Goal: Information Seeking & Learning: Learn about a topic

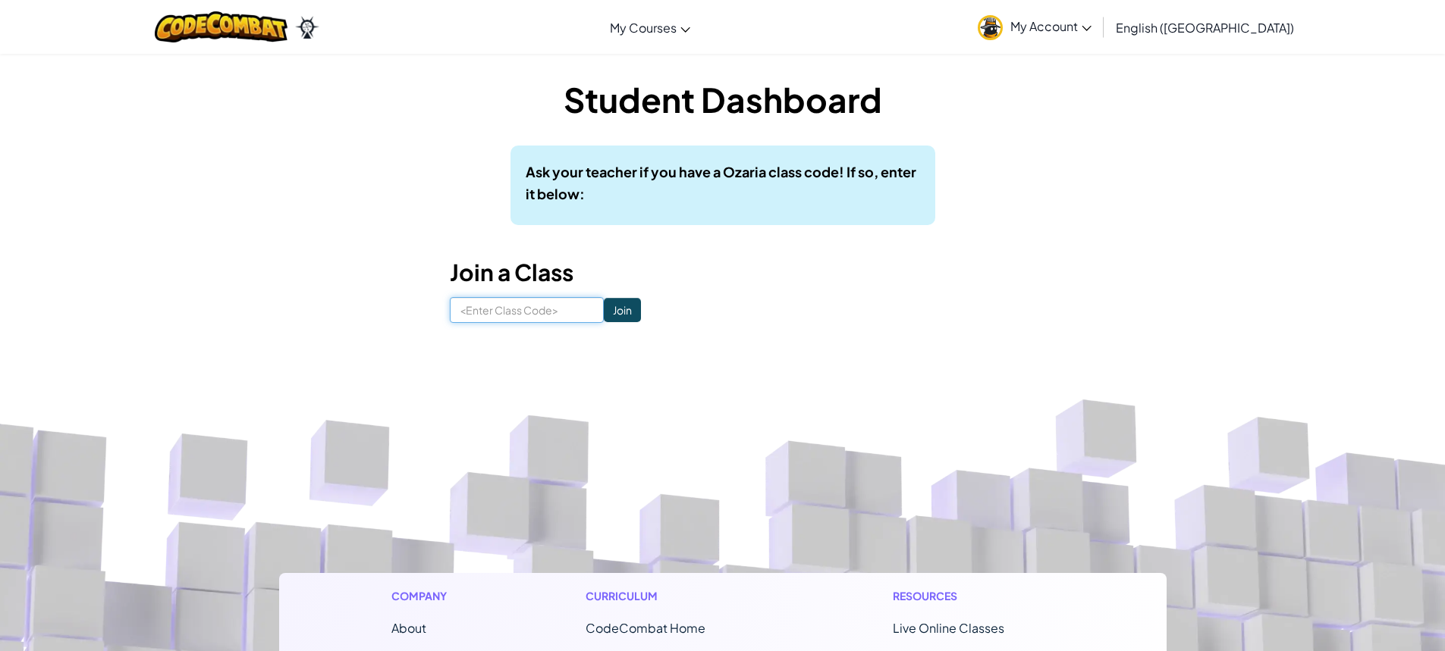
click at [579, 306] on input at bounding box center [527, 310] width 154 height 26
type input "sinkundersame"
click at [604, 306] on input "Join" at bounding box center [622, 310] width 37 height 24
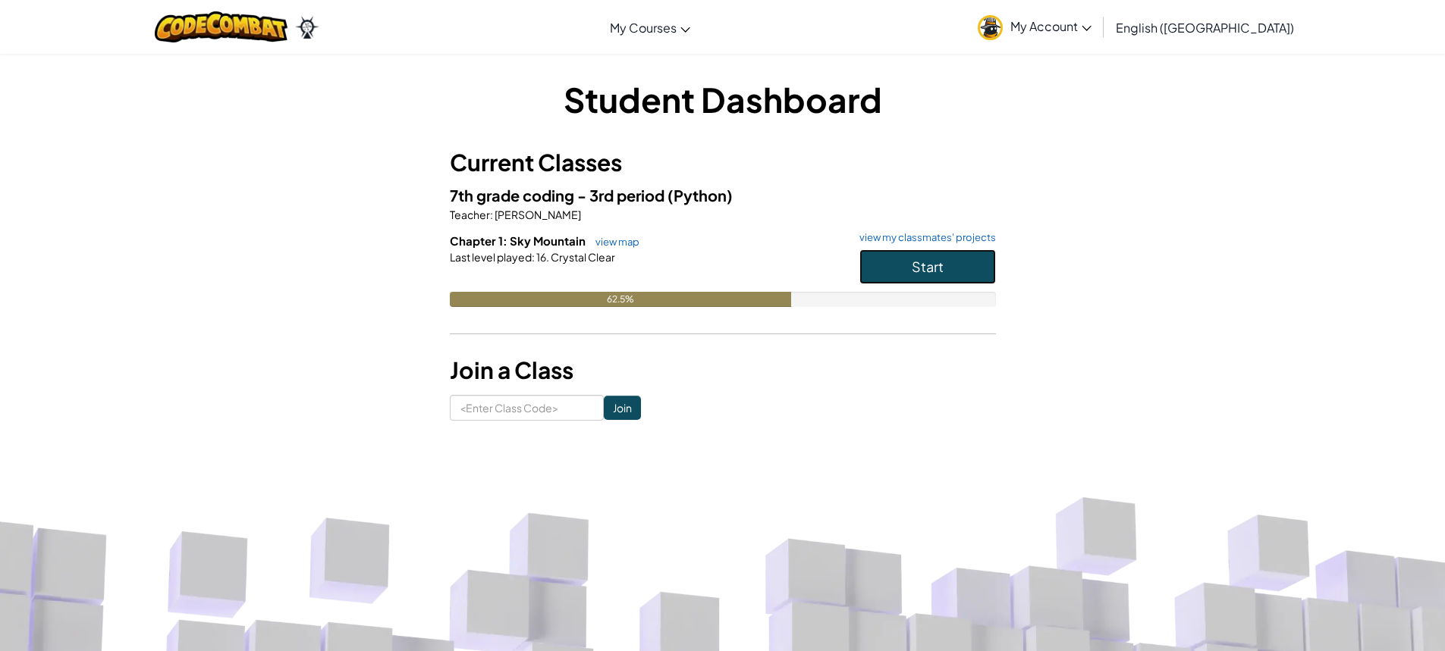
click at [956, 259] on button "Start" at bounding box center [927, 267] width 137 height 35
click at [678, 194] on span "(Python)" at bounding box center [699, 195] width 65 height 19
click at [929, 276] on button "Start" at bounding box center [927, 267] width 137 height 35
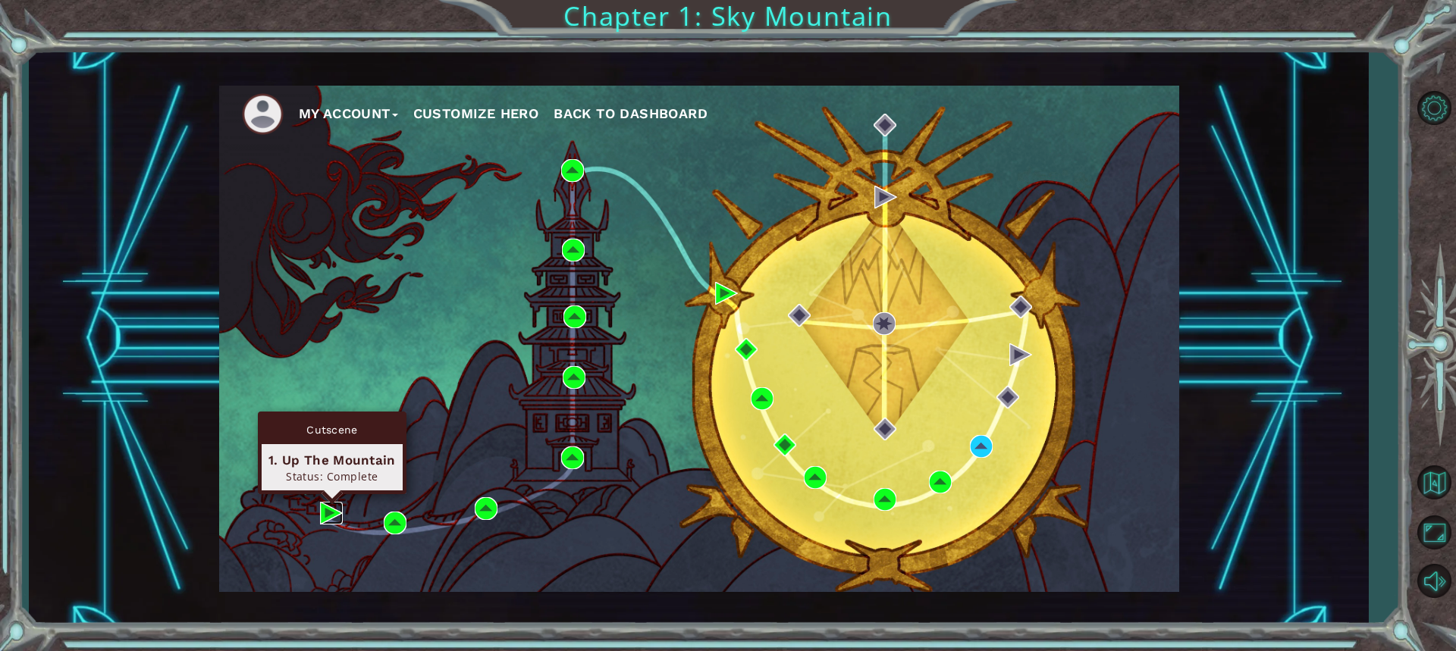
click at [322, 508] on img at bounding box center [331, 513] width 23 height 23
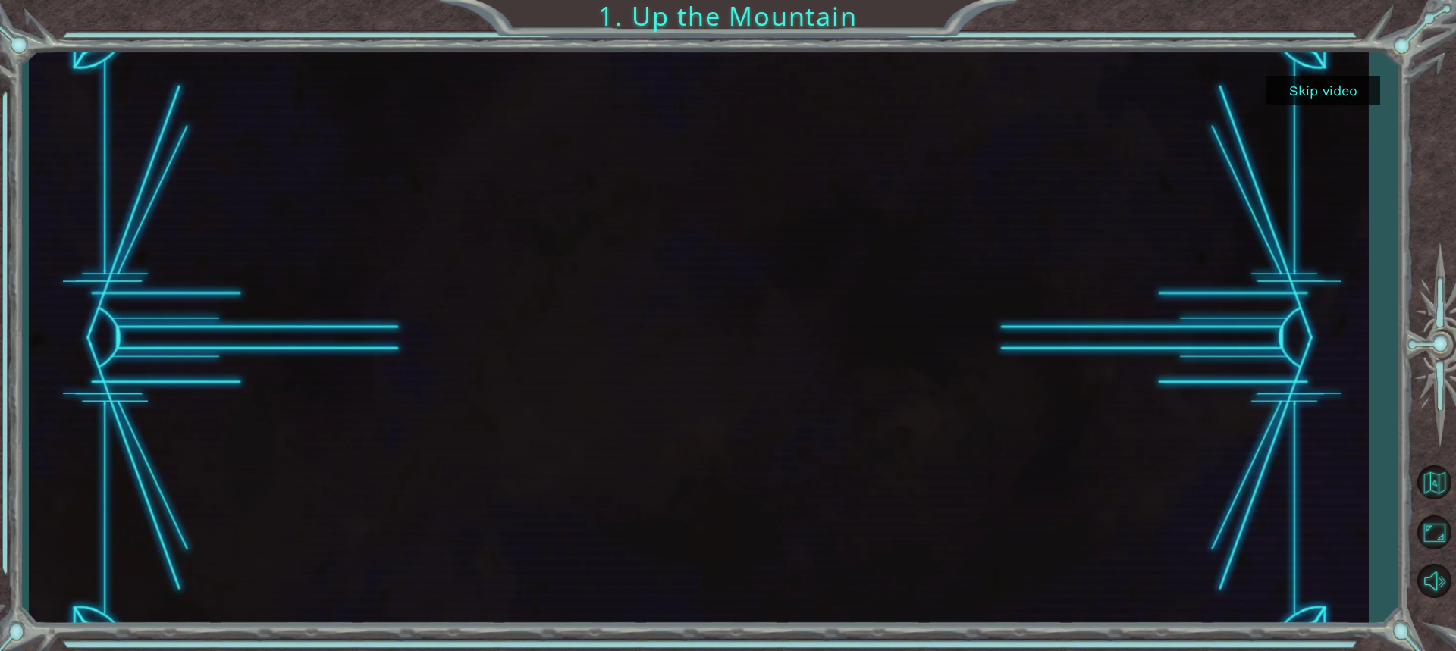
click at [1342, 89] on button "Skip video" at bounding box center [1324, 91] width 114 height 30
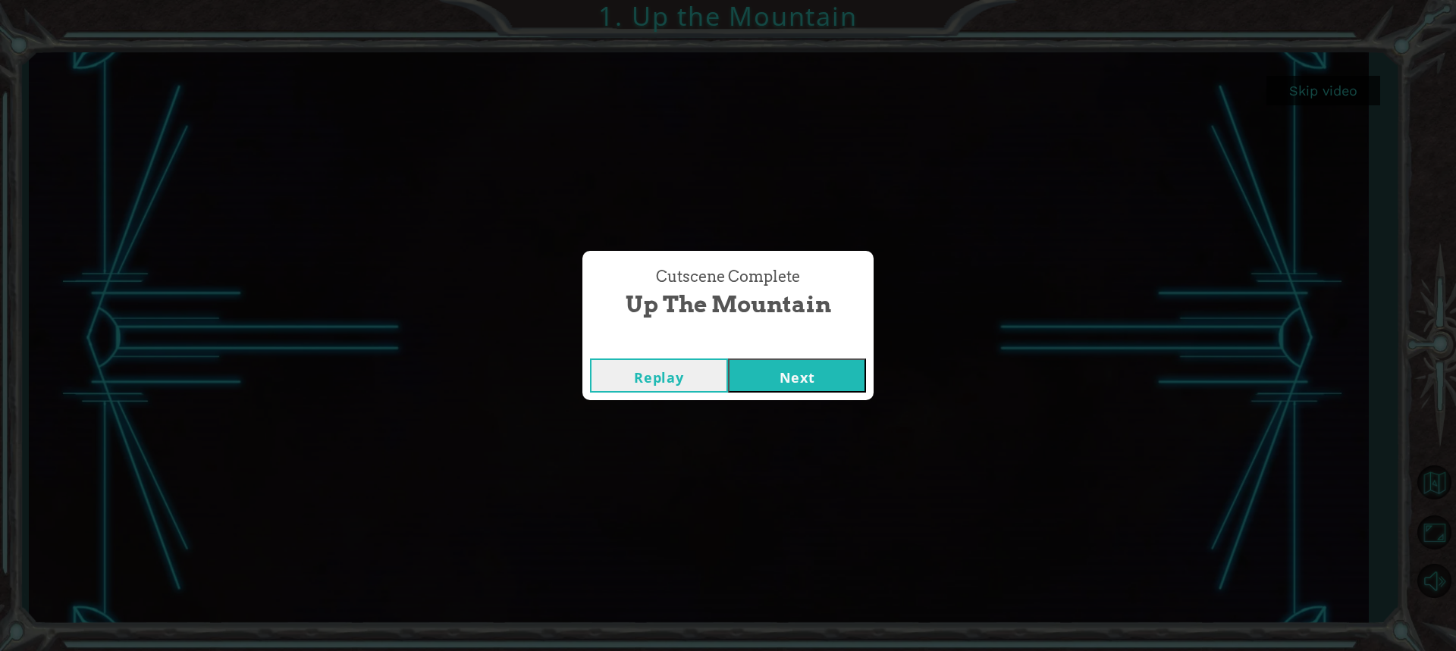
click at [783, 366] on button "Next" at bounding box center [797, 376] width 138 height 34
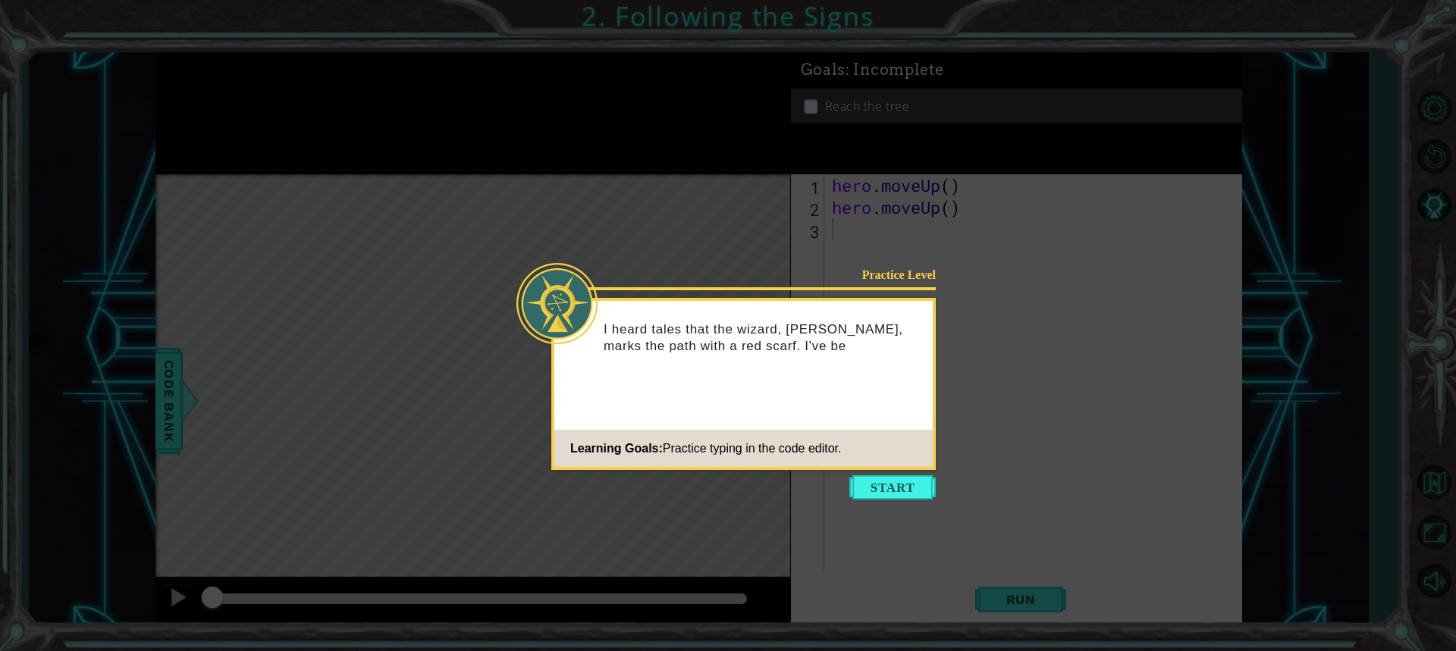
click at [898, 476] on button "Start" at bounding box center [892, 488] width 86 height 24
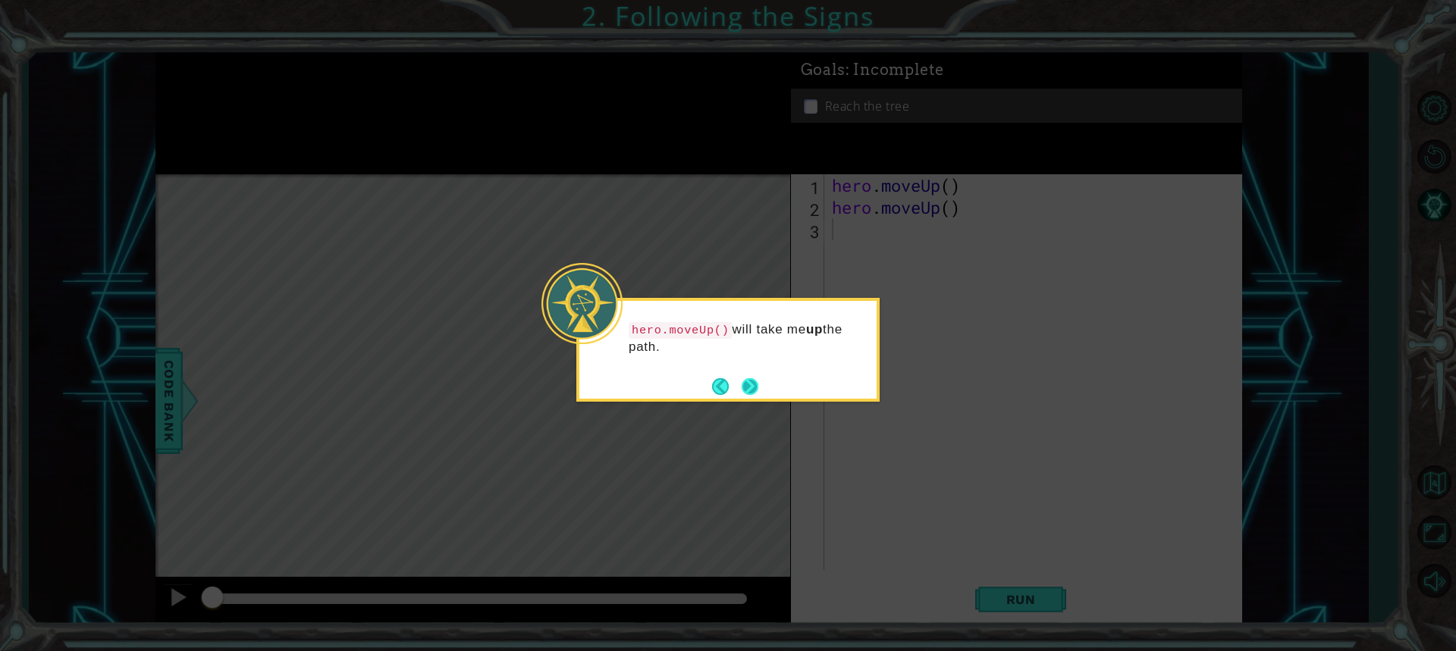
click at [745, 376] on footer at bounding box center [735, 386] width 46 height 23
click at [751, 383] on button "Next" at bounding box center [750, 386] width 28 height 28
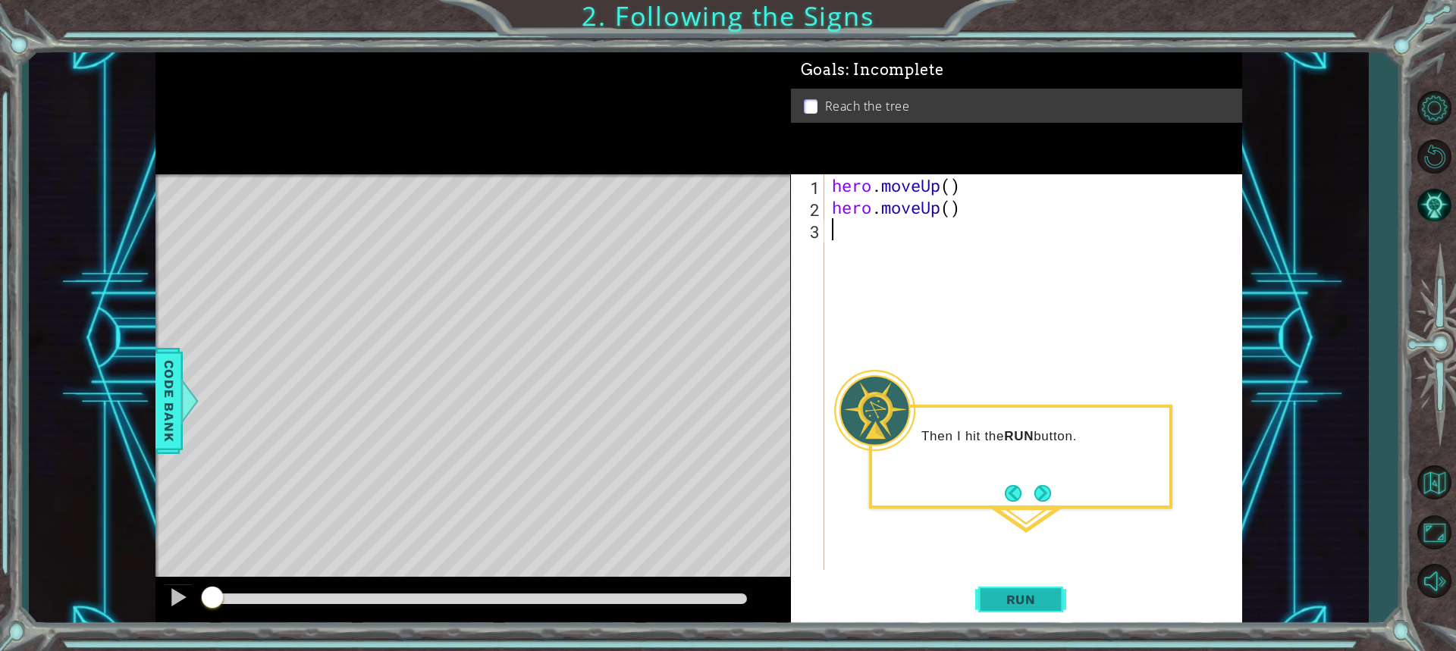
drag, startPoint x: 1014, startPoint y: 592, endPoint x: 1021, endPoint y: 577, distance: 15.9
click at [1020, 578] on button "Run" at bounding box center [1020, 599] width 91 height 45
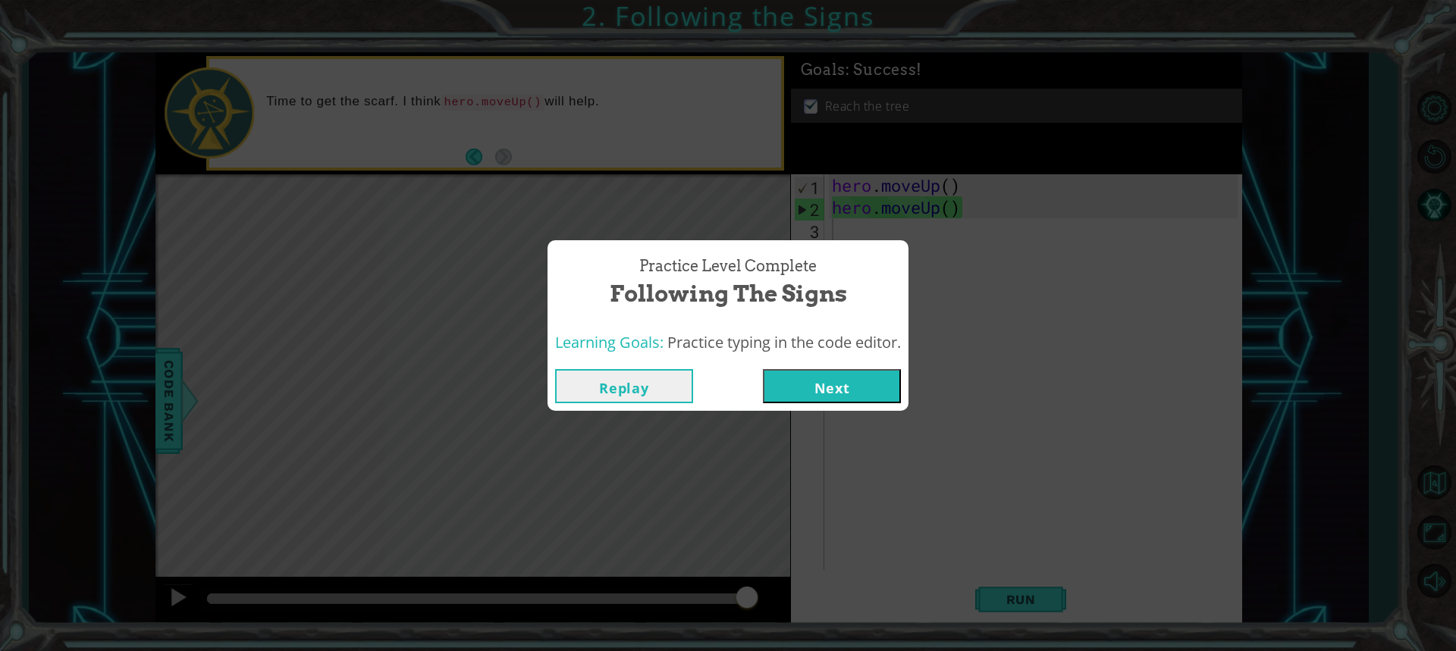
drag, startPoint x: 826, startPoint y: 384, endPoint x: 815, endPoint y: 380, distance: 11.3
click at [815, 380] on button "Next" at bounding box center [832, 386] width 138 height 34
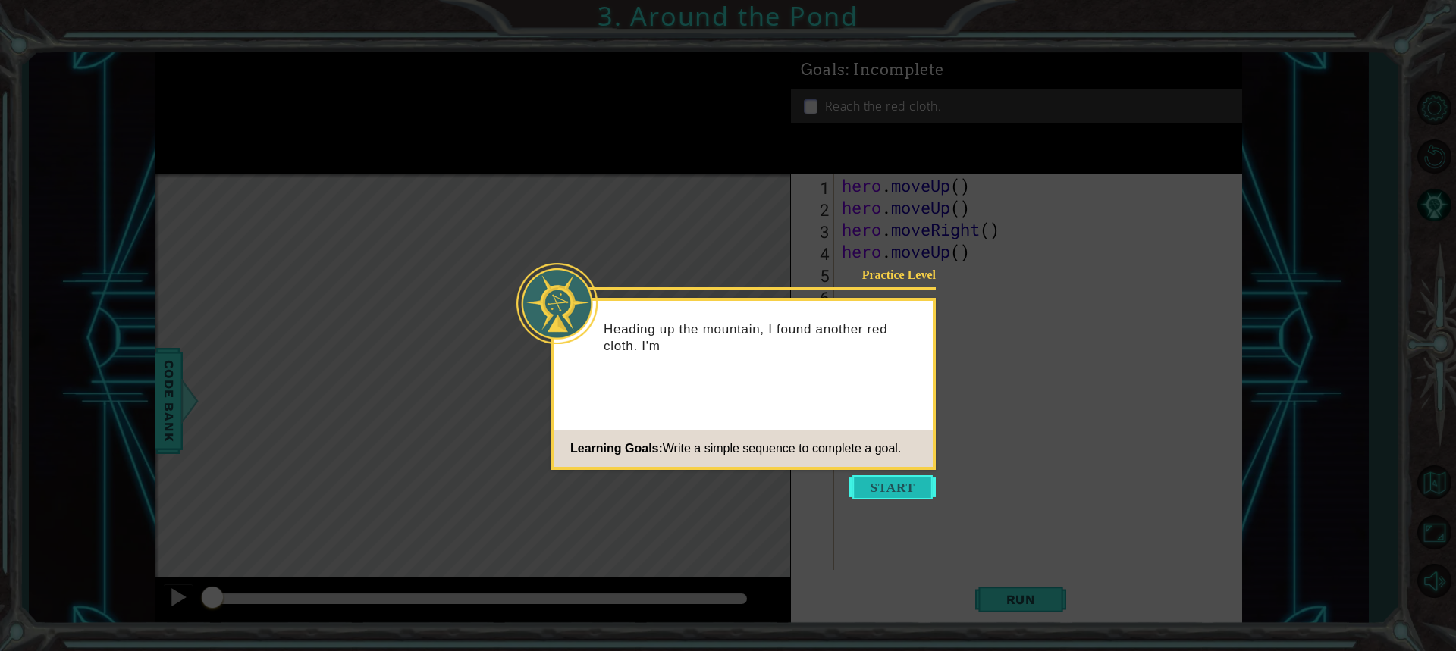
click at [870, 482] on button "Start" at bounding box center [892, 488] width 86 height 24
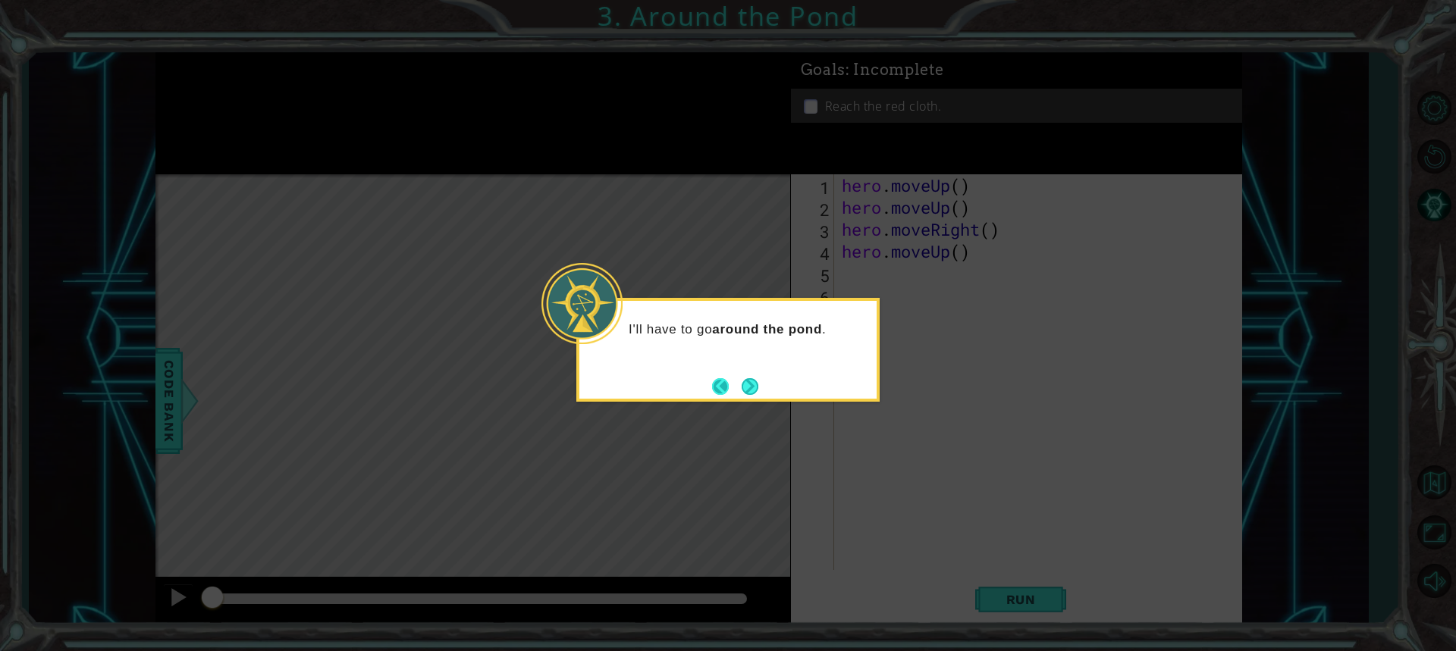
click at [730, 383] on button "Back" at bounding box center [727, 386] width 30 height 17
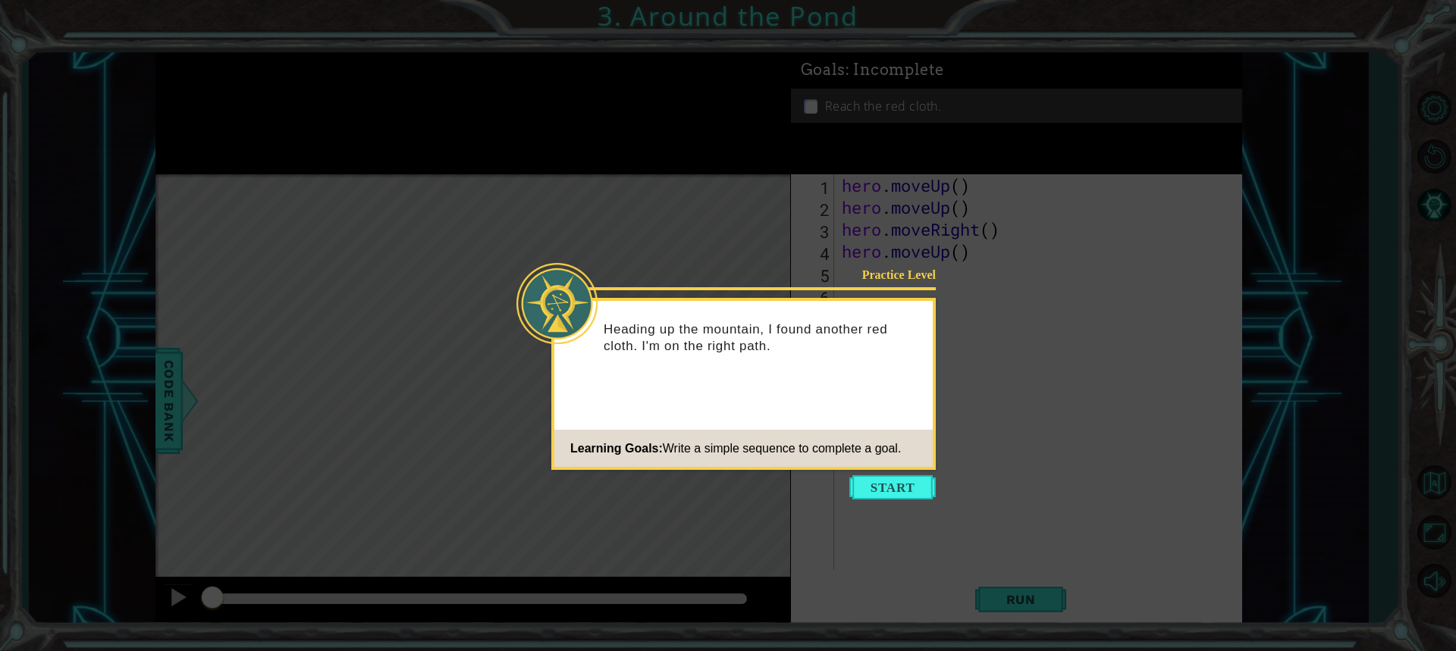
click at [874, 474] on icon at bounding box center [728, 325] width 1456 height 651
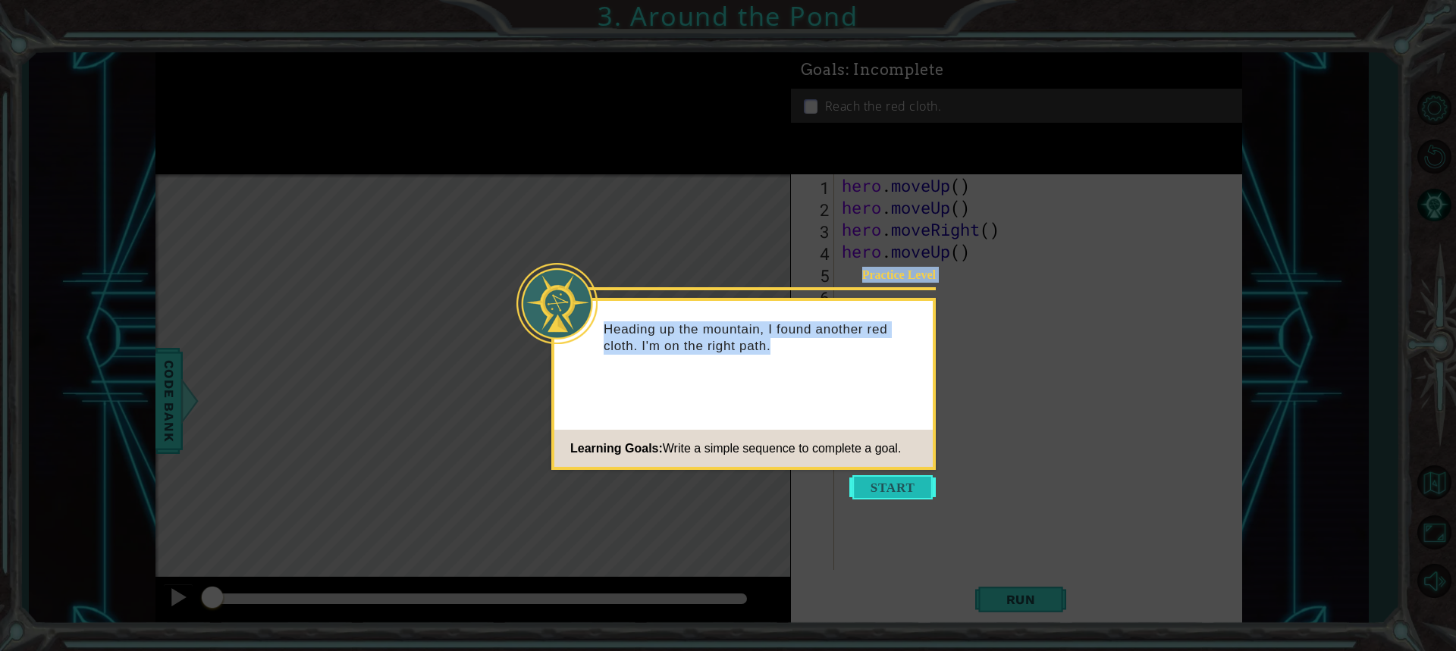
click at [856, 494] on body "1 ההההההההההההההההההההההההההההההההההההההההההההההההההההההההההההההההההההההההההההה…" at bounding box center [728, 325] width 1456 height 651
click at [855, 478] on button "Start" at bounding box center [892, 488] width 86 height 24
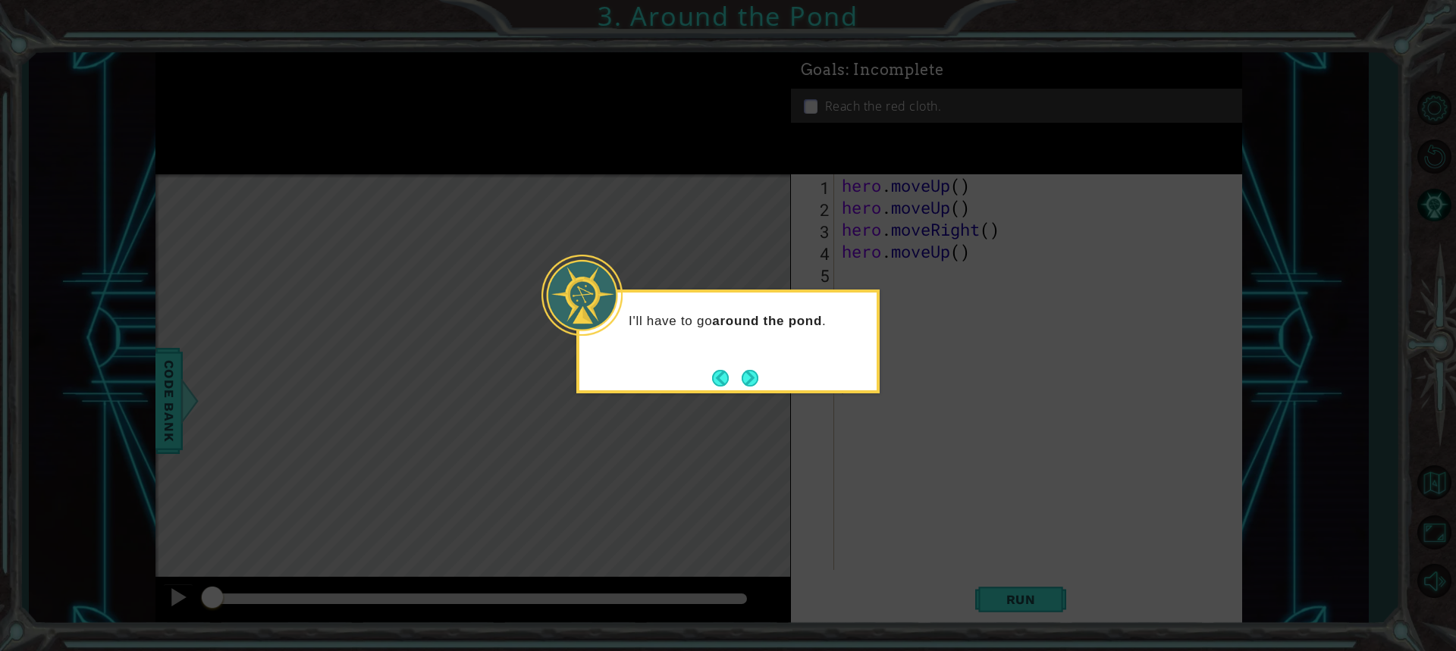
click at [744, 362] on div "I'll have to go around the pond ." at bounding box center [727, 342] width 303 height 104
click at [763, 379] on div "I'll have to go around the pond ." at bounding box center [727, 342] width 303 height 104
click at [749, 370] on button "Next" at bounding box center [750, 378] width 18 height 18
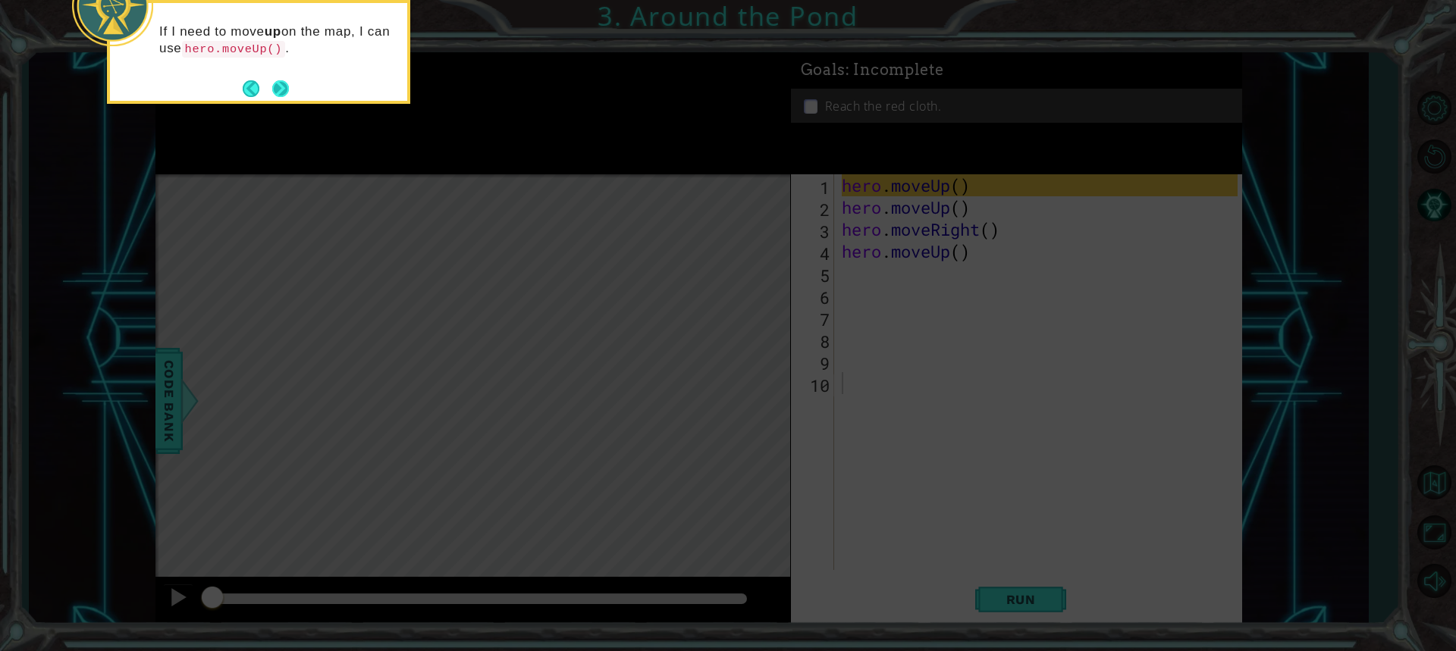
click at [283, 91] on button "Next" at bounding box center [280, 89] width 24 height 24
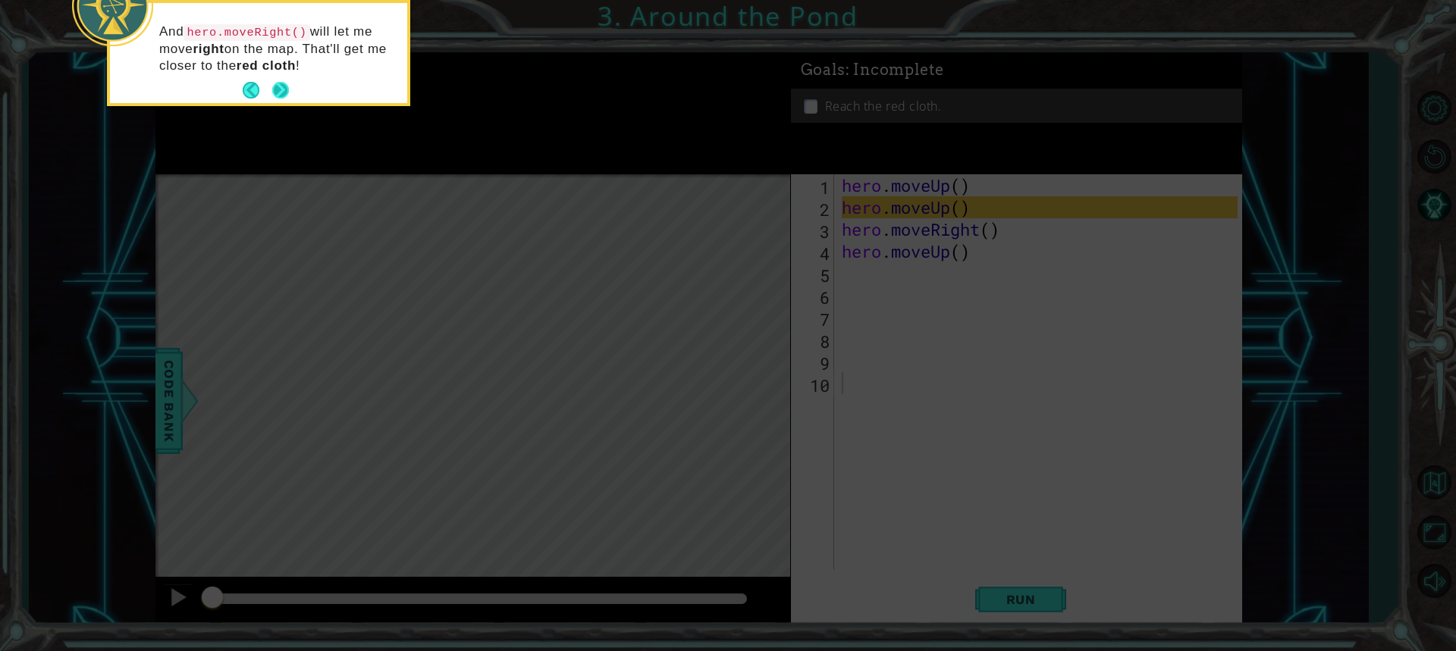
click at [281, 82] on button "Next" at bounding box center [281, 90] width 19 height 19
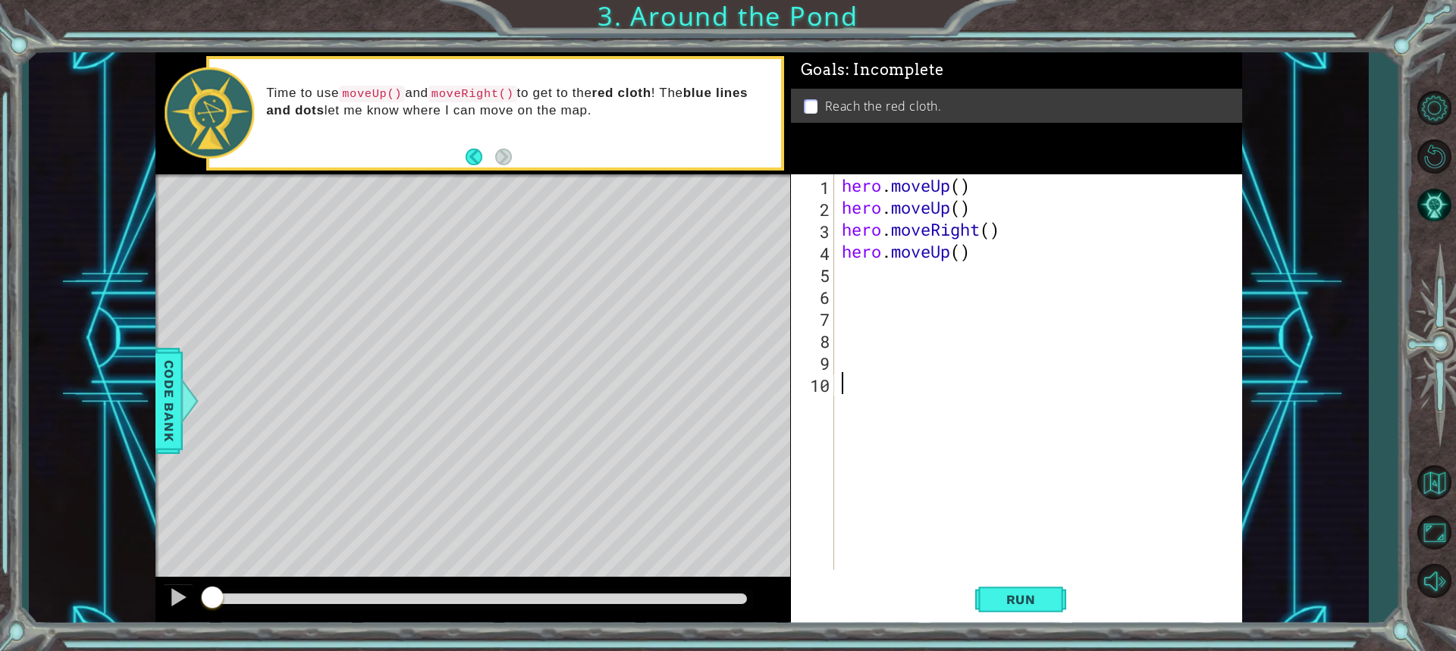
click at [1002, 576] on div "1 2 3 4 5 6 7 8 9 10 hero . moveUp ( ) hero . moveUp ( ) hero . moveRight ( ) h…" at bounding box center [1016, 399] width 451 height 451
drag, startPoint x: 1001, startPoint y: 587, endPoint x: 1002, endPoint y: 620, distance: 32.6
click at [1002, 620] on button "Run" at bounding box center [1020, 599] width 91 height 45
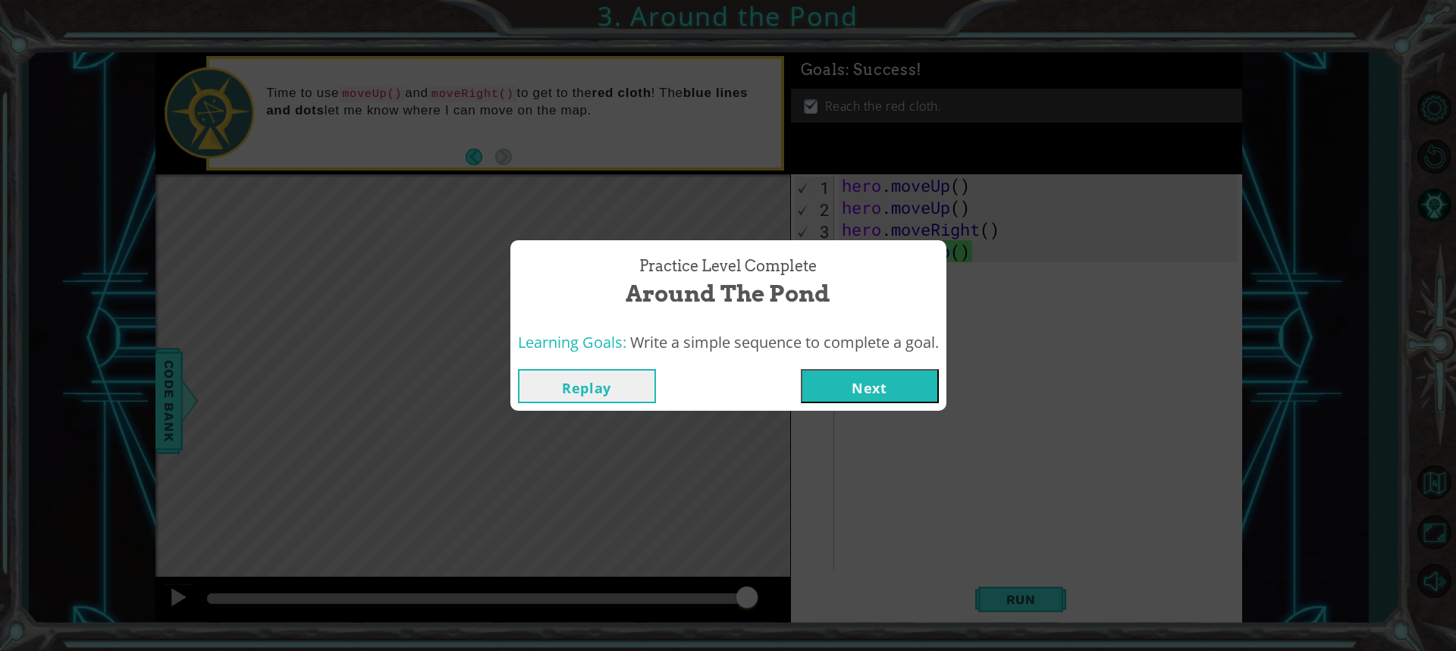
click at [901, 381] on button "Next" at bounding box center [870, 386] width 138 height 34
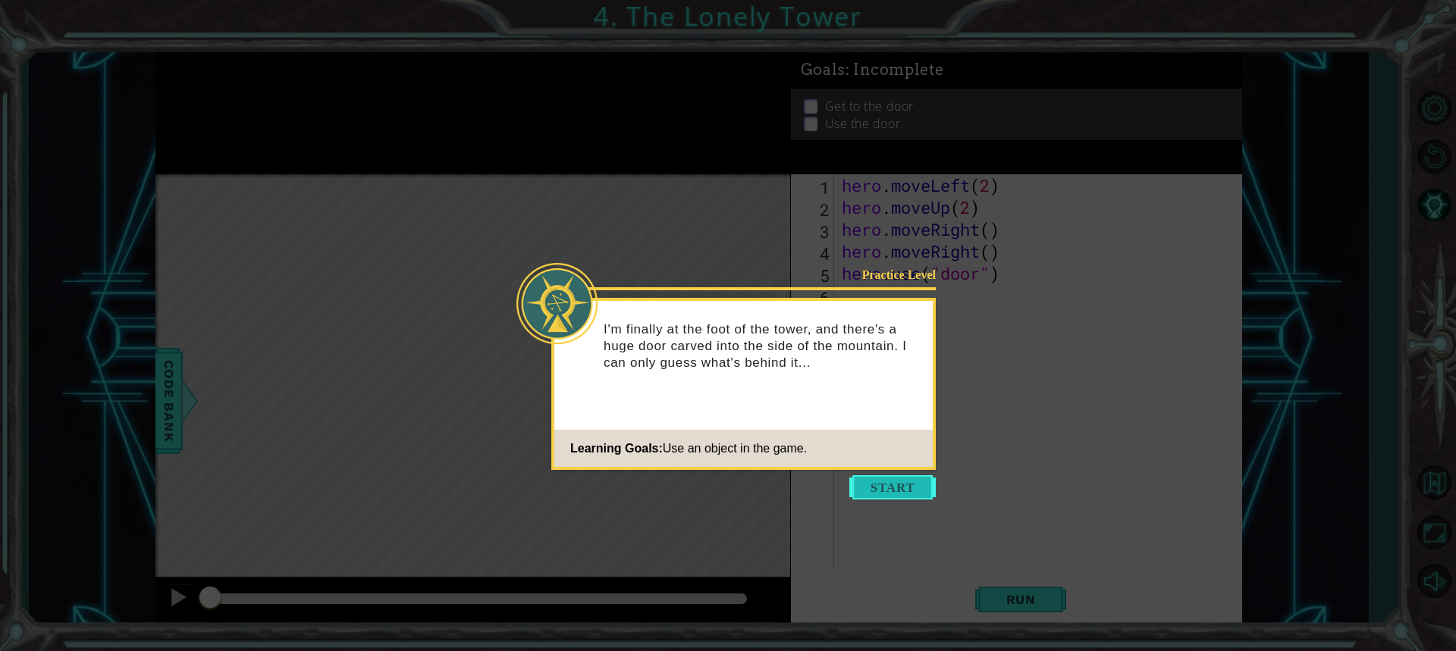
click at [856, 482] on button "Start" at bounding box center [892, 488] width 86 height 24
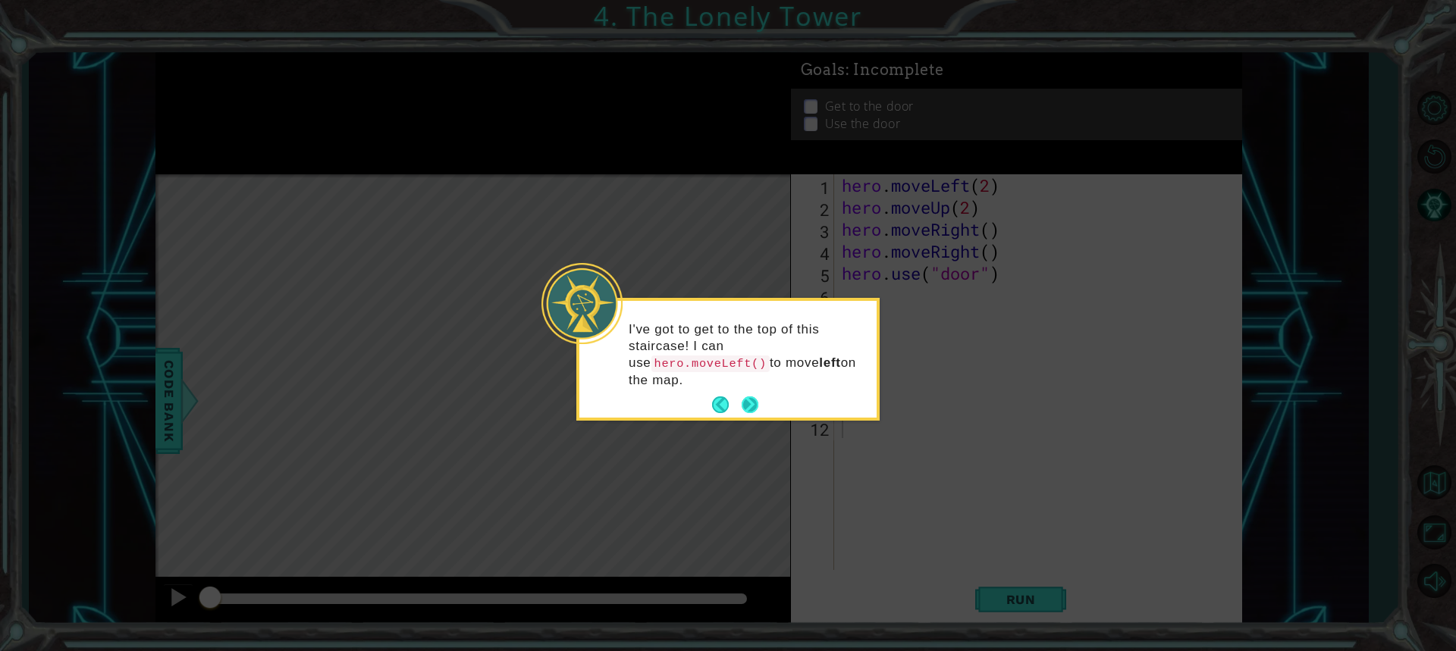
click at [757, 396] on button "Next" at bounding box center [749, 405] width 19 height 19
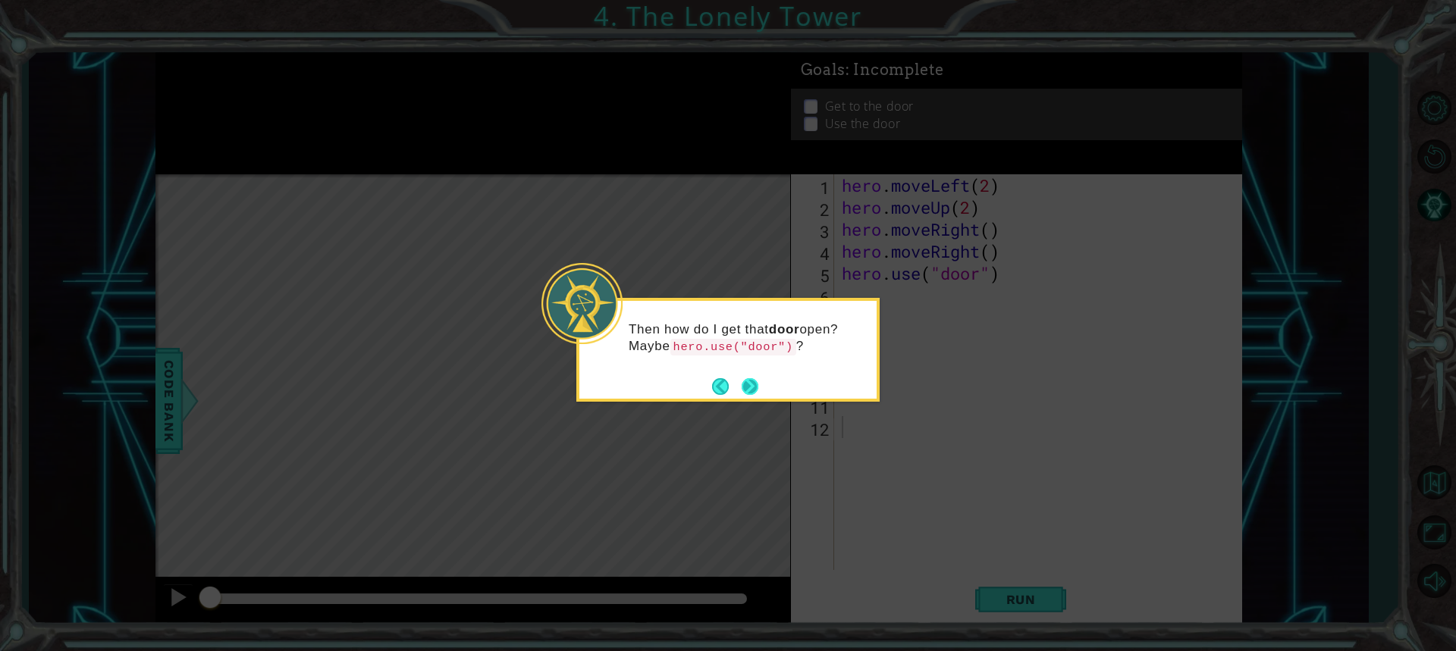
click at [753, 382] on button "Next" at bounding box center [750, 386] width 27 height 27
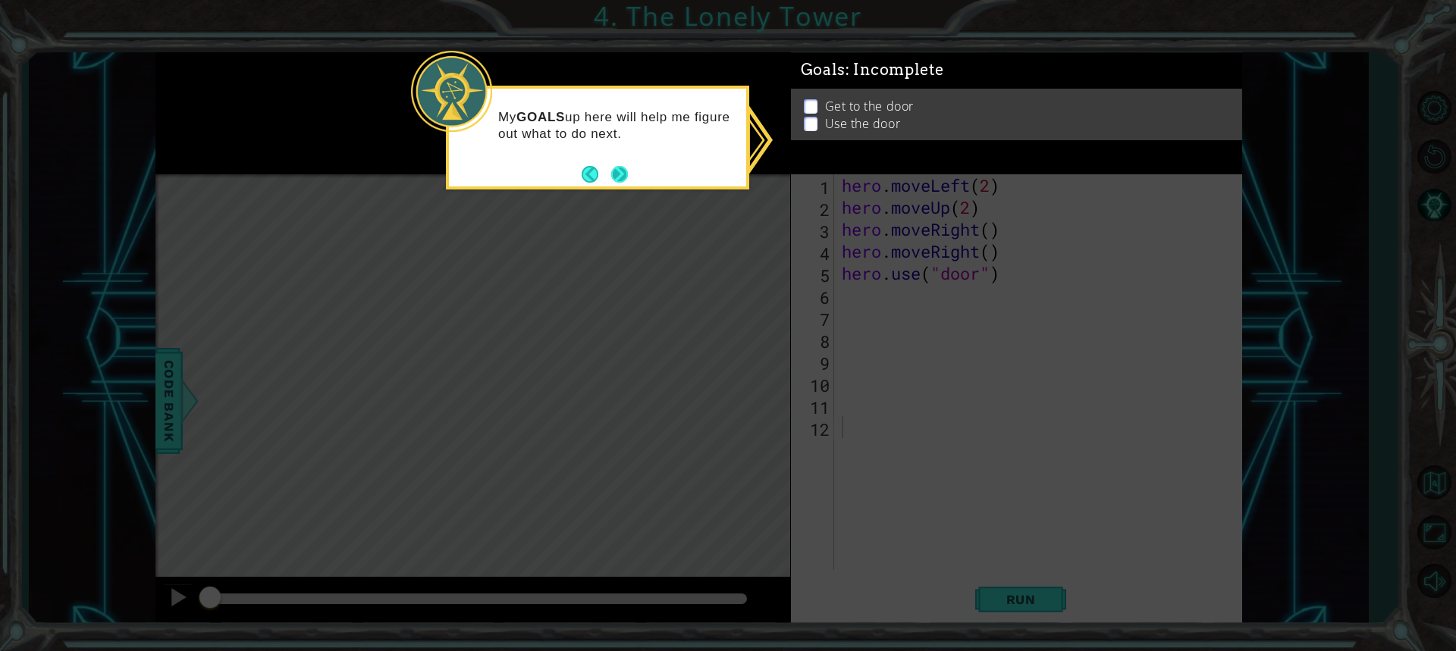
click at [614, 164] on button "Next" at bounding box center [620, 174] width 27 height 27
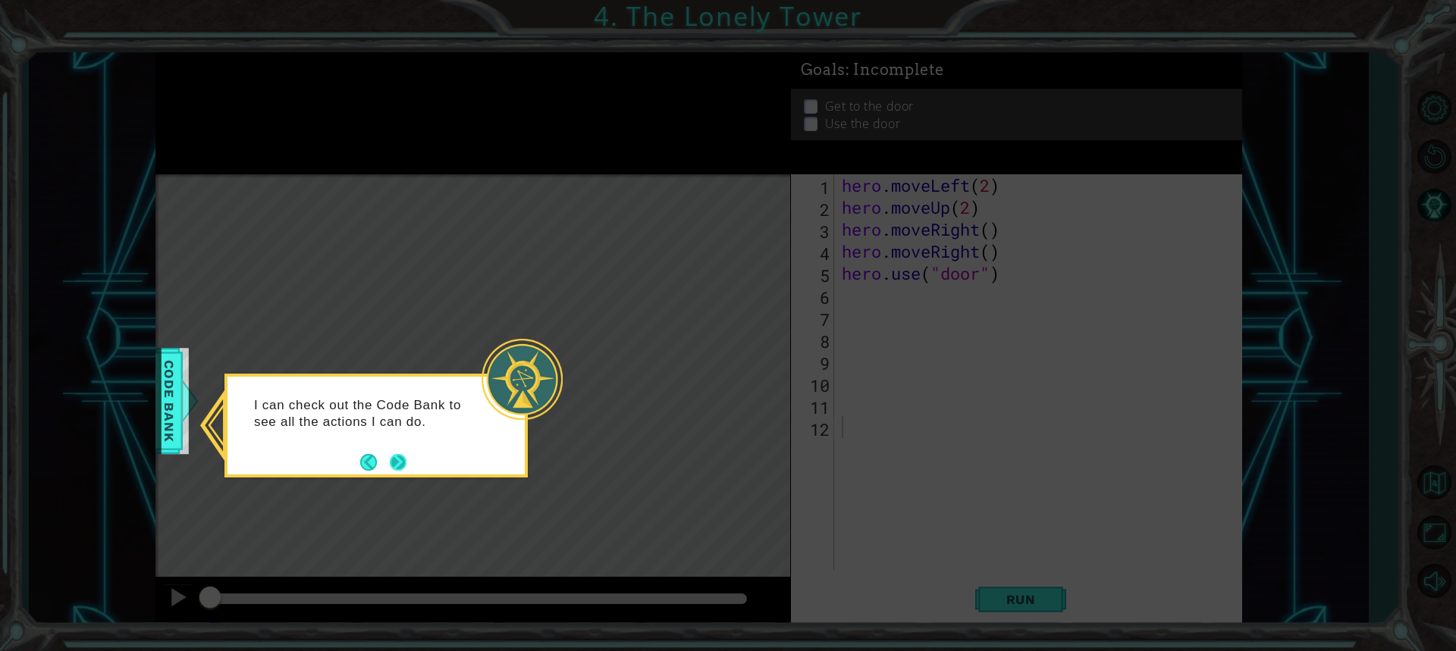
click at [404, 464] on button "Next" at bounding box center [398, 462] width 27 height 27
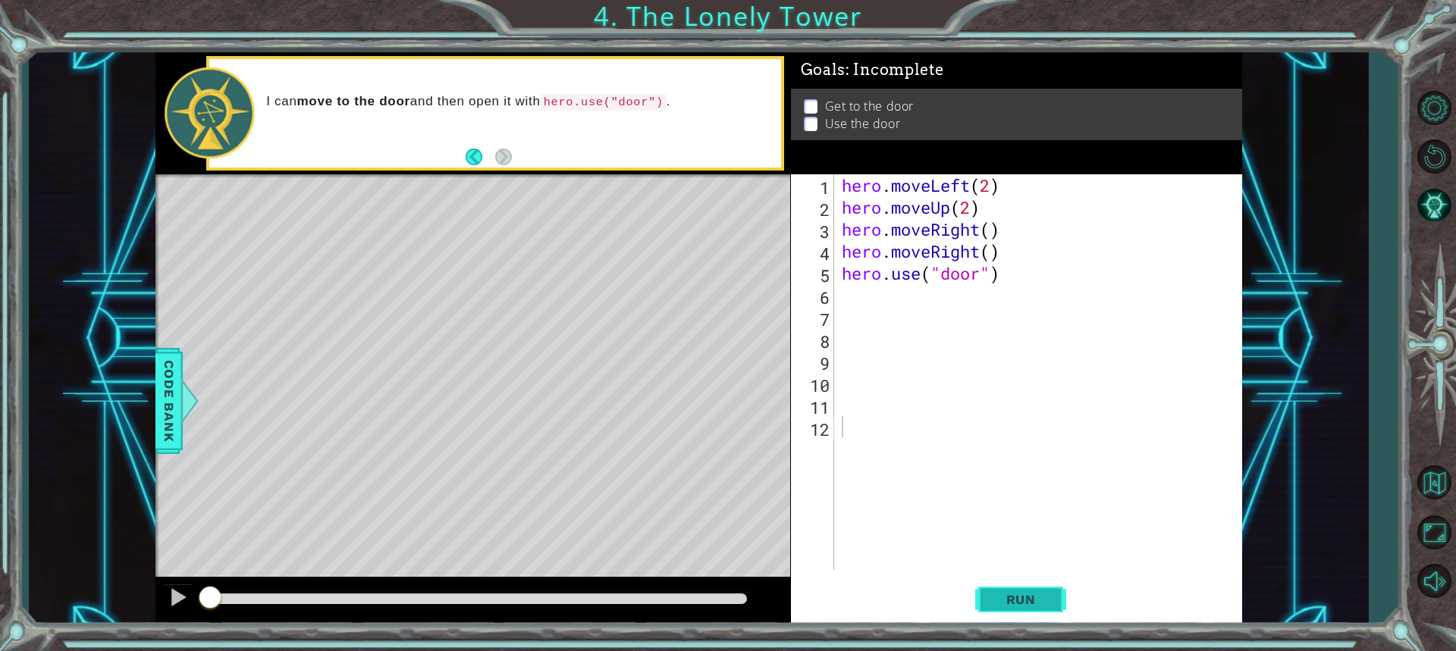
drag, startPoint x: 1056, startPoint y: 596, endPoint x: 1065, endPoint y: 610, distance: 16.4
click at [1060, 598] on button "Run" at bounding box center [1020, 599] width 91 height 45
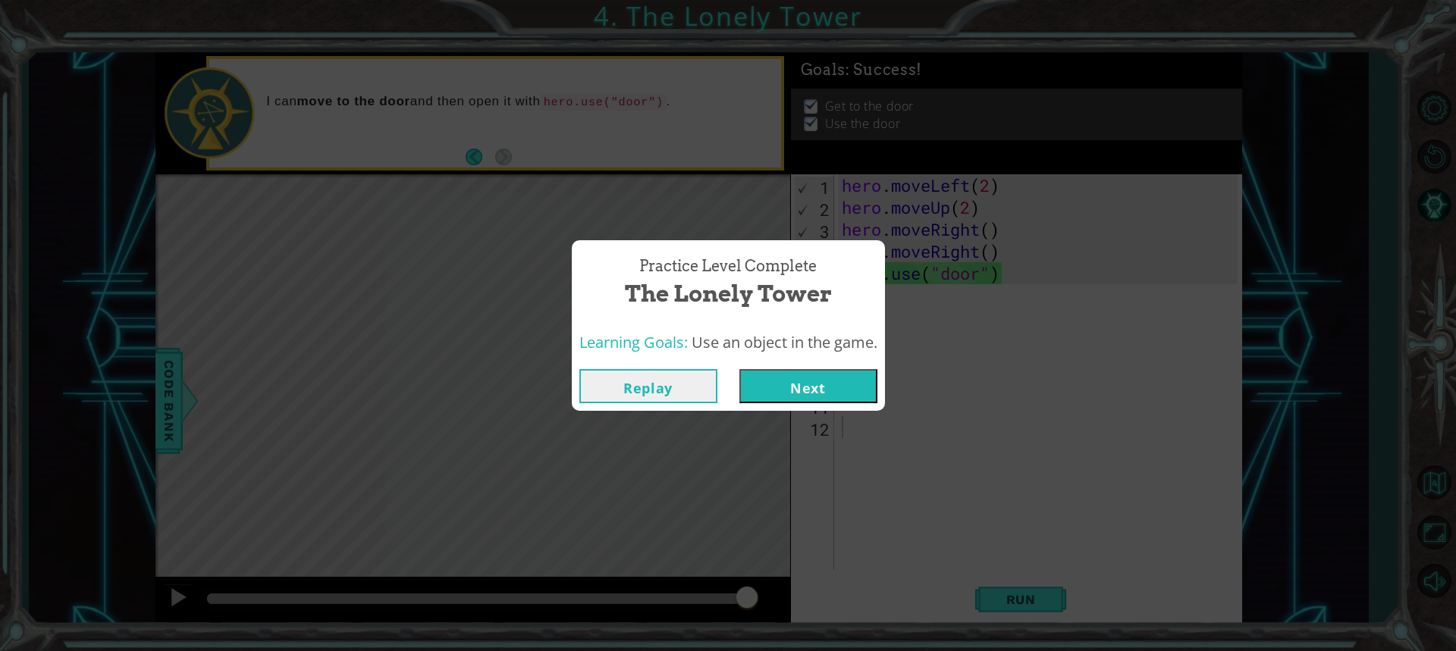
drag, startPoint x: 819, startPoint y: 390, endPoint x: 831, endPoint y: 389, distance: 12.2
click at [831, 389] on button "Next" at bounding box center [808, 386] width 138 height 34
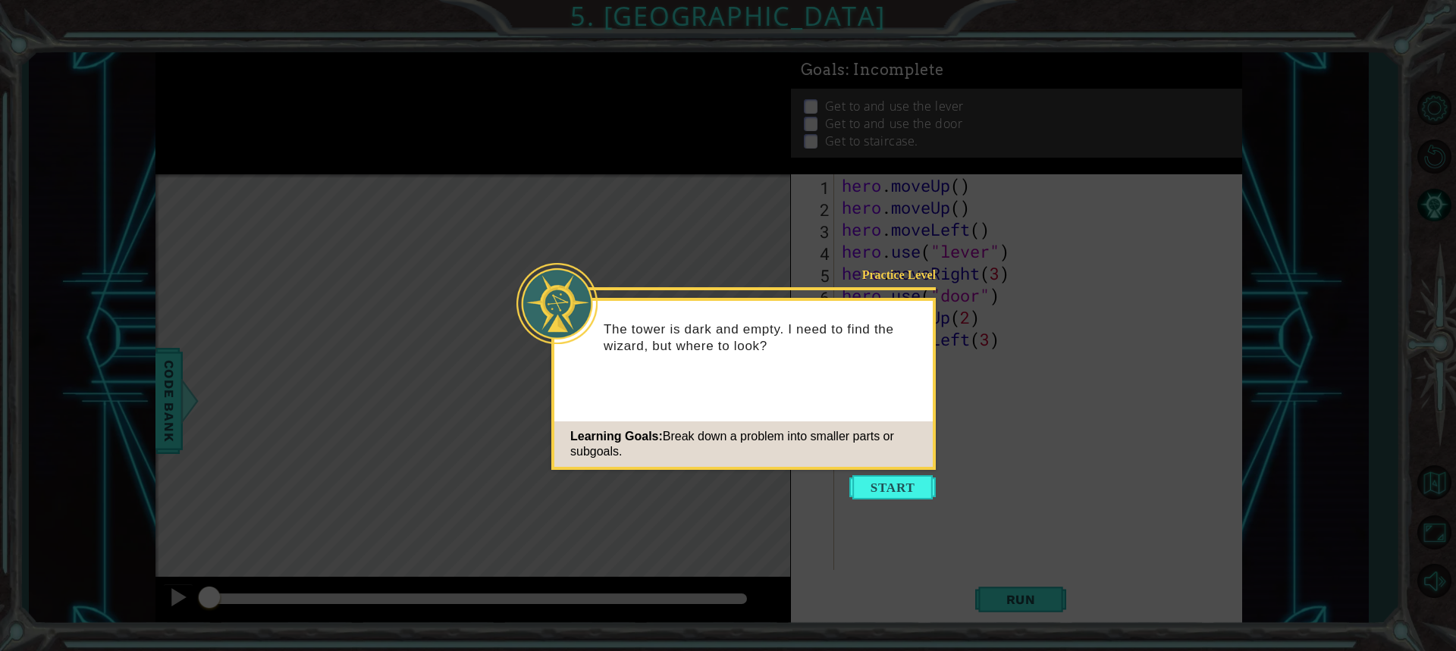
click at [915, 479] on button "Start" at bounding box center [892, 488] width 86 height 24
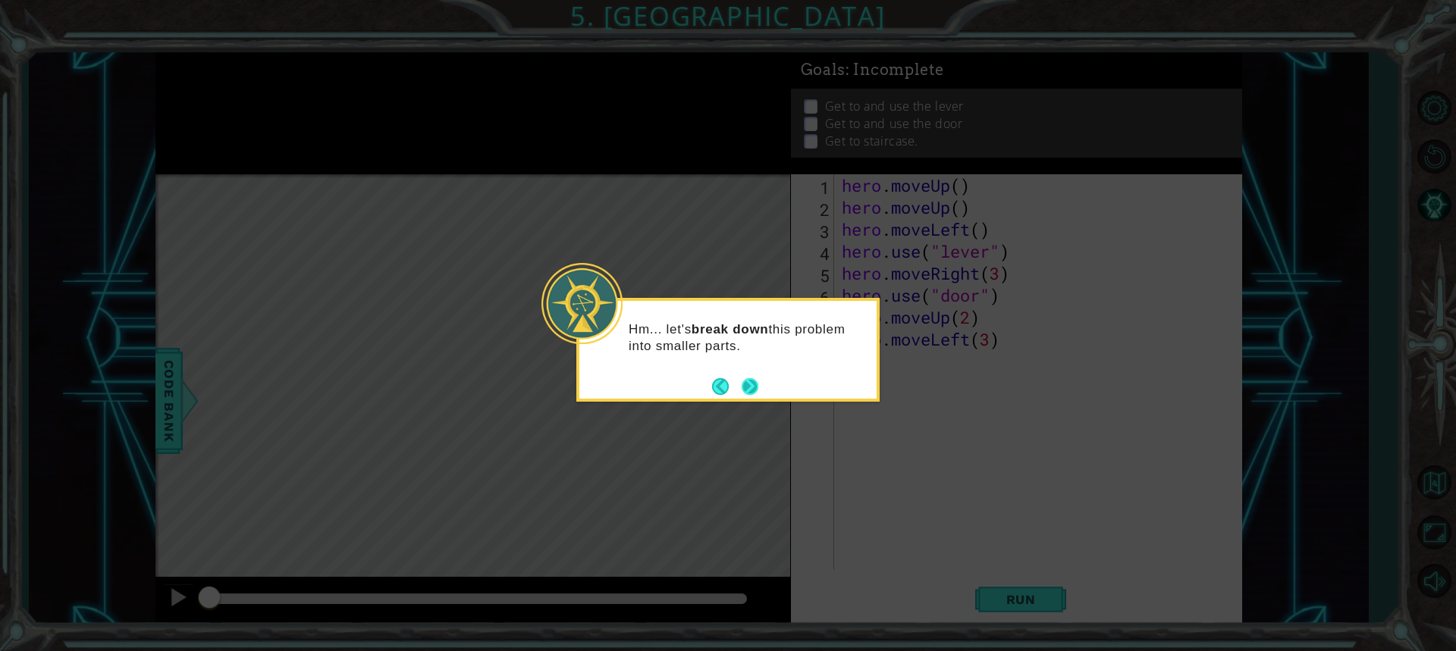
click at [757, 389] on button "Next" at bounding box center [750, 387] width 26 height 26
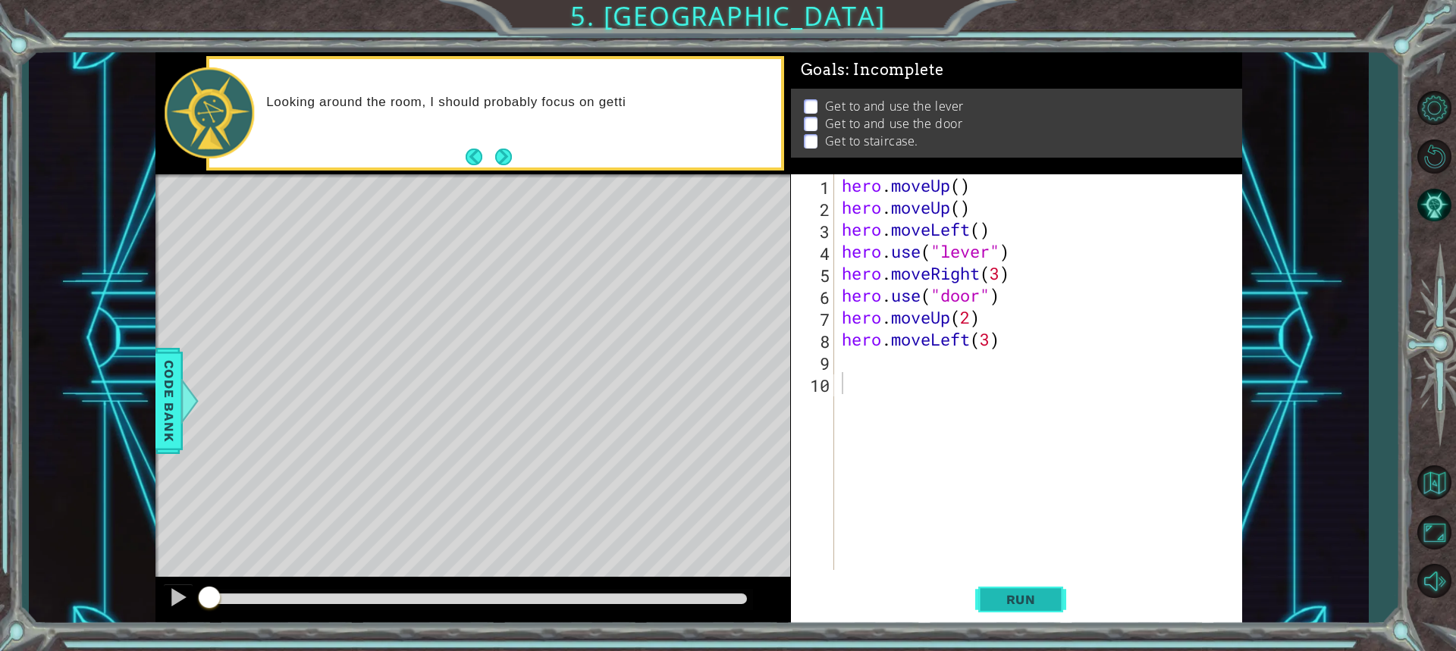
click at [1039, 580] on button "Run" at bounding box center [1020, 599] width 91 height 45
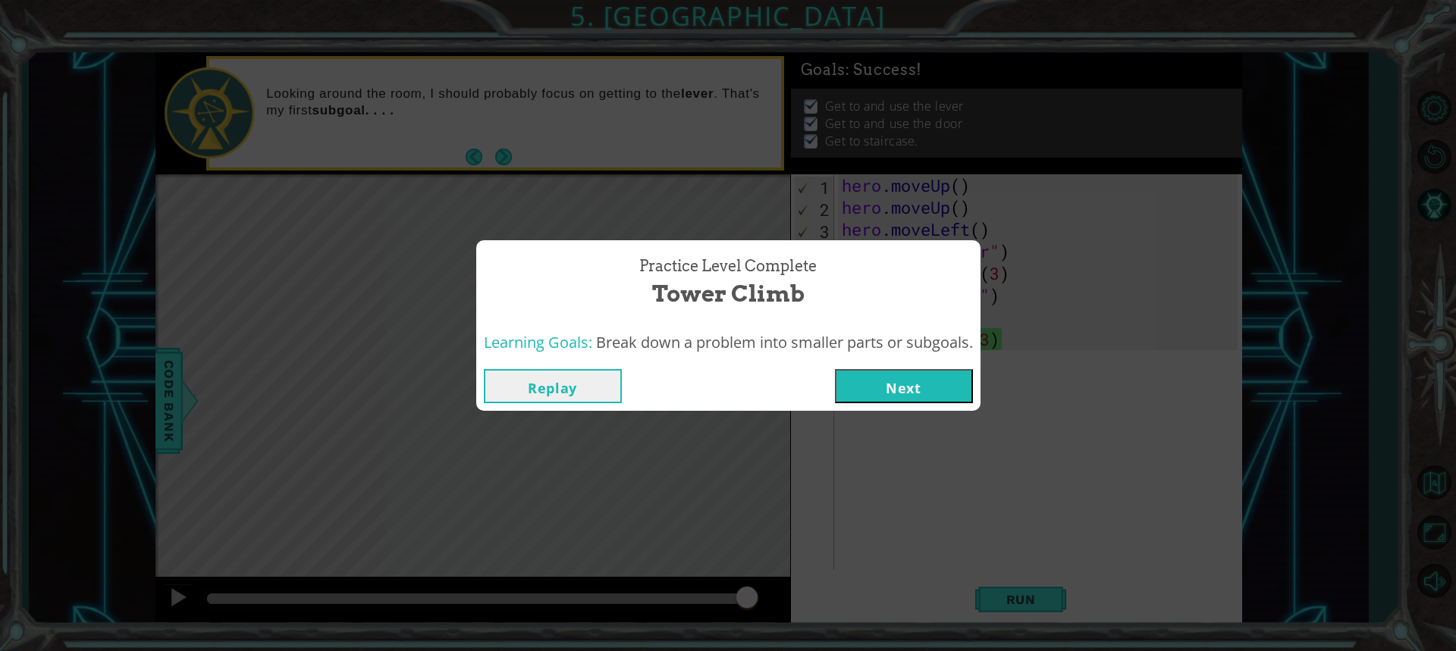
click at [877, 371] on button "Next" at bounding box center [904, 386] width 138 height 34
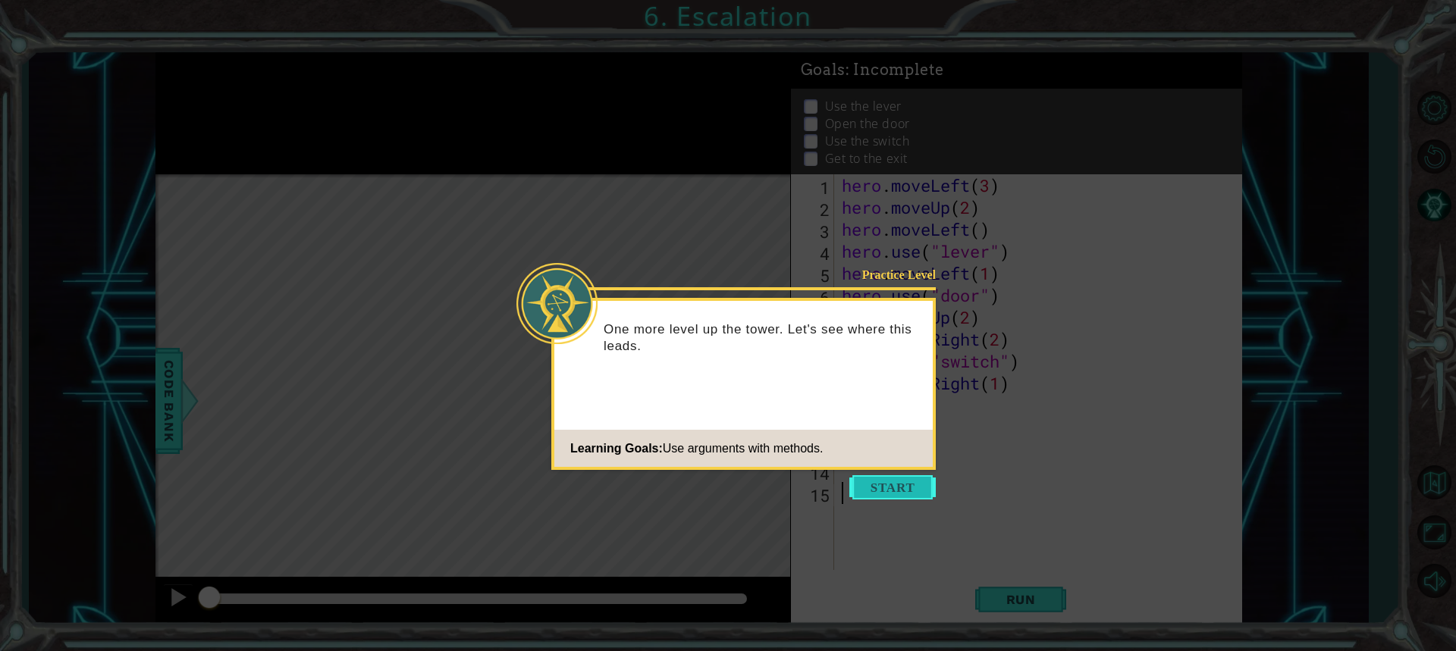
click at [873, 486] on button "Start" at bounding box center [892, 488] width 86 height 24
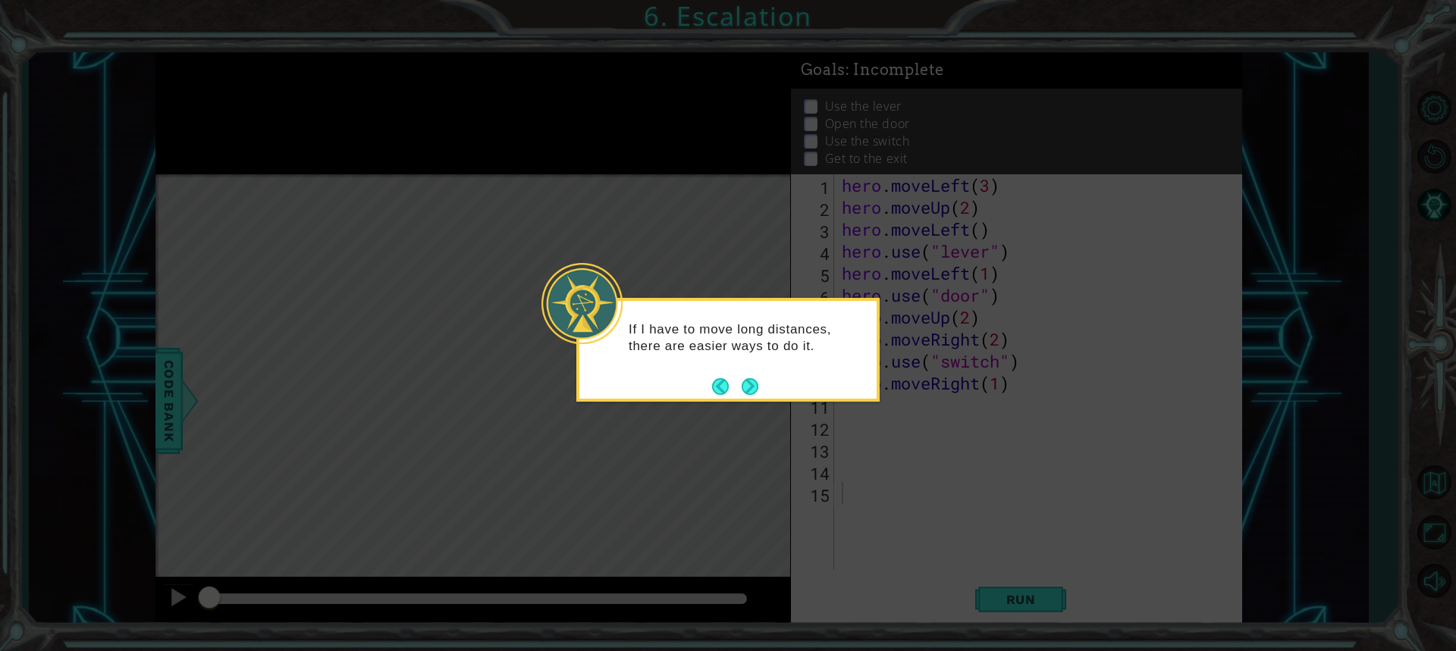
click at [752, 416] on icon at bounding box center [728, 325] width 1456 height 651
click at [752, 386] on button "Next" at bounding box center [749, 386] width 21 height 21
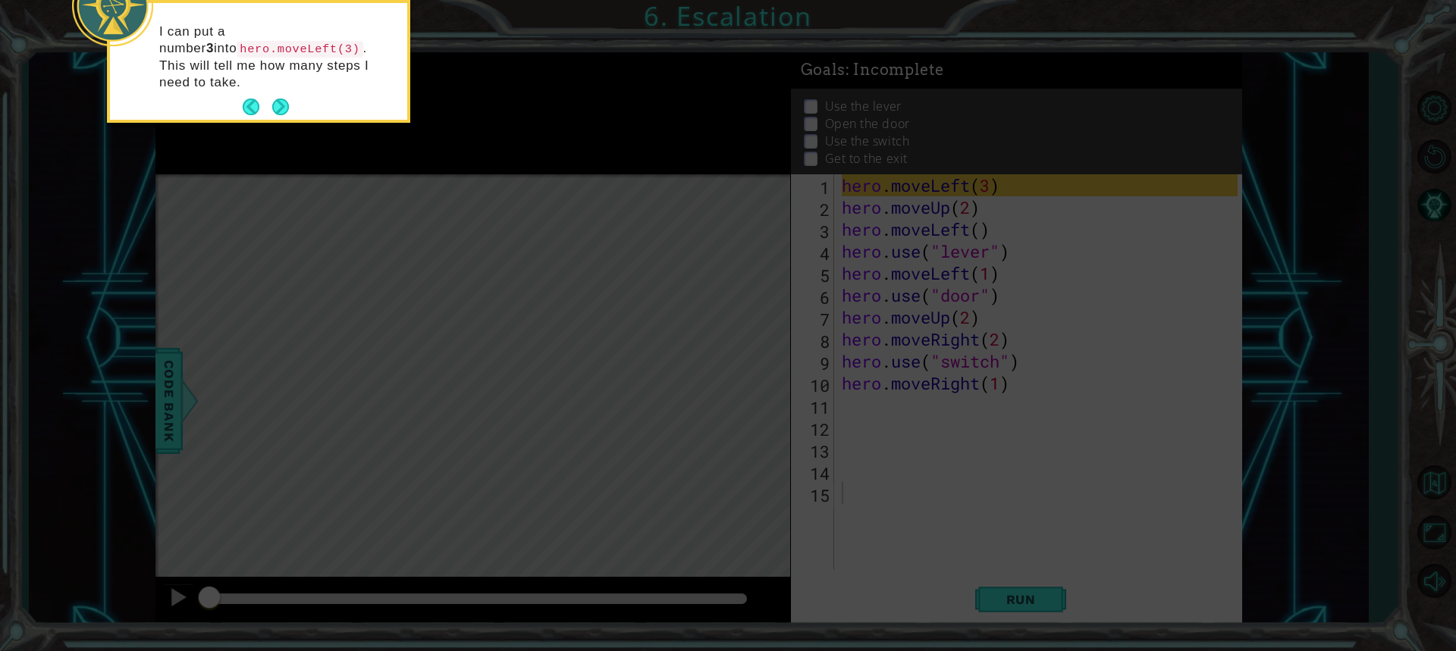
click at [534, 549] on icon at bounding box center [728, 97] width 1456 height 1108
drag, startPoint x: 1092, startPoint y: 617, endPoint x: 1003, endPoint y: 589, distance: 92.8
click at [1034, 595] on icon at bounding box center [728, 97] width 1456 height 1108
drag, startPoint x: 1056, startPoint y: 586, endPoint x: 865, endPoint y: 534, distance: 198.9
click at [1054, 586] on icon at bounding box center [728, 97] width 1456 height 1108
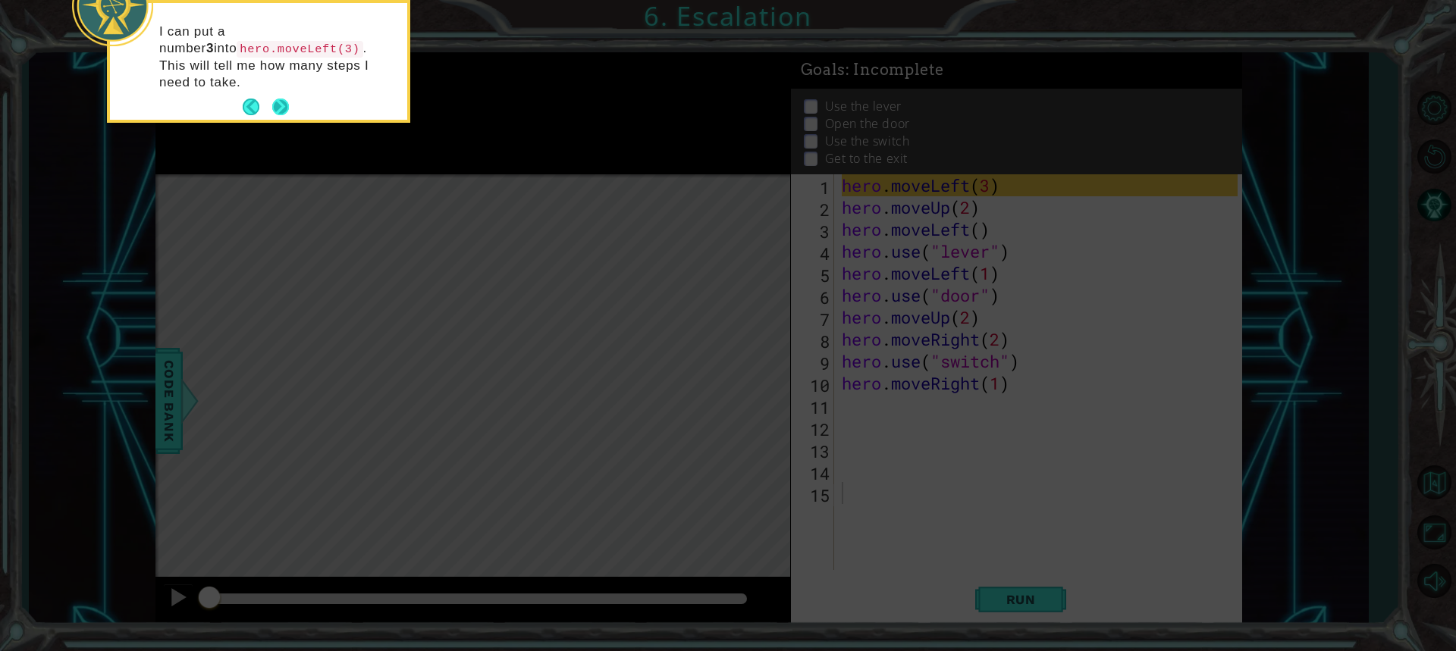
click at [288, 94] on button "Next" at bounding box center [281, 107] width 26 height 26
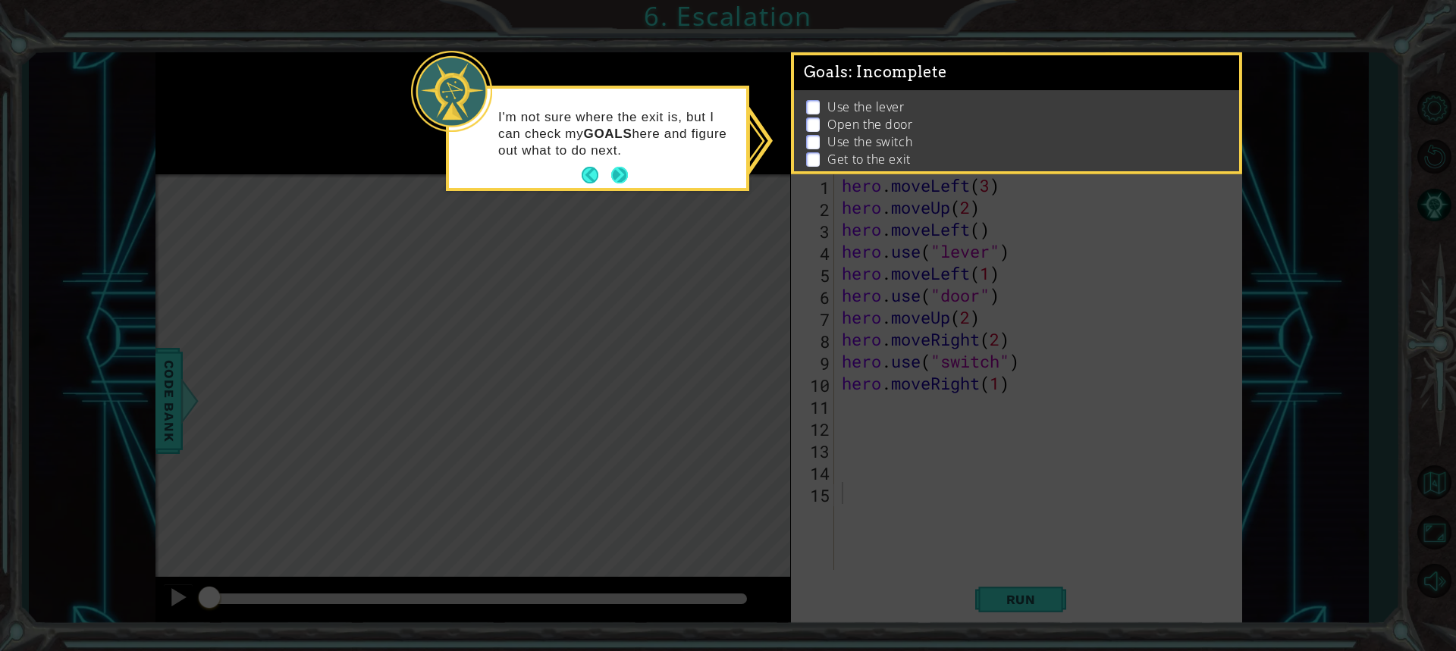
click at [626, 166] on button "Next" at bounding box center [619, 176] width 24 height 24
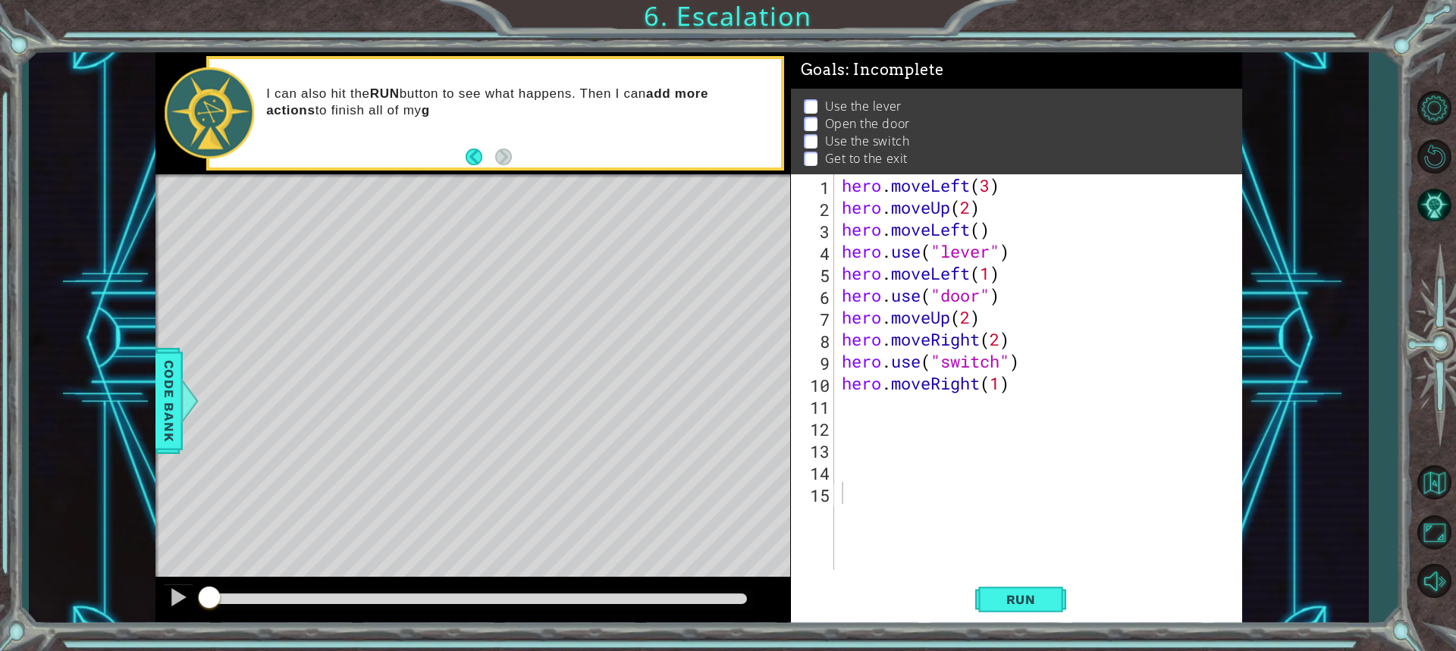
drag, startPoint x: 990, startPoint y: 595, endPoint x: 902, endPoint y: 507, distance: 124.4
click at [917, 526] on div "1 2 3 4 5 6 7 8 9 10 11 12 13 14 15 hero . moveLeft ( 3 ) hero . moveUp ( 2 ) h…" at bounding box center [1016, 399] width 451 height 451
click at [1047, 592] on span "Run" at bounding box center [1021, 599] width 60 height 15
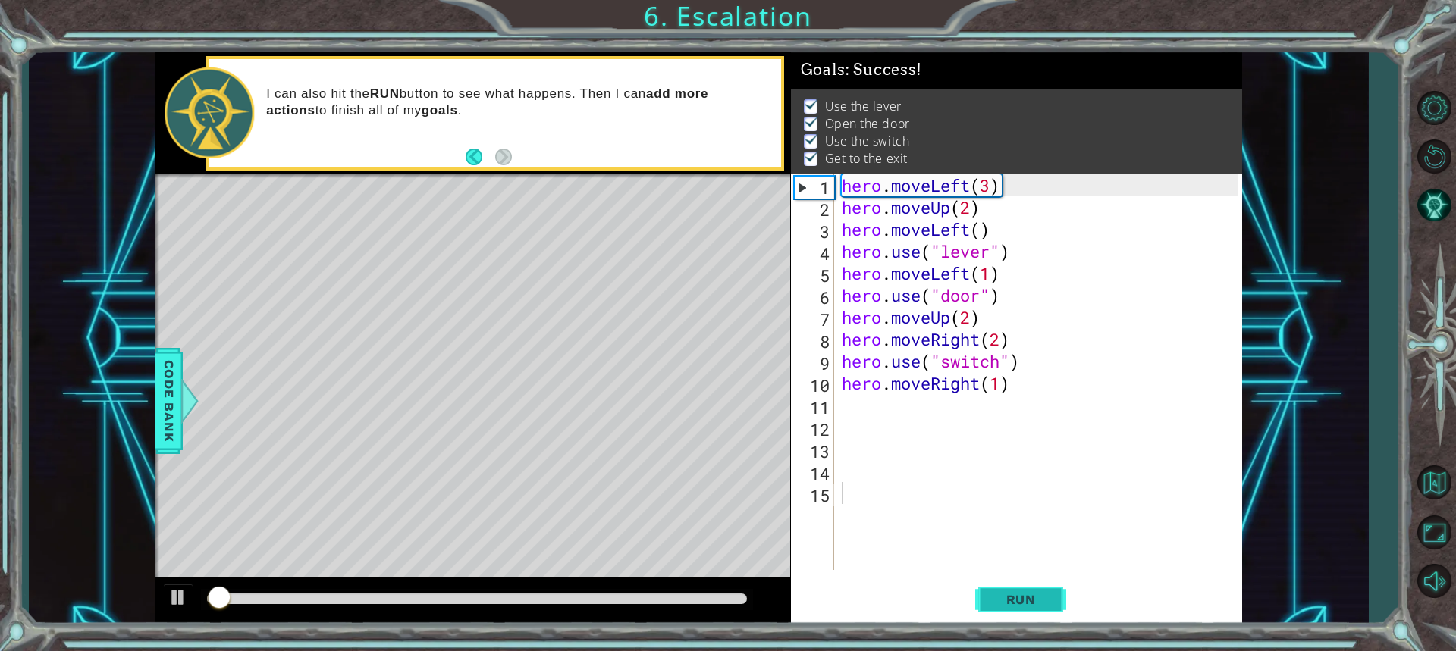
click at [1040, 584] on button "Run" at bounding box center [1020, 599] width 91 height 45
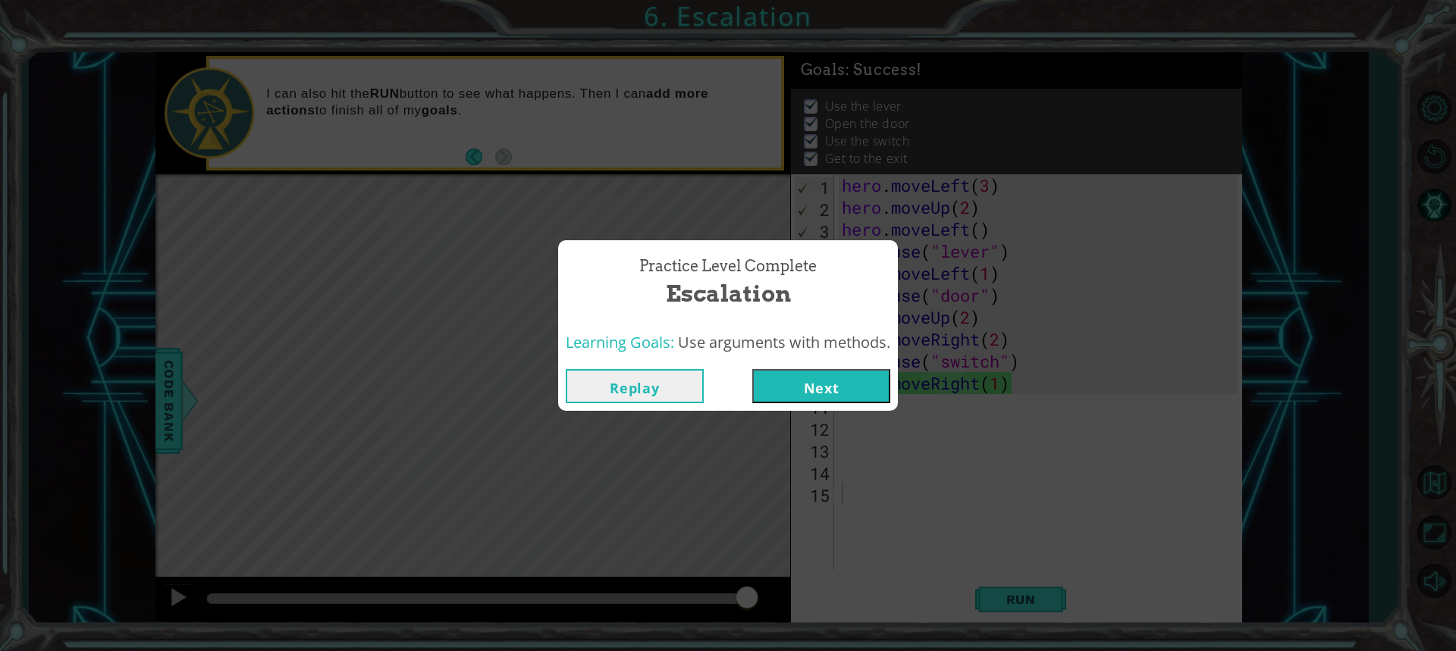
click at [786, 391] on button "Next" at bounding box center [821, 386] width 138 height 34
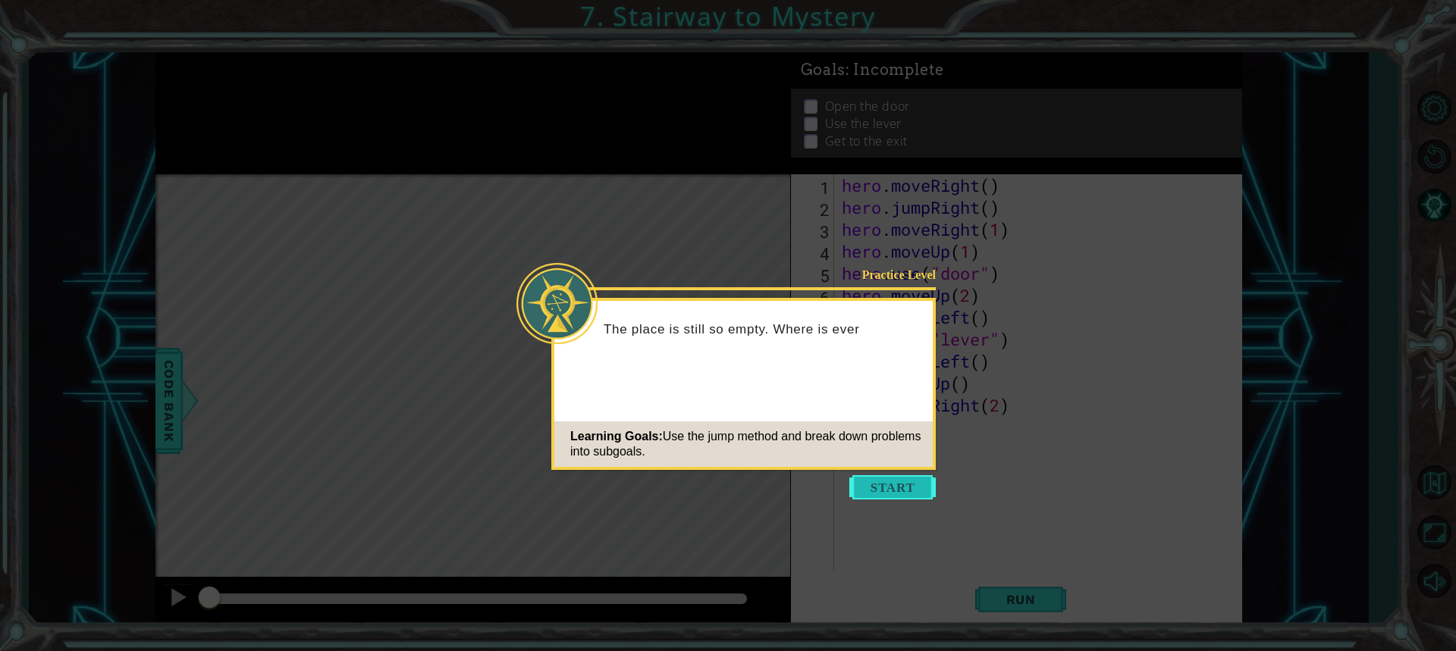
drag, startPoint x: 884, startPoint y: 491, endPoint x: 888, endPoint y: 484, distance: 8.2
click at [888, 484] on button "Start" at bounding box center [892, 488] width 86 height 24
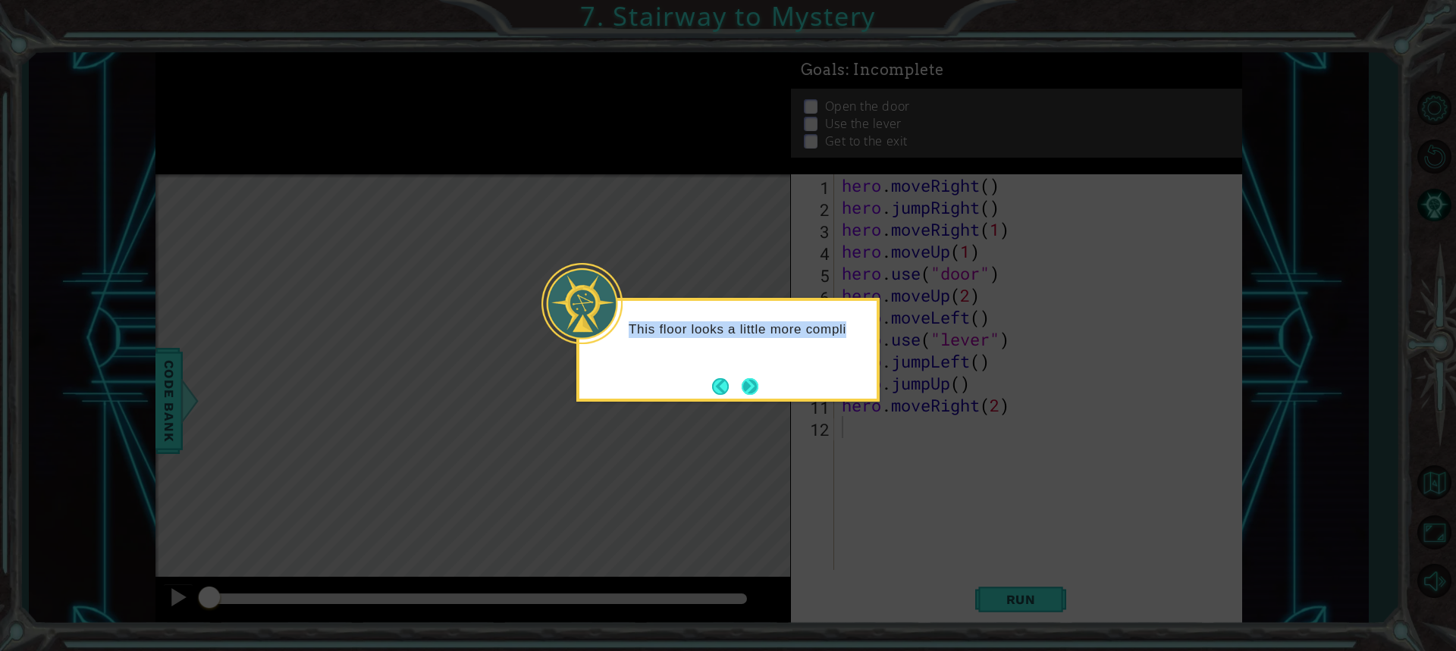
drag, startPoint x: 747, startPoint y: 372, endPoint x: 744, endPoint y: 388, distance: 16.2
click at [746, 378] on div "This floor looks a little more compli" at bounding box center [727, 350] width 303 height 104
click at [757, 380] on button "Next" at bounding box center [750, 386] width 20 height 20
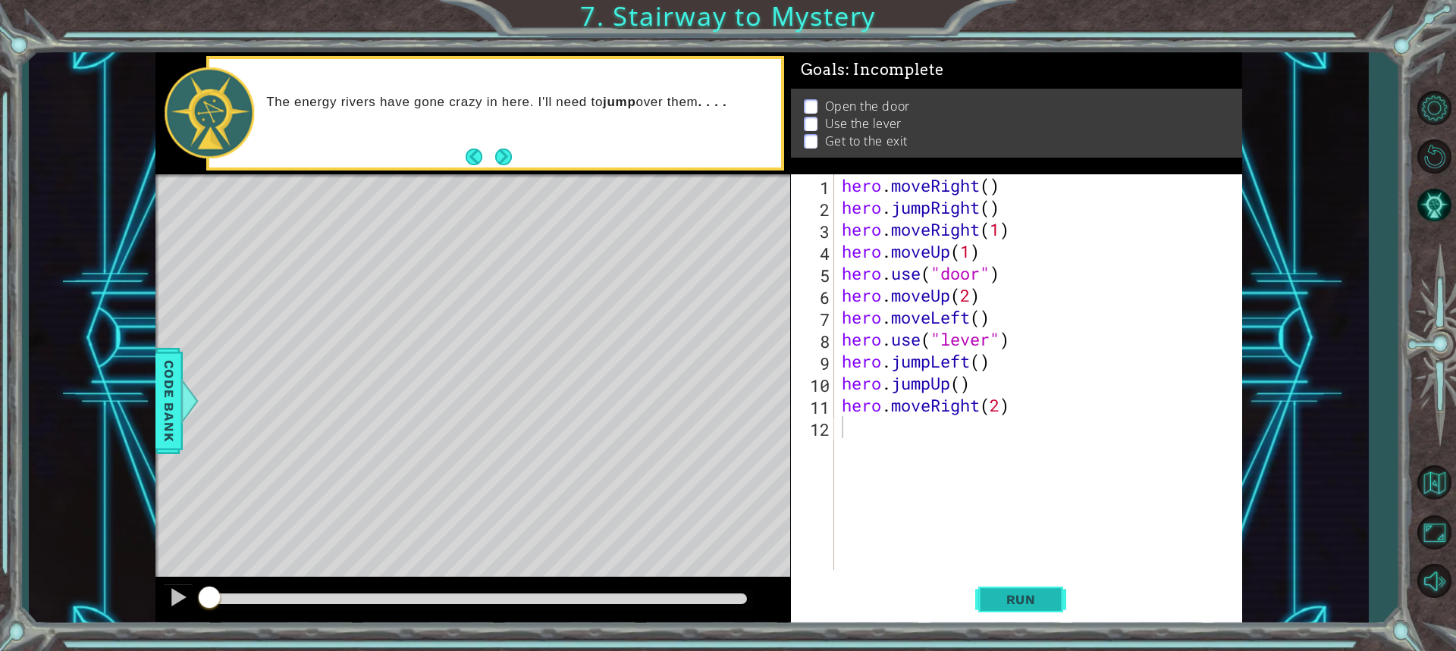
click at [1031, 585] on button "Run" at bounding box center [1020, 599] width 91 height 45
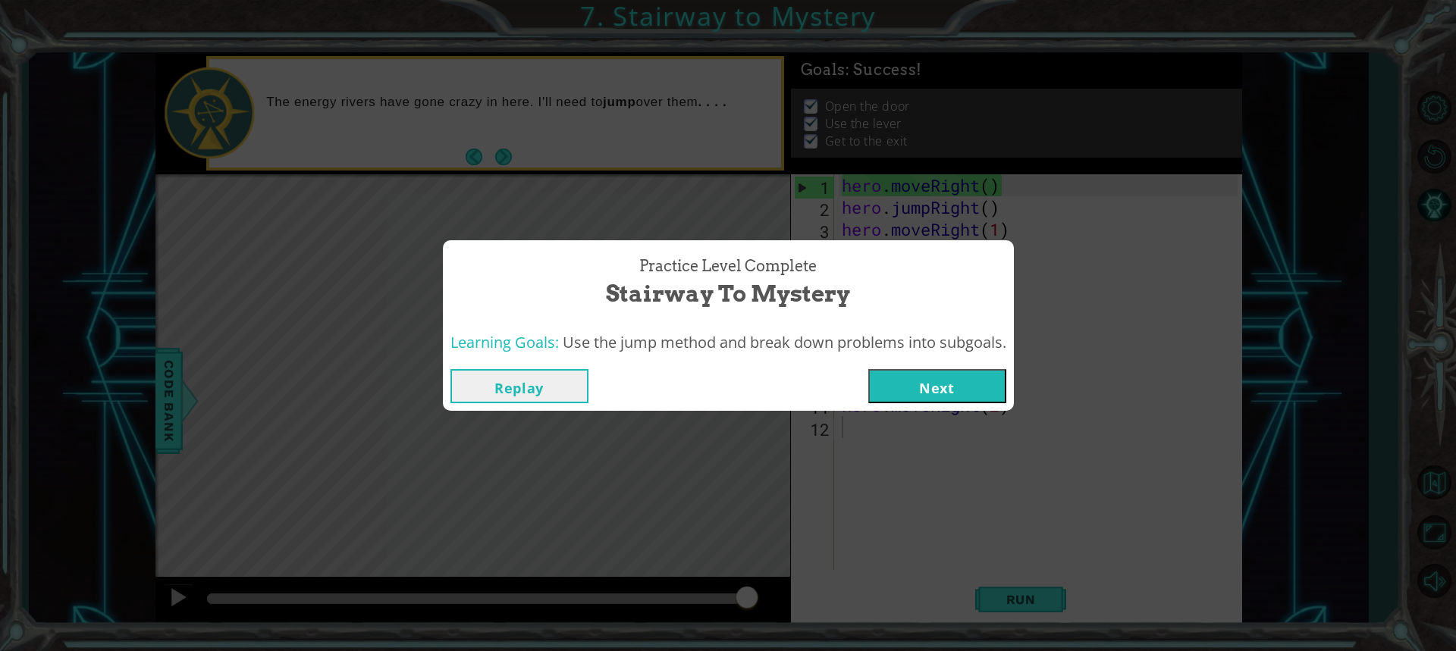
drag, startPoint x: 890, startPoint y: 396, endPoint x: 885, endPoint y: 385, distance: 11.6
click at [885, 385] on button "Next" at bounding box center [937, 386] width 138 height 34
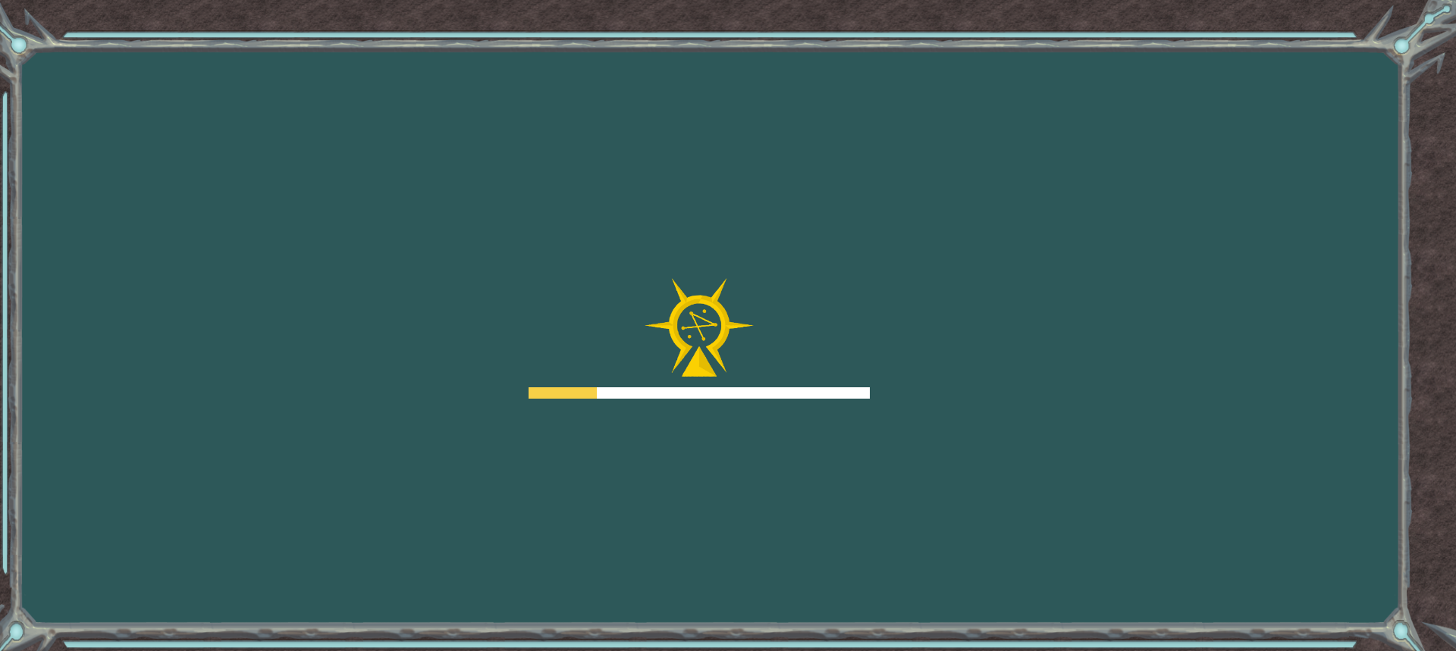
drag, startPoint x: 894, startPoint y: 333, endPoint x: 821, endPoint y: 400, distance: 99.3
click at [862, 355] on div "Goals Error loading from server. Try refreshing the page. You'll need to join a…" at bounding box center [728, 325] width 1456 height 651
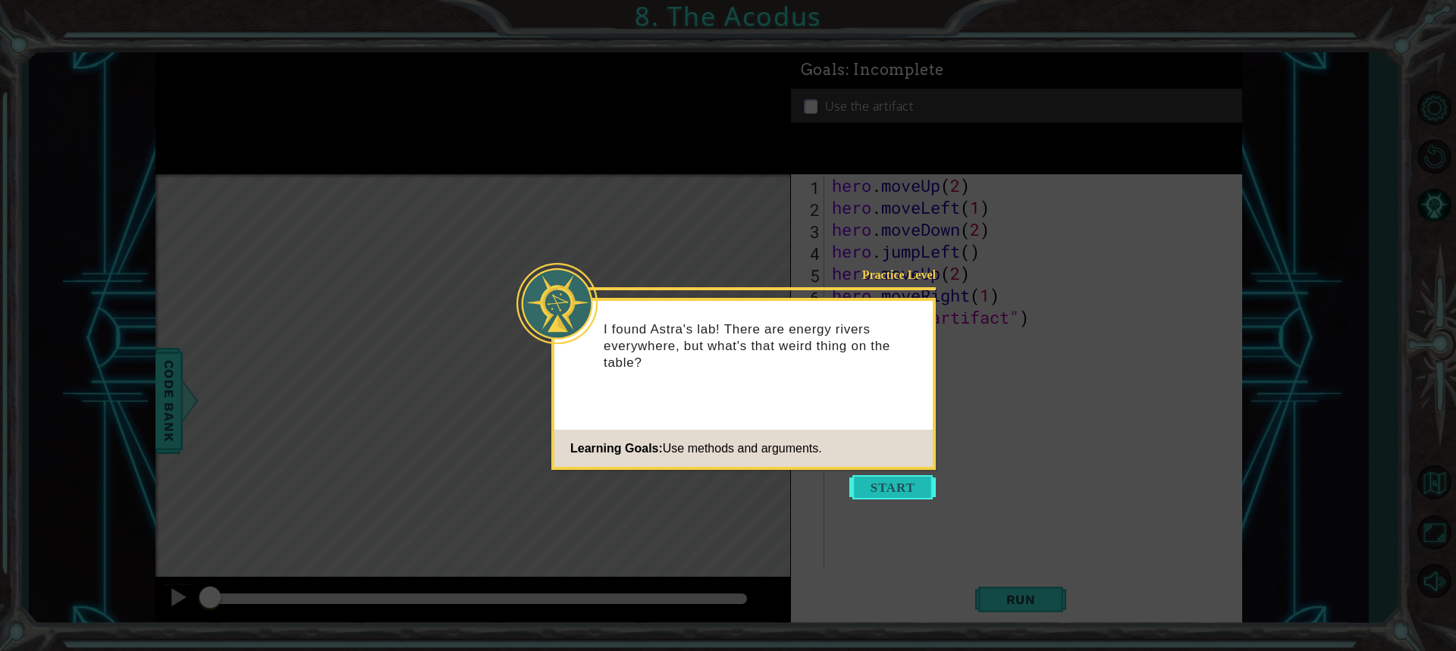
click at [918, 487] on button "Start" at bounding box center [892, 488] width 86 height 24
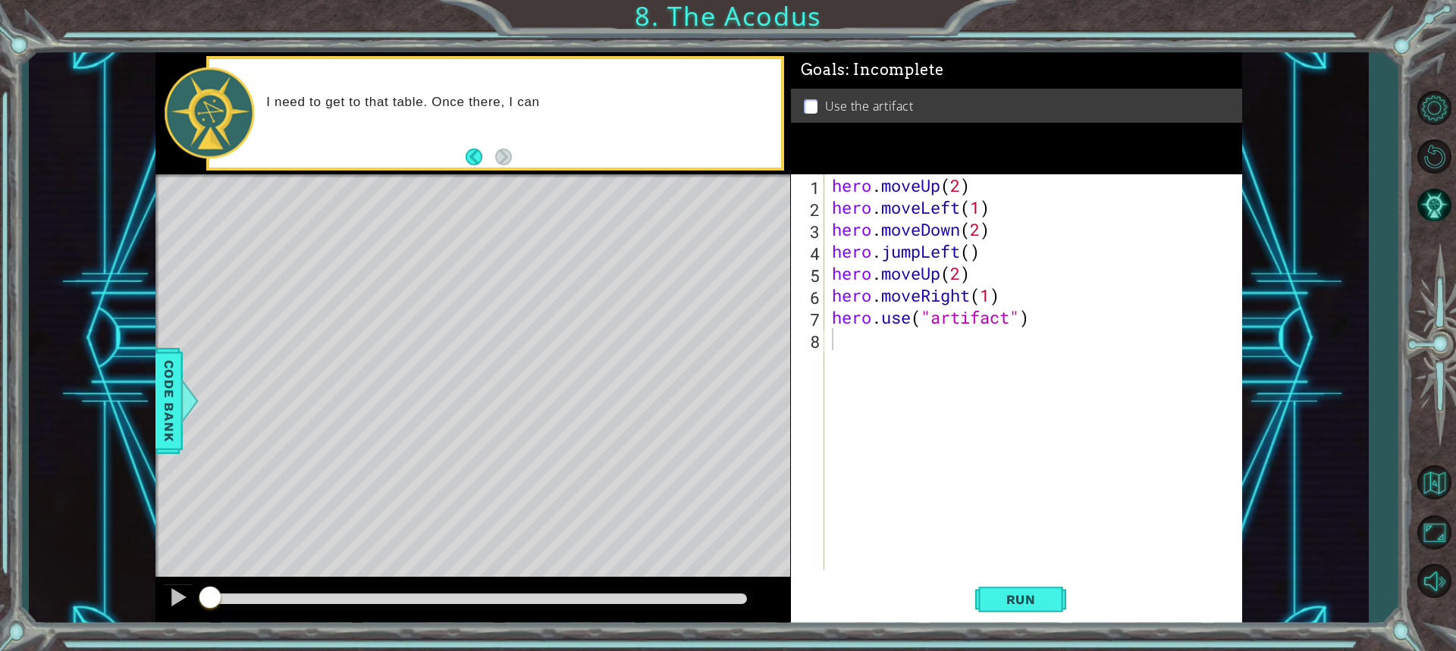
click at [937, 636] on div "1 ההההההההההההההההההההההההההההההההההההההההההההההההההההההההההההההההההההההההההההה…" at bounding box center [728, 325] width 1456 height 651
click at [1011, 606] on span "Run" at bounding box center [1021, 599] width 60 height 15
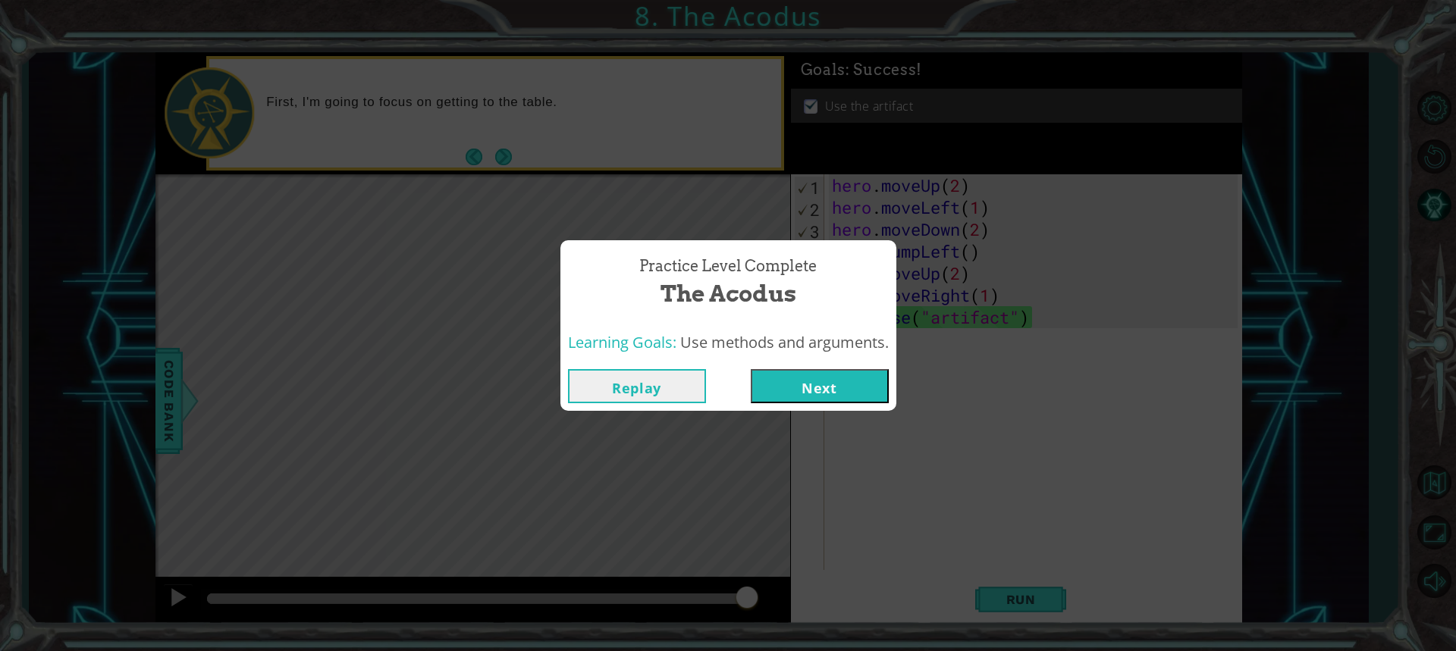
click at [843, 388] on button "Next" at bounding box center [820, 386] width 138 height 34
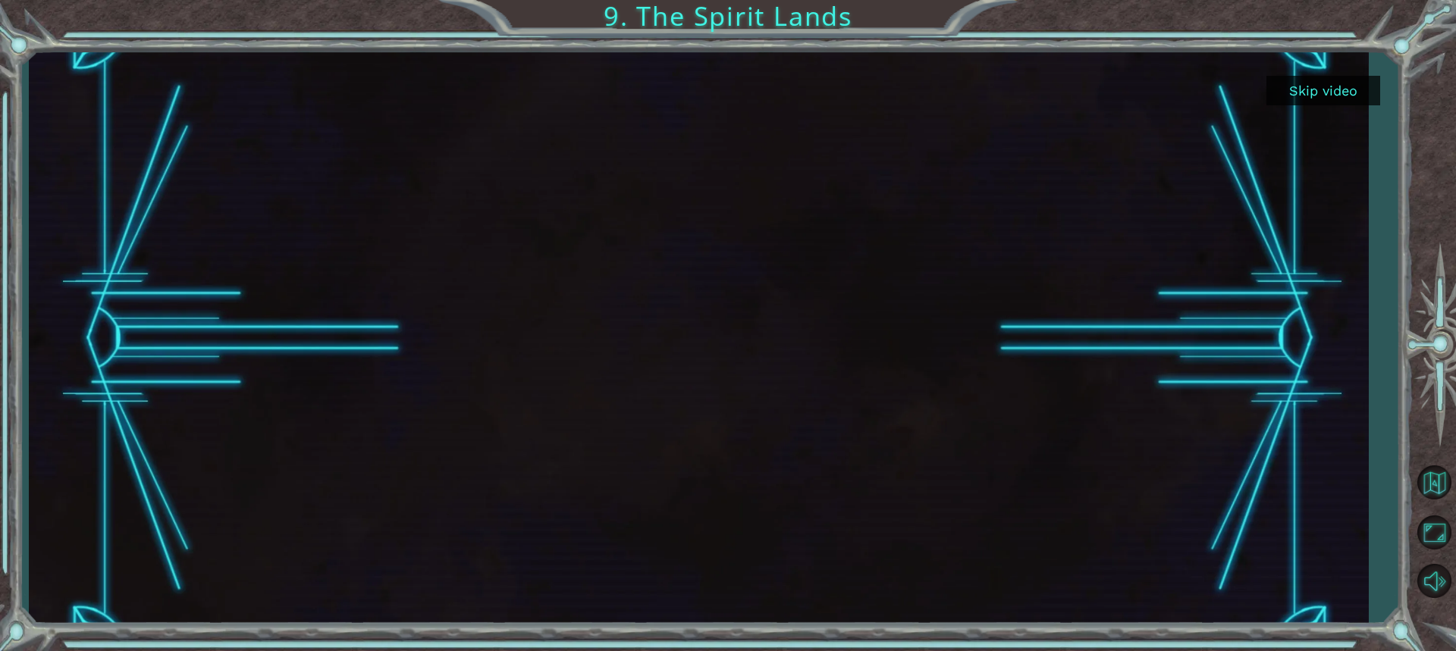
click at [1345, 80] on button "Skip video" at bounding box center [1324, 91] width 114 height 30
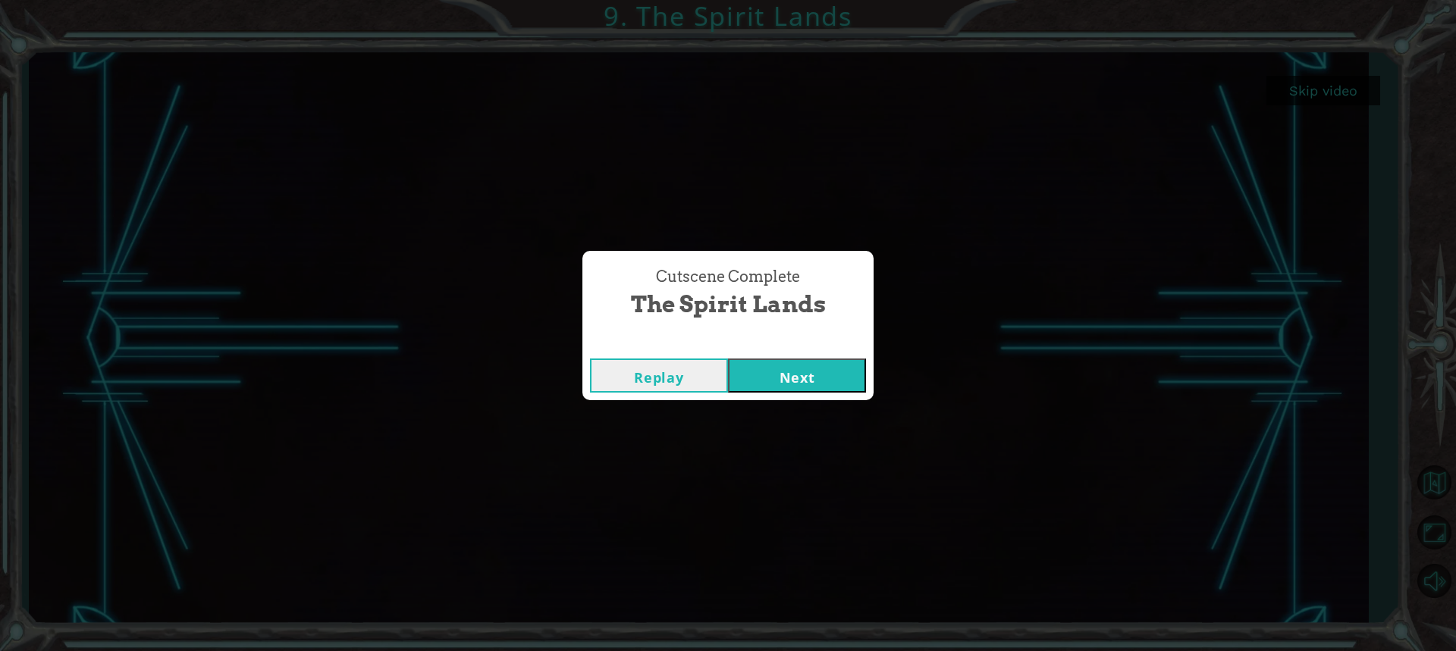
click at [819, 351] on div "Replay Next" at bounding box center [727, 375] width 291 height 49
drag, startPoint x: 824, startPoint y: 367, endPoint x: 824, endPoint y: 380, distance: 12.9
click at [824, 378] on button "Next" at bounding box center [797, 376] width 138 height 34
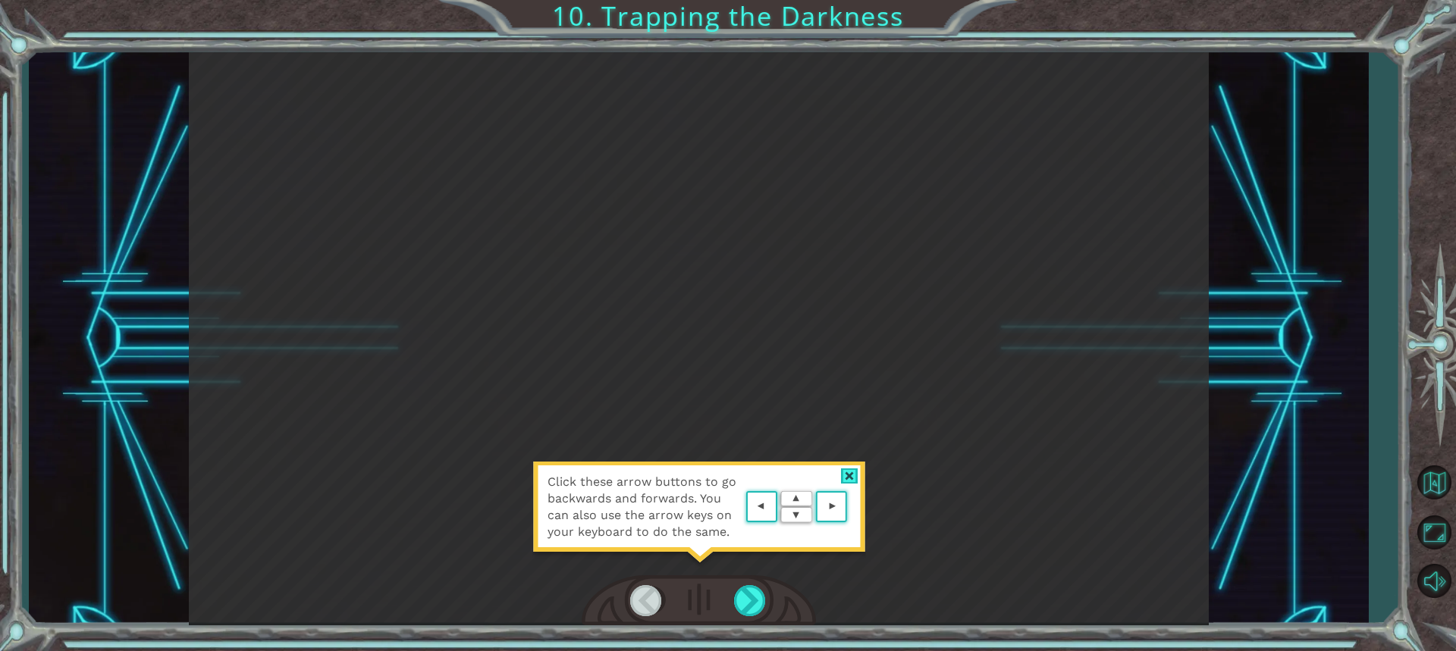
click at [661, 570] on div "Click these arrow buttons to go backwards and forwards. You can also use the ar…" at bounding box center [699, 338] width 1020 height 573
drag, startPoint x: 752, startPoint y: 607, endPoint x: 733, endPoint y: 582, distance: 32.5
click at [749, 598] on div at bounding box center [750, 600] width 33 height 31
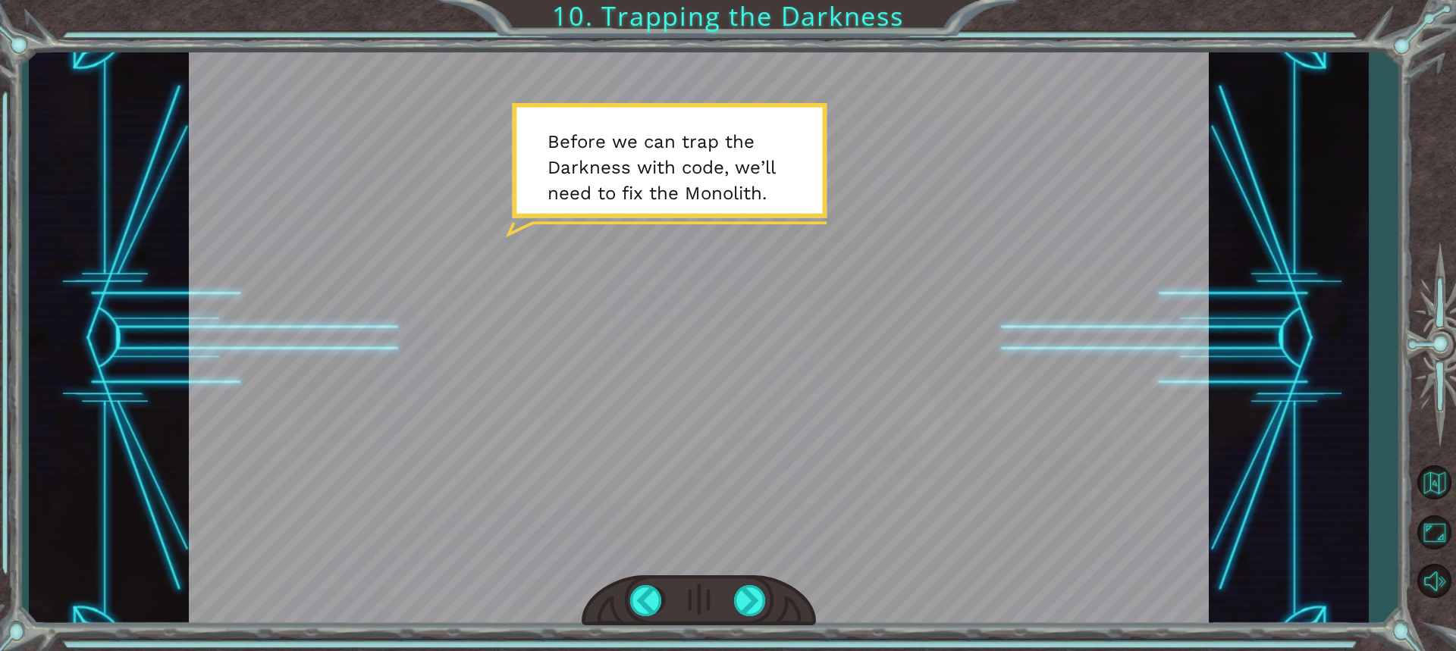
drag, startPoint x: 757, startPoint y: 596, endPoint x: 780, endPoint y: 582, distance: 26.5
click at [780, 582] on div at bounding box center [699, 602] width 234 height 52
click at [768, 590] on div at bounding box center [699, 602] width 234 height 52
drag, startPoint x: 735, startPoint y: 582, endPoint x: 734, endPoint y: 592, distance: 9.1
click at [734, 592] on div at bounding box center [699, 602] width 234 height 52
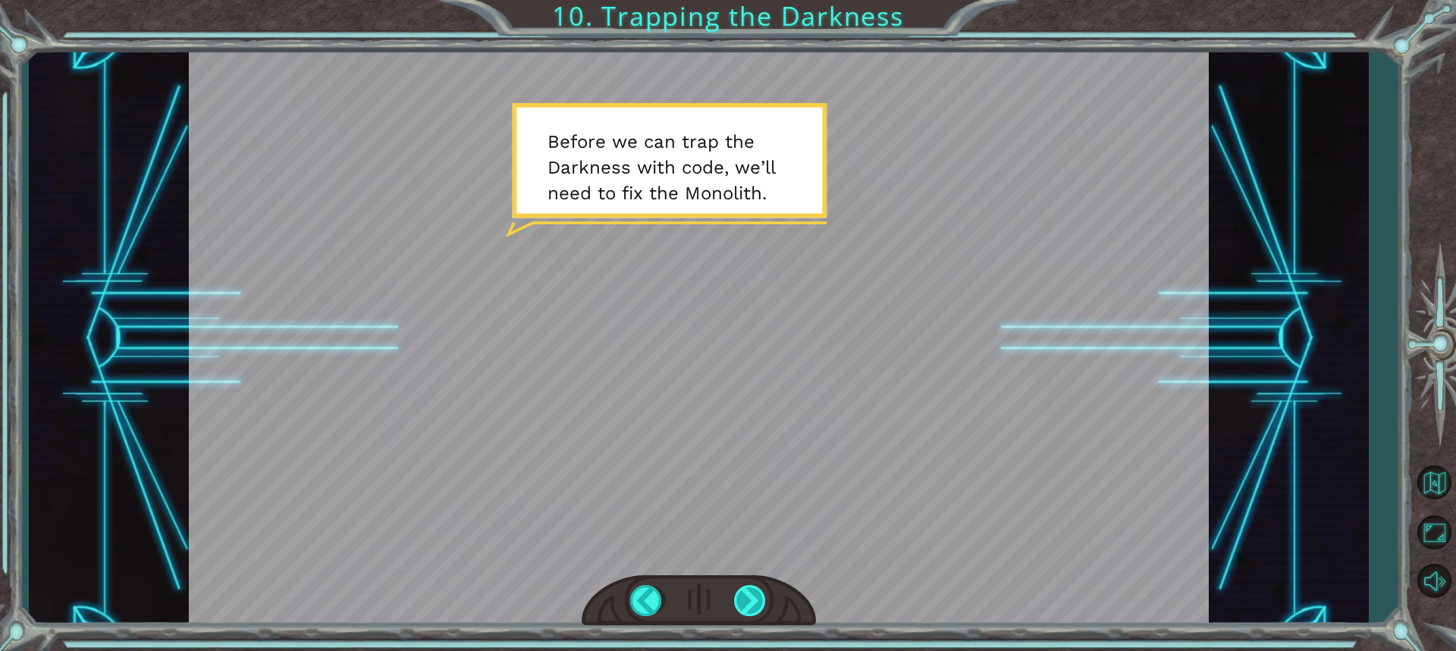
click at [744, 596] on div at bounding box center [750, 600] width 33 height 31
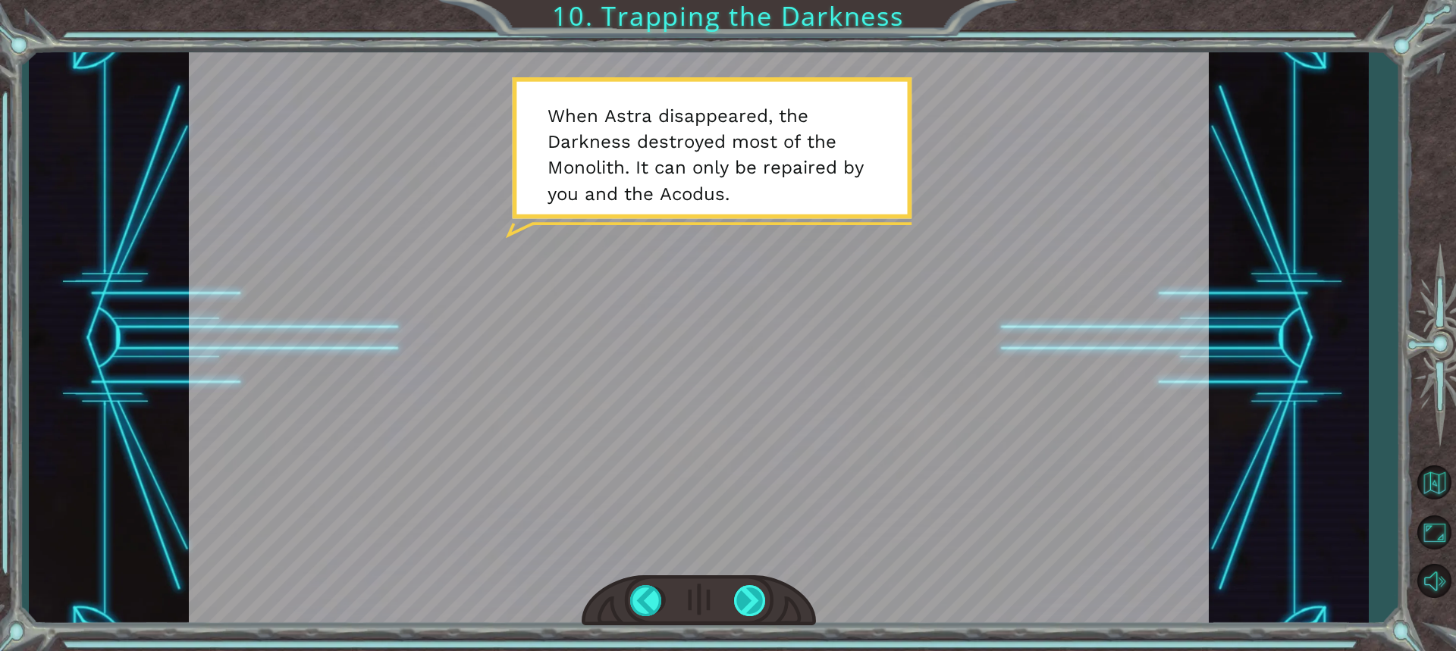
click at [749, 600] on div at bounding box center [750, 600] width 33 height 31
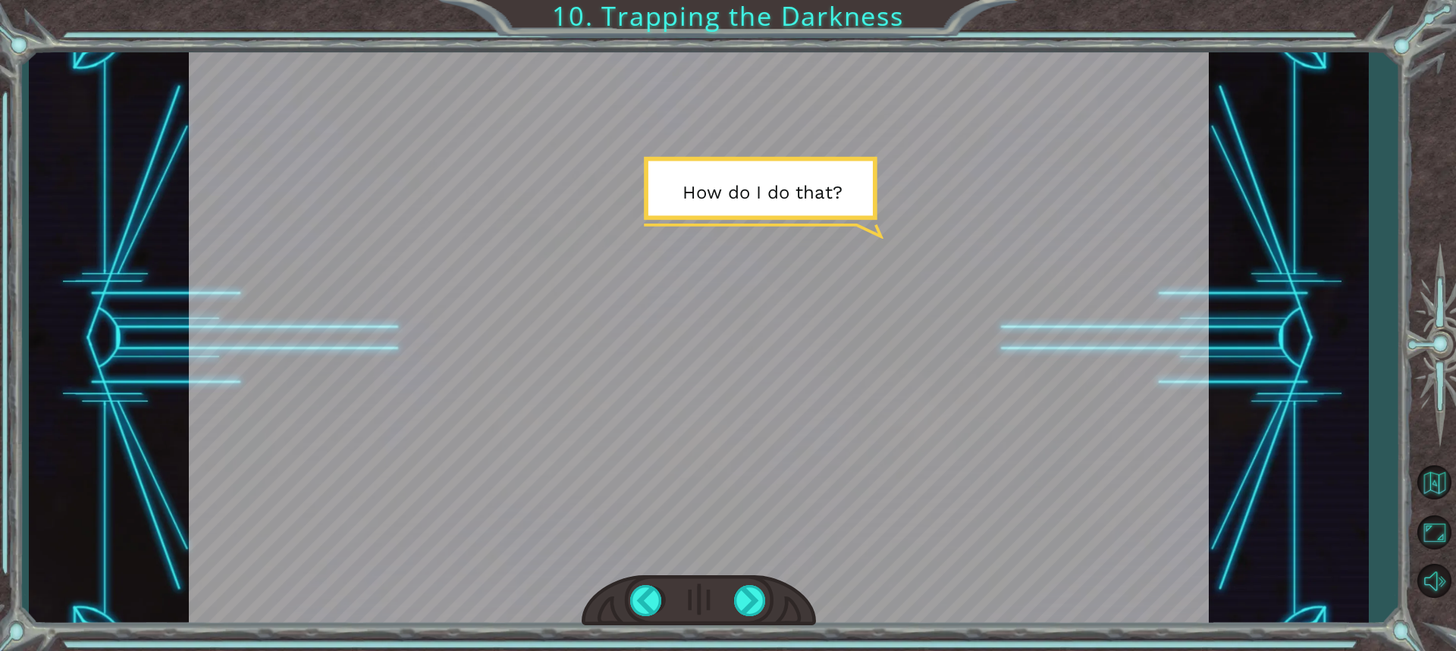
drag, startPoint x: 739, startPoint y: 589, endPoint x: 772, endPoint y: 619, distance: 44.0
click at [772, 619] on div at bounding box center [699, 602] width 234 height 52
click at [753, 587] on div at bounding box center [750, 600] width 33 height 31
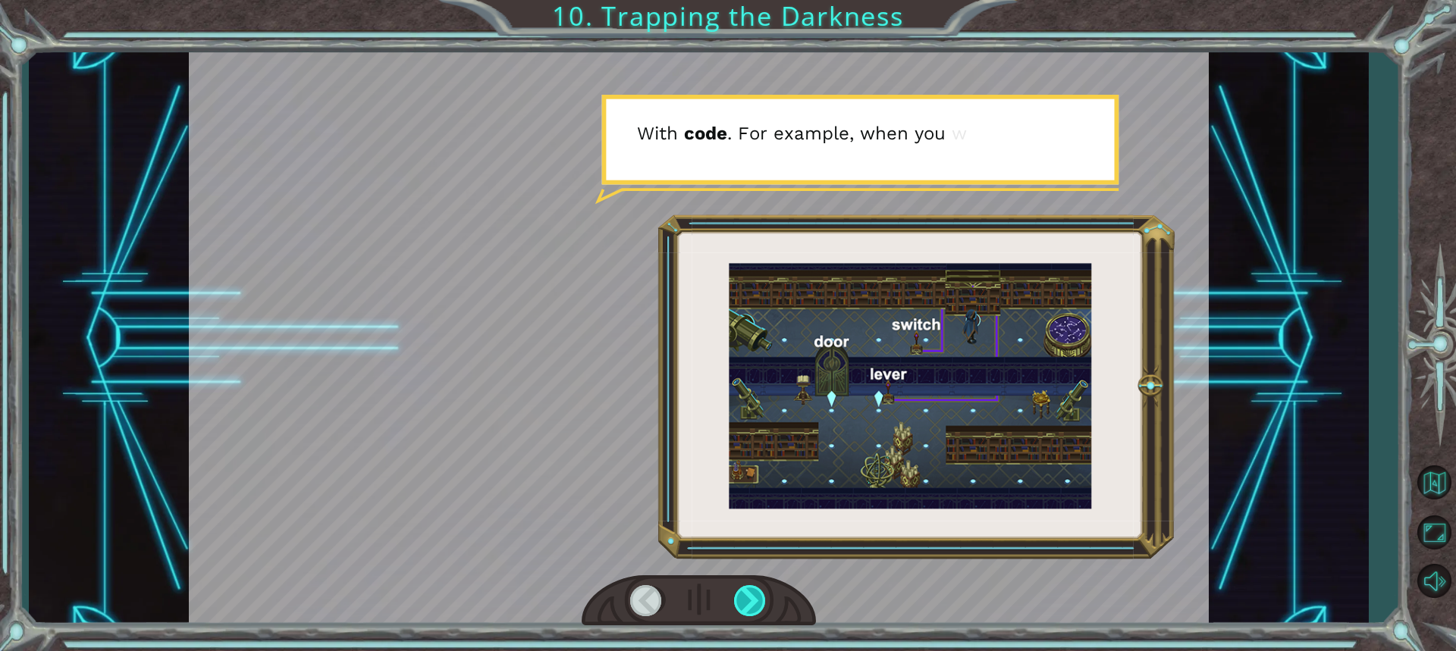
click at [751, 587] on div at bounding box center [750, 600] width 33 height 31
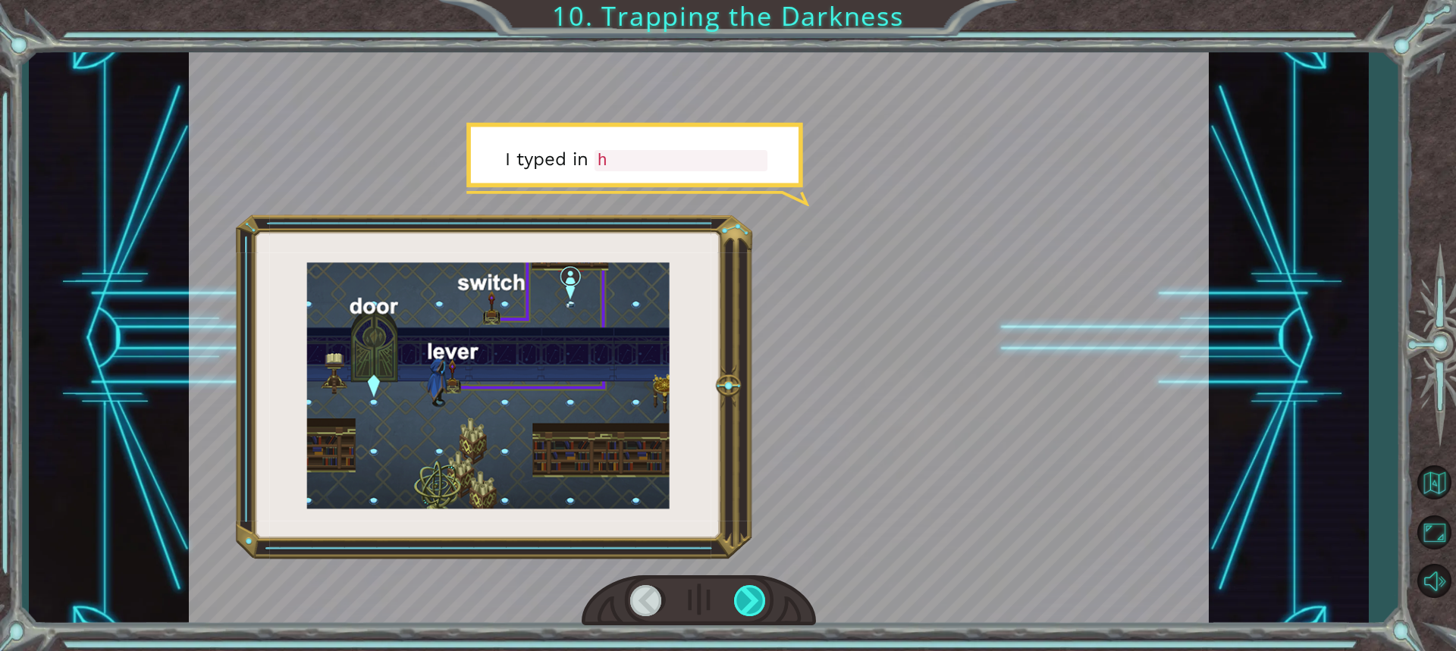
click at [751, 587] on div at bounding box center [750, 600] width 33 height 31
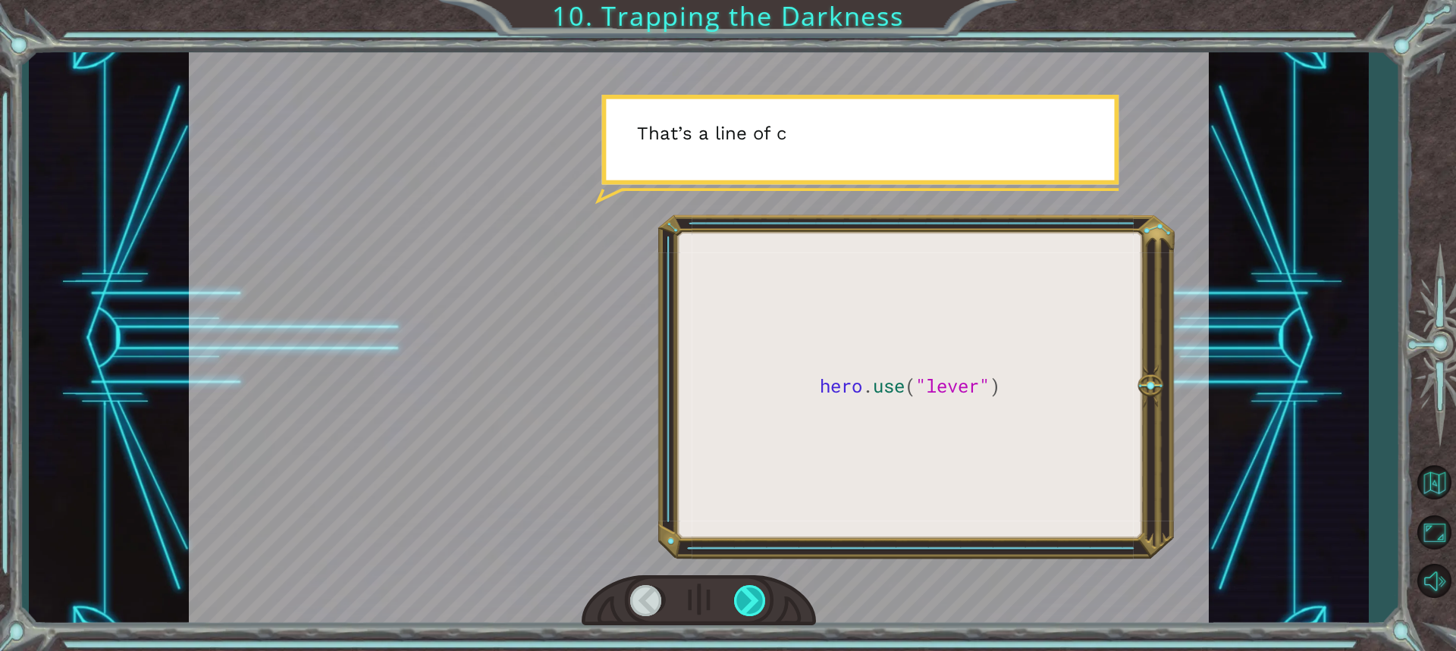
click at [746, 591] on div at bounding box center [750, 600] width 33 height 31
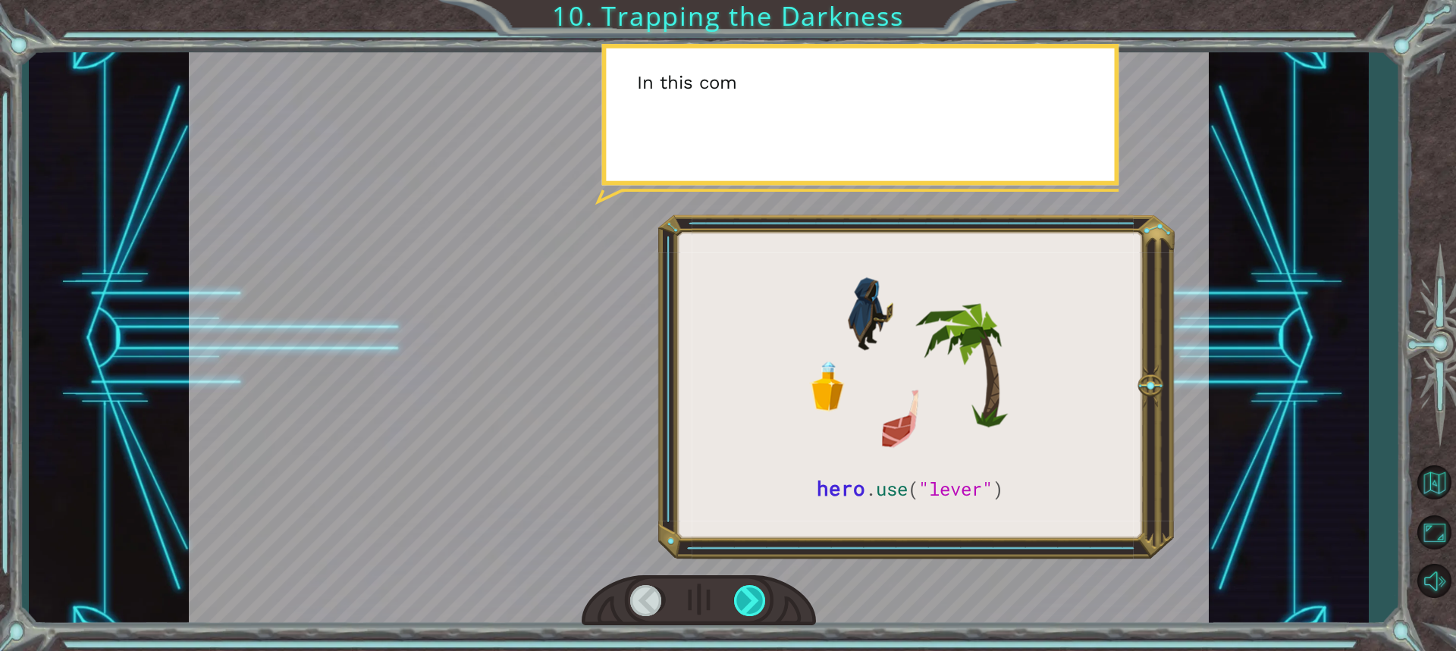
click at [746, 591] on div at bounding box center [750, 600] width 33 height 31
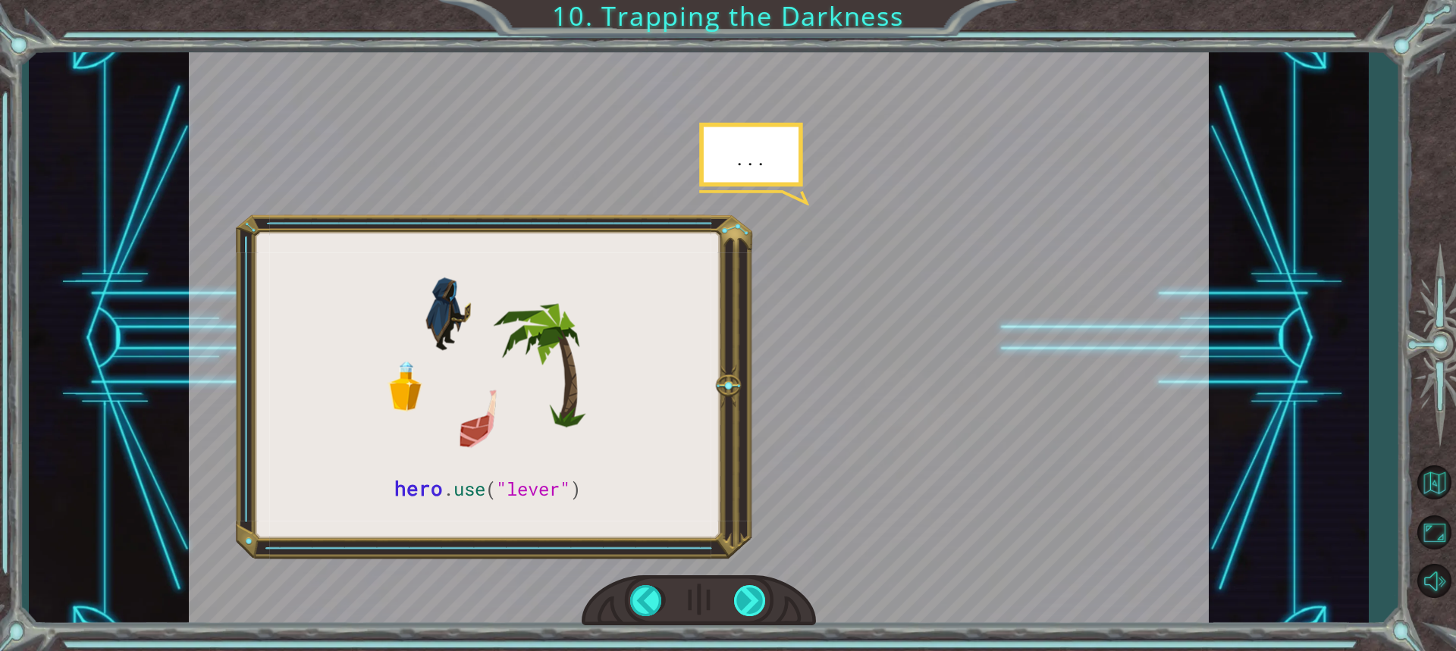
click at [746, 591] on div at bounding box center [750, 600] width 33 height 31
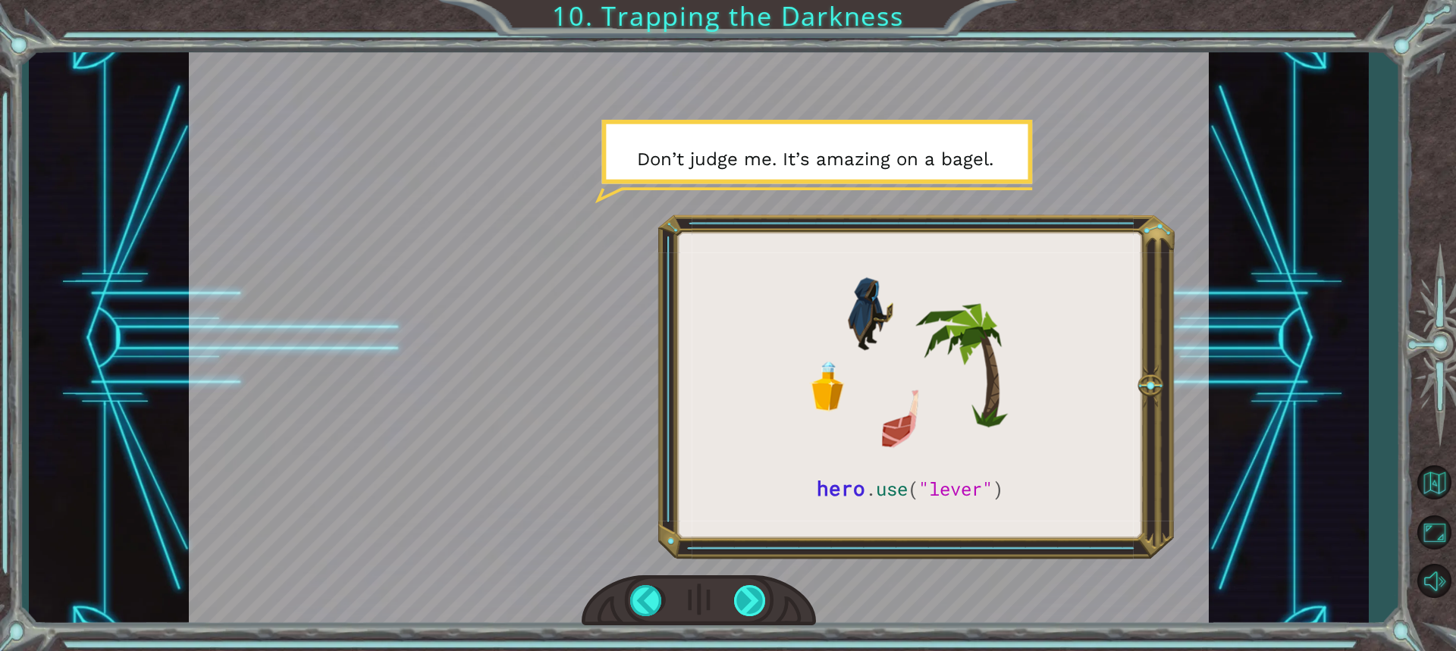
click at [746, 591] on div at bounding box center [750, 600] width 33 height 31
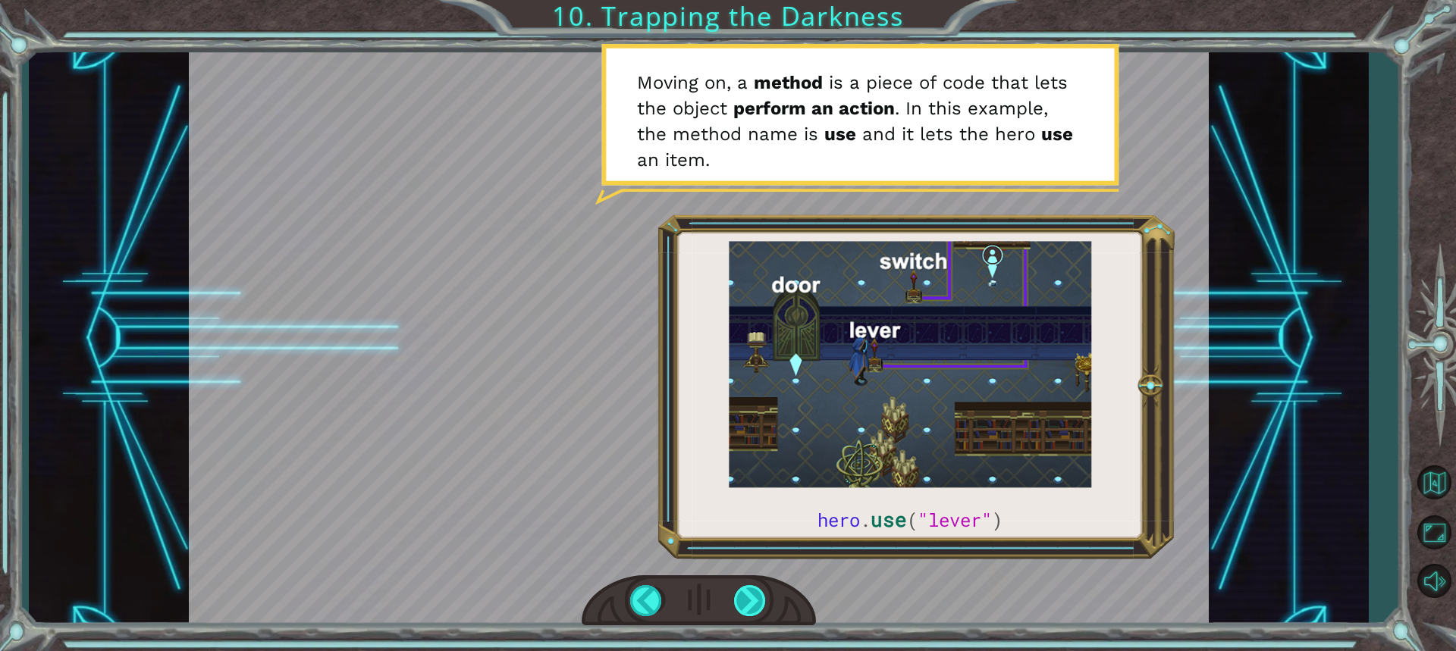
click at [755, 600] on div at bounding box center [750, 600] width 33 height 31
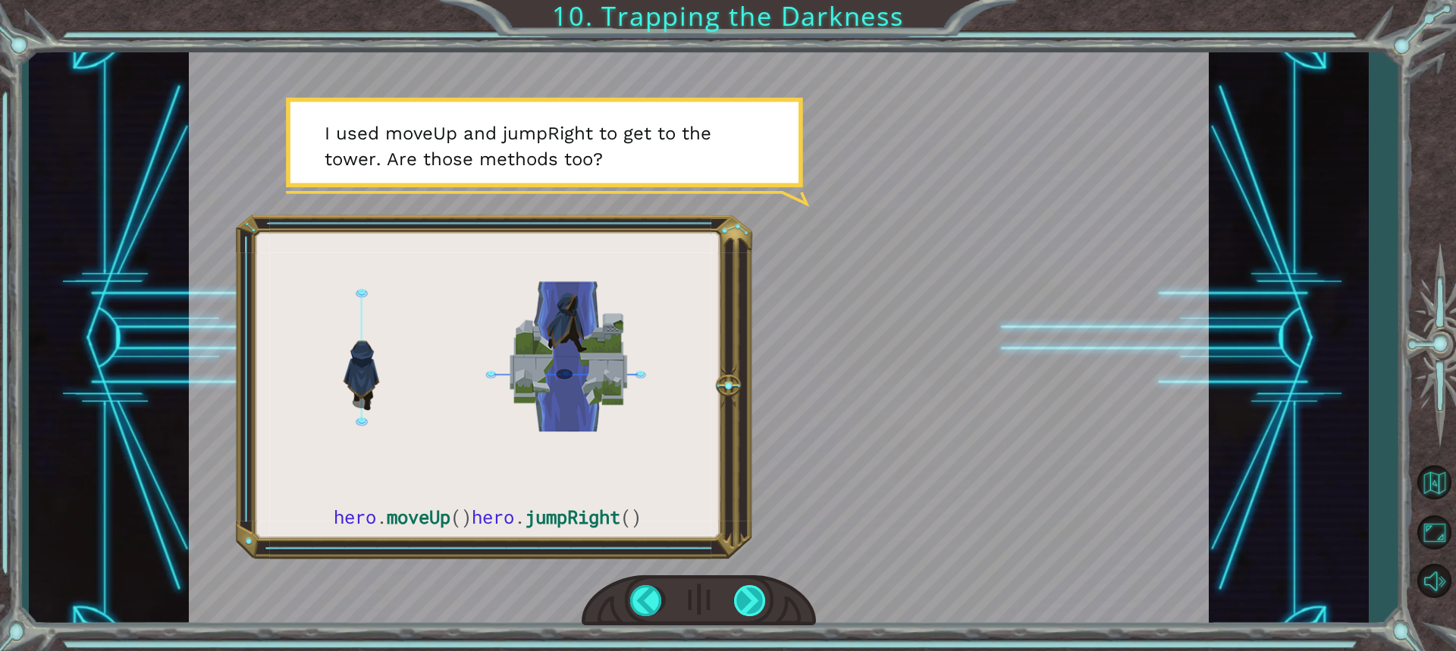
click at [744, 607] on div at bounding box center [750, 600] width 33 height 31
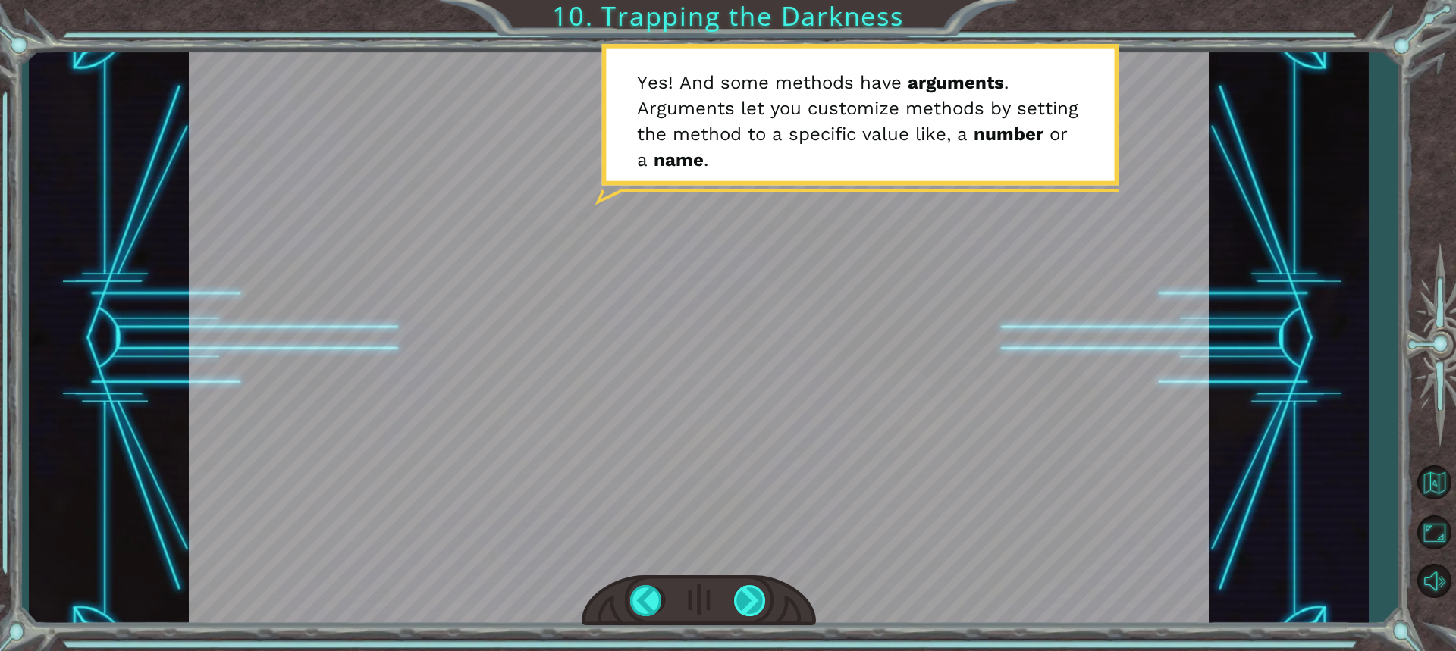
click at [738, 601] on div at bounding box center [750, 600] width 33 height 31
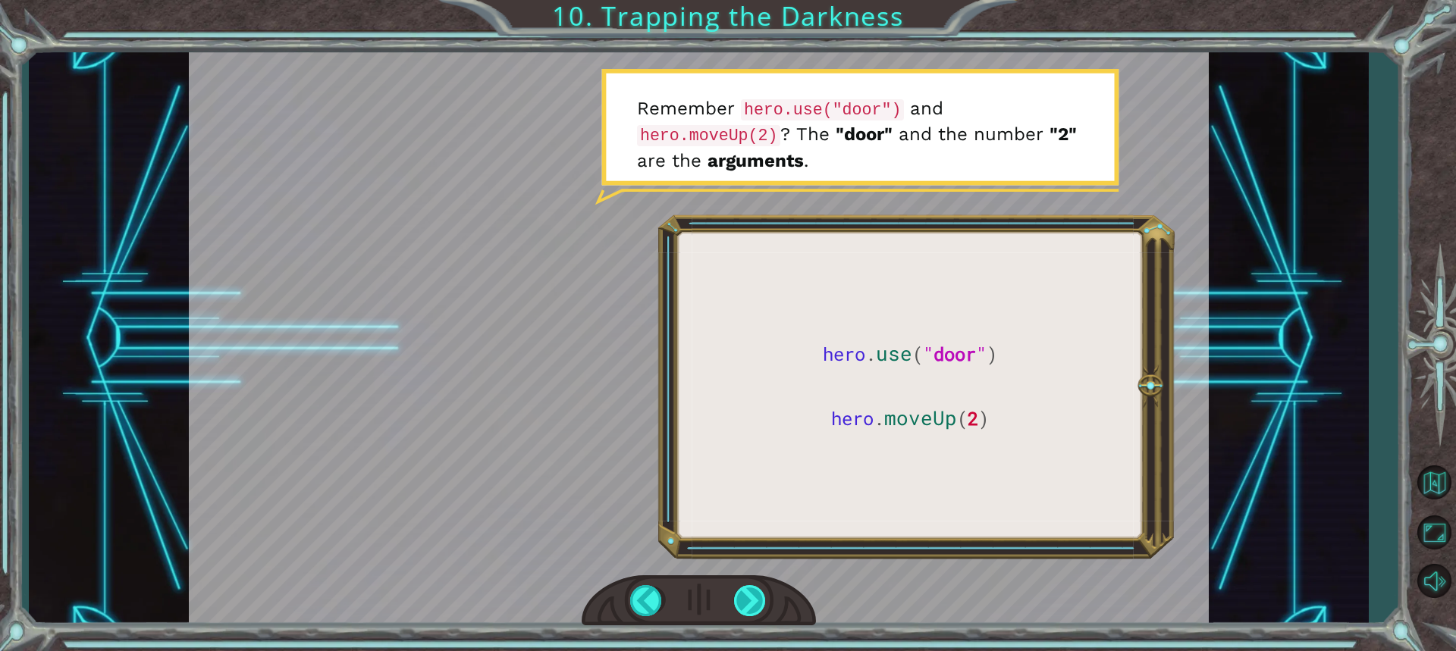
click at [755, 608] on div at bounding box center [750, 600] width 33 height 31
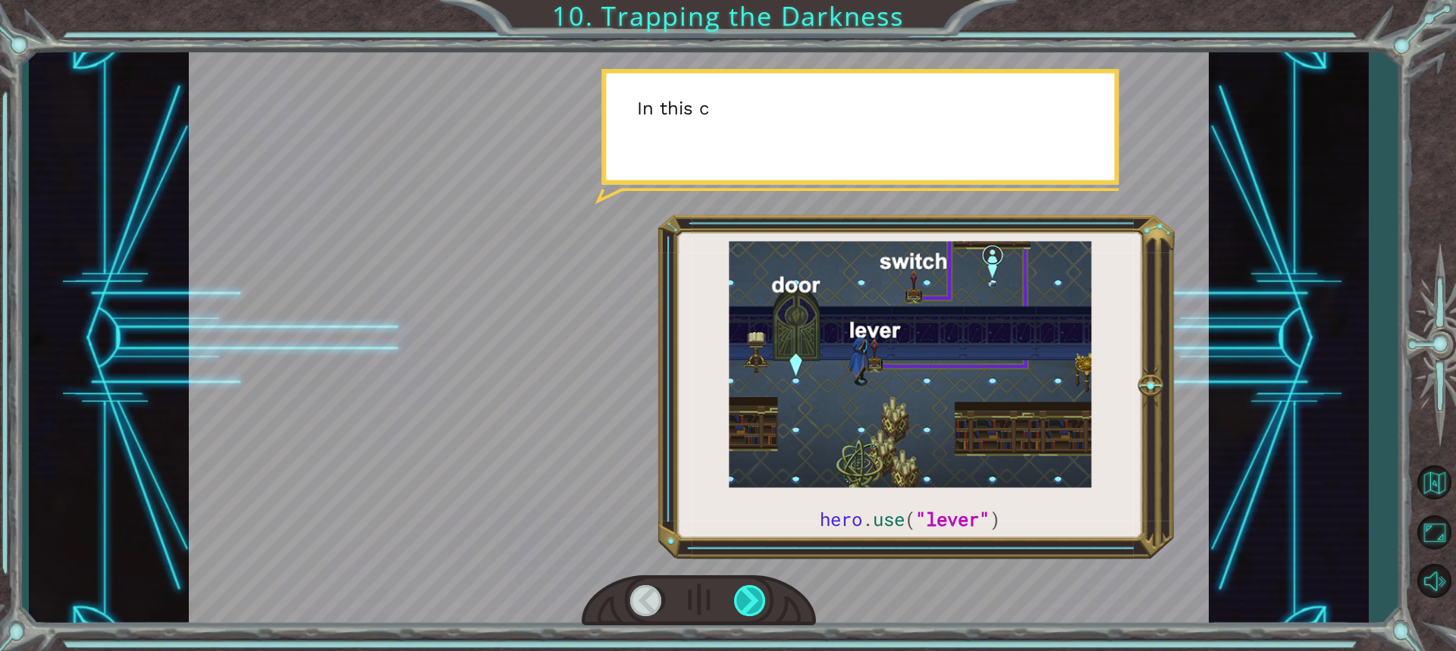
click at [755, 607] on div at bounding box center [750, 600] width 33 height 31
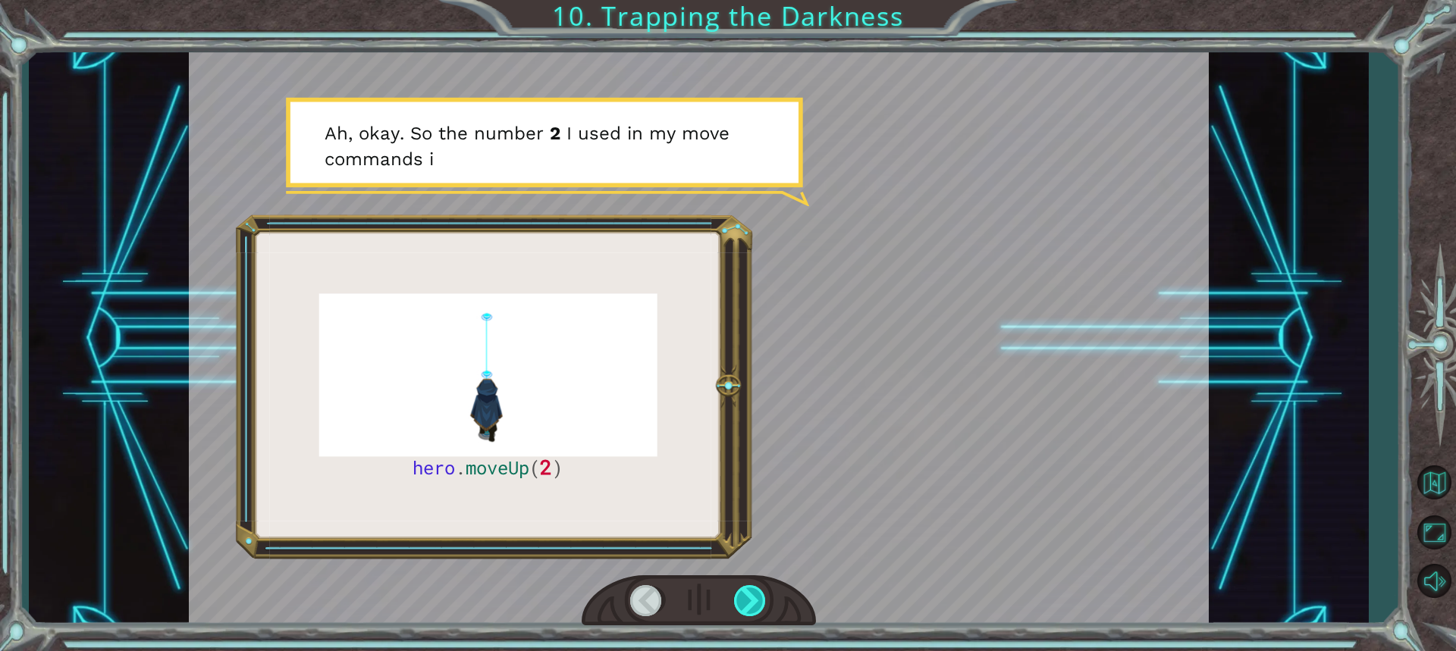
click at [746, 602] on div at bounding box center [750, 600] width 33 height 31
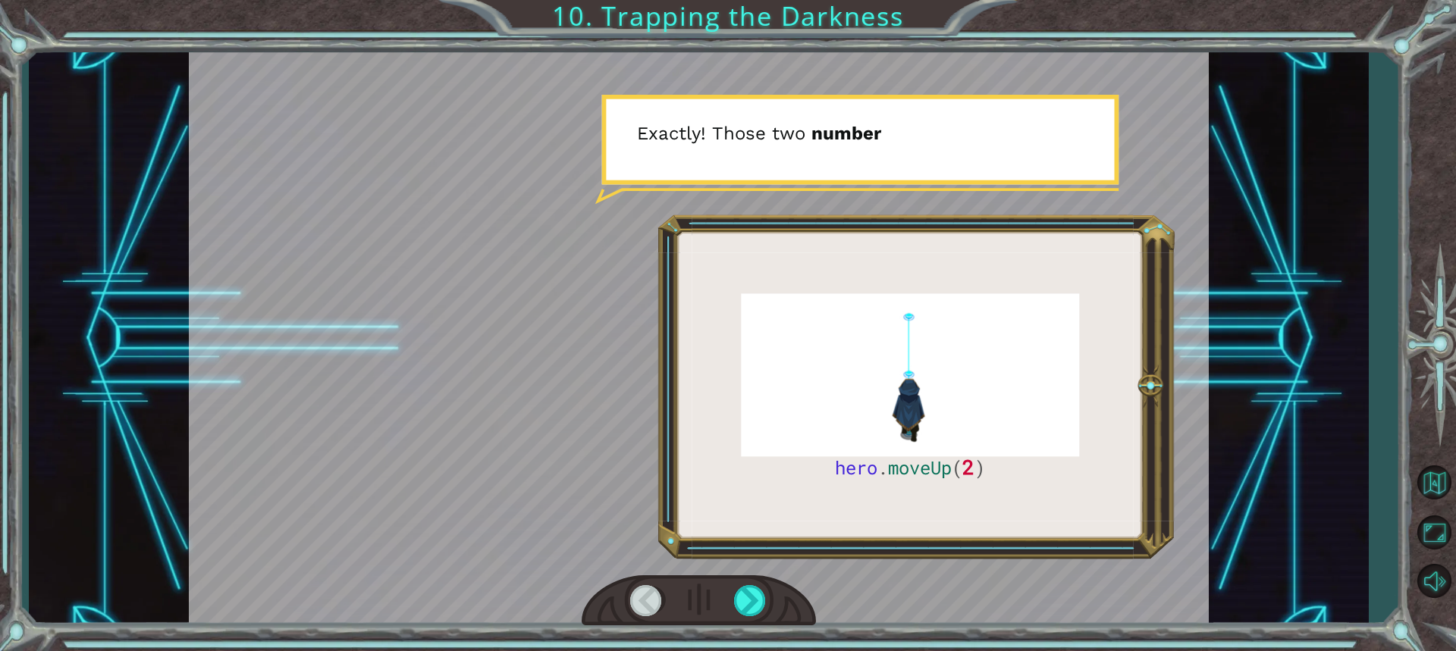
click at [735, 629] on div "hero . moveUp ( 2 ) B e f o r e w e c a n t r a p t h e D a r k n e s s w i t h…" at bounding box center [728, 325] width 1456 height 651
click at [748, 604] on div at bounding box center [750, 600] width 33 height 31
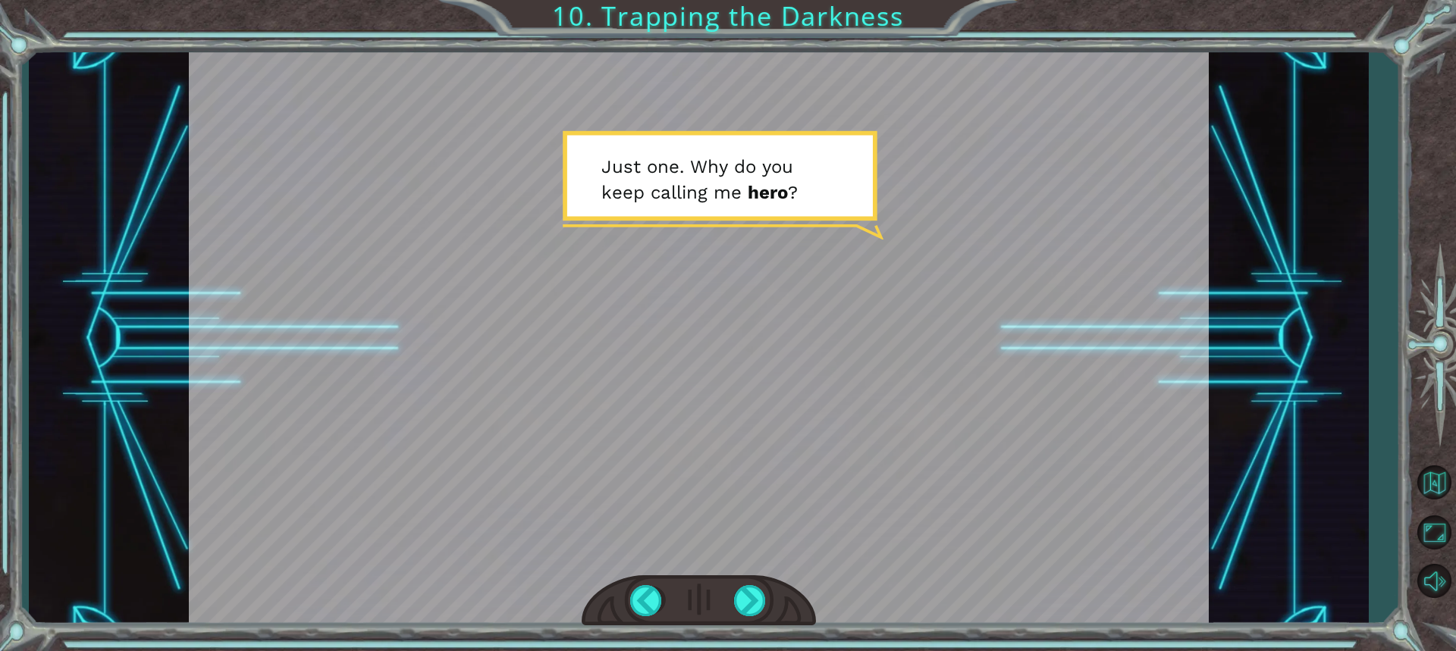
click at [560, 460] on div at bounding box center [699, 338] width 1020 height 573
drag, startPoint x: 736, startPoint y: 586, endPoint x: 768, endPoint y: 588, distance: 31.1
click at [767, 588] on div at bounding box center [750, 600] width 33 height 31
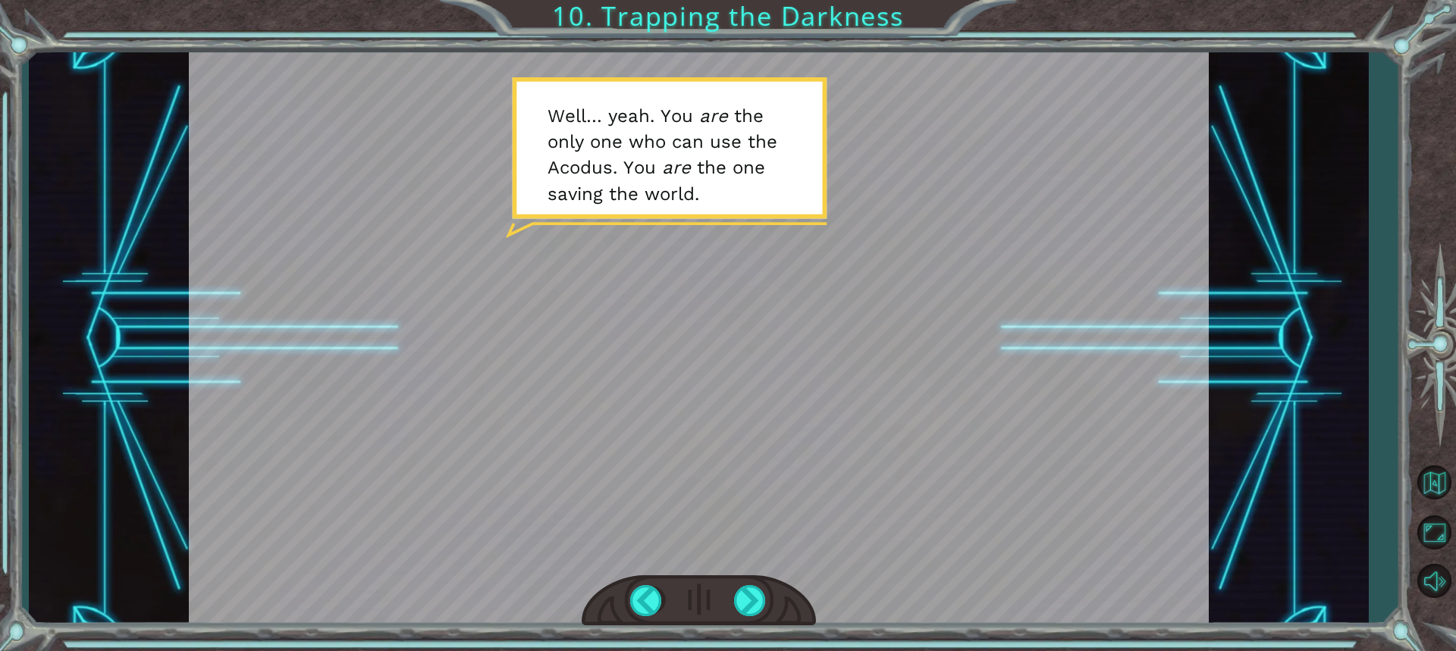
drag, startPoint x: 764, startPoint y: 590, endPoint x: 763, endPoint y: 573, distance: 16.8
click at [764, 573] on div at bounding box center [699, 338] width 1020 height 573
drag, startPoint x: 729, startPoint y: 570, endPoint x: 690, endPoint y: 584, distance: 41.3
click at [692, 579] on div at bounding box center [699, 338] width 1020 height 573
click at [751, 604] on div at bounding box center [750, 600] width 33 height 31
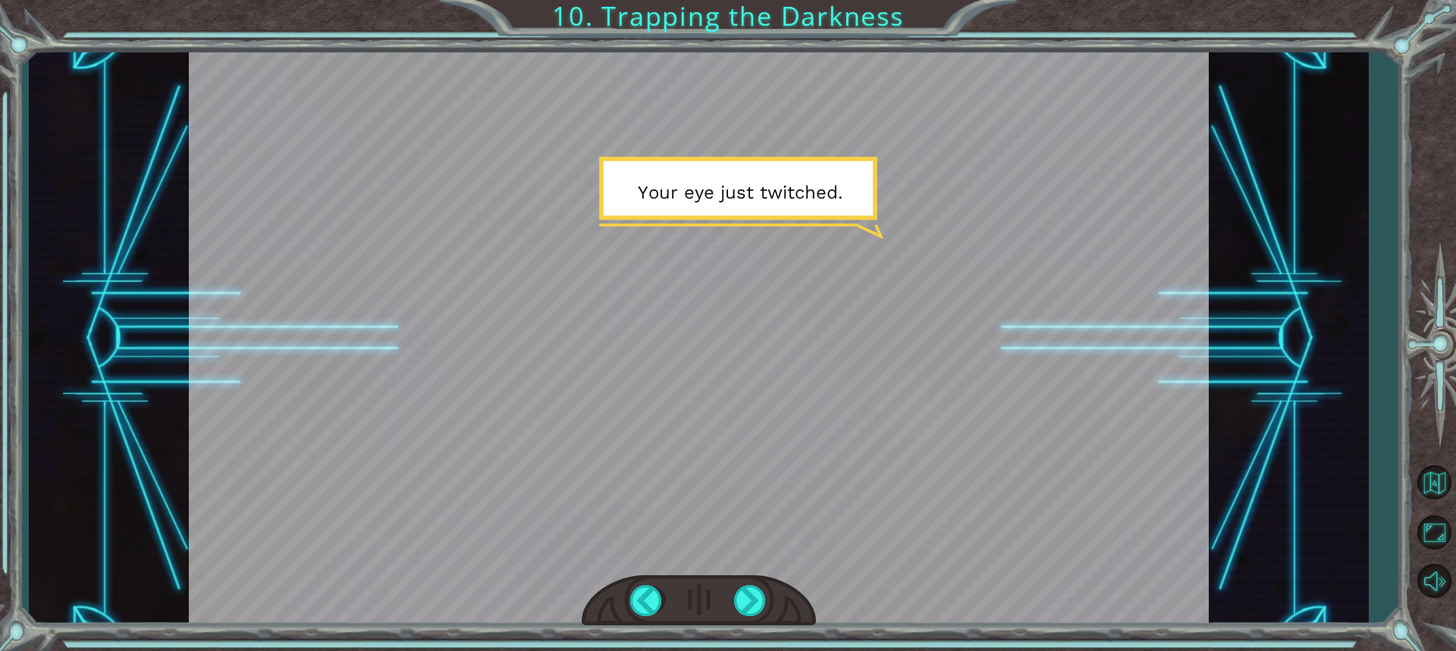
drag, startPoint x: 754, startPoint y: 600, endPoint x: 784, endPoint y: 627, distance: 40.8
click at [784, 627] on div "hero . moveUp ( 2 ) B e f o r e w e c a n t r a p t h e D a r k n e s s w i t h…" at bounding box center [728, 325] width 1456 height 651
click at [732, 585] on div at bounding box center [699, 602] width 234 height 52
drag, startPoint x: 746, startPoint y: 623, endPoint x: 753, endPoint y: 598, distance: 25.9
click at [753, 598] on div at bounding box center [699, 602] width 234 height 52
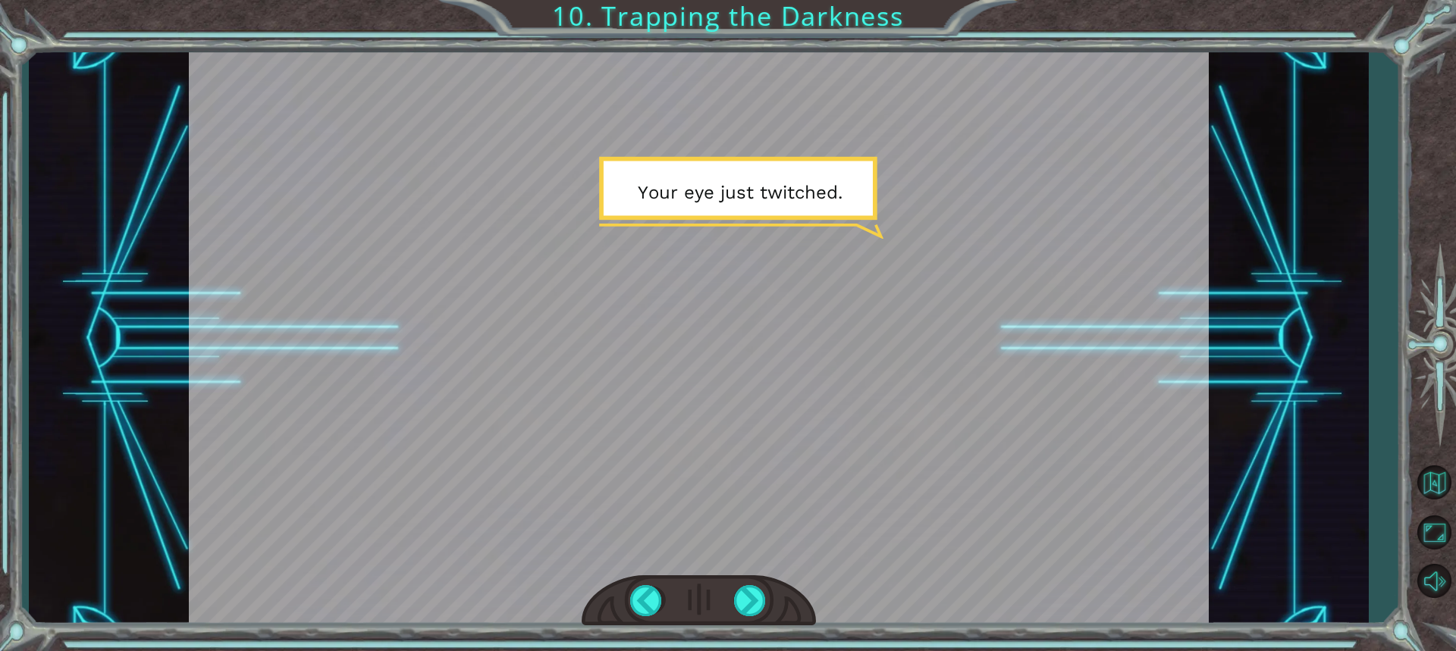
drag, startPoint x: 741, startPoint y: 582, endPoint x: 702, endPoint y: 554, distance: 47.8
click at [705, 554] on div at bounding box center [699, 338] width 1020 height 573
click at [744, 614] on div at bounding box center [750, 600] width 33 height 31
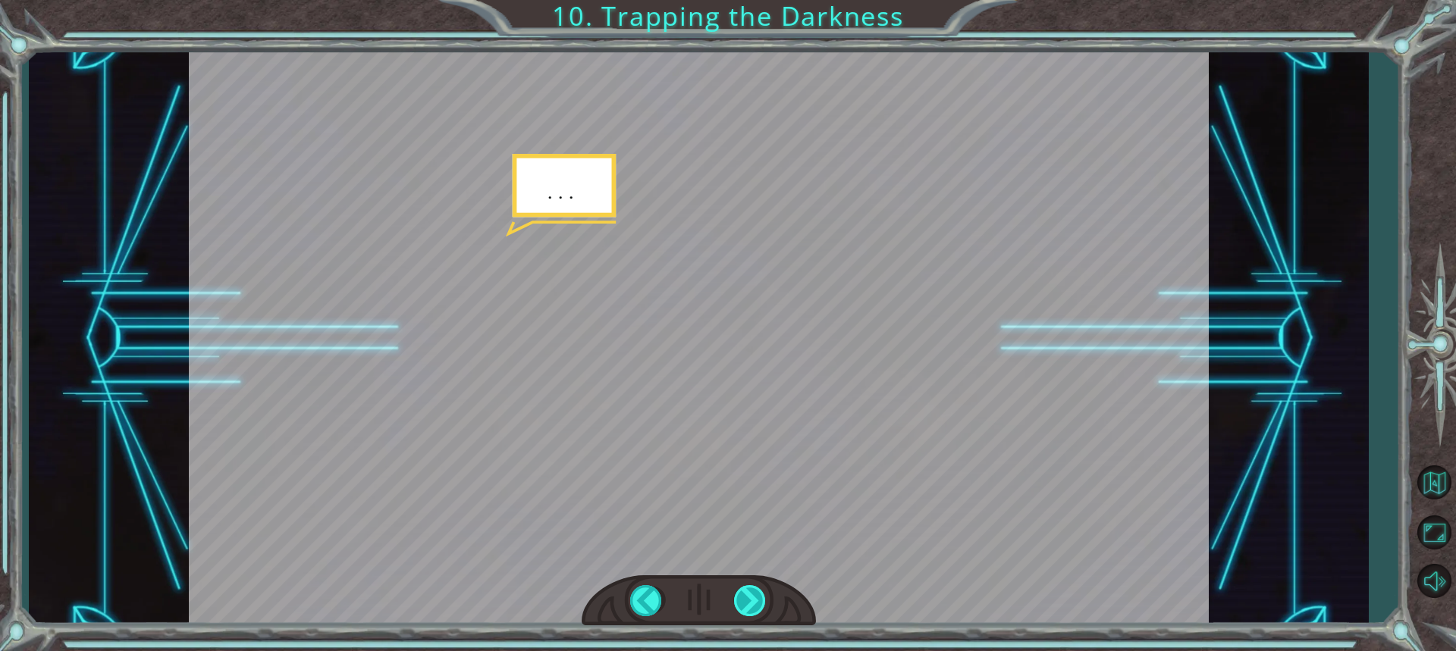
click at [746, 614] on div at bounding box center [750, 600] width 33 height 31
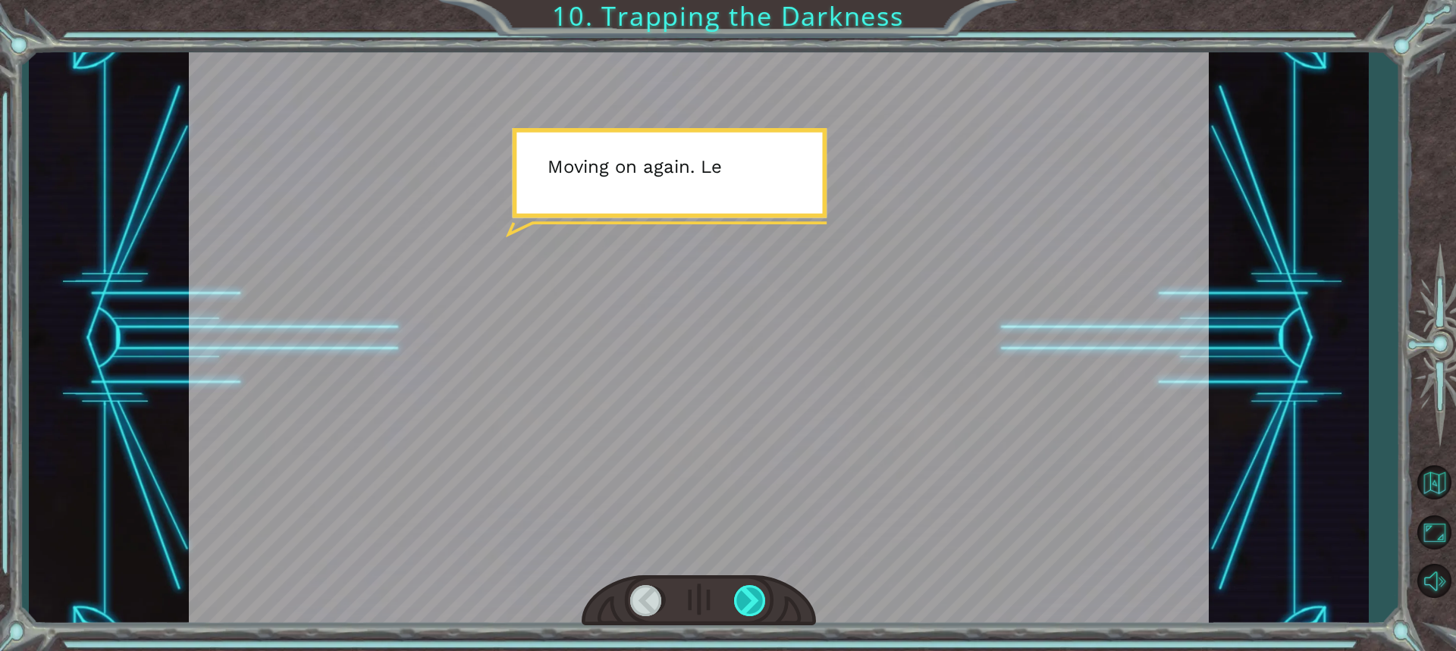
click at [746, 614] on div at bounding box center [750, 600] width 33 height 31
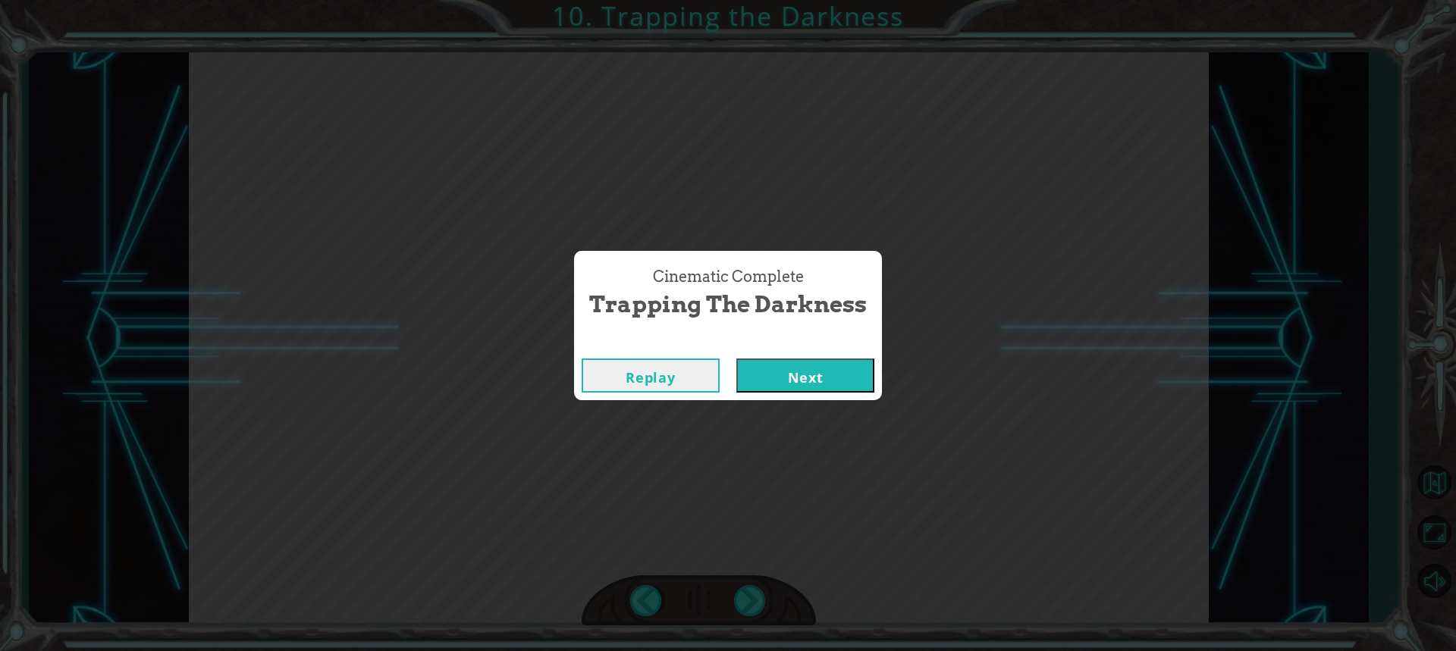
drag, startPoint x: 805, startPoint y: 383, endPoint x: 833, endPoint y: 394, distance: 30.7
click at [814, 387] on button "Next" at bounding box center [805, 376] width 138 height 34
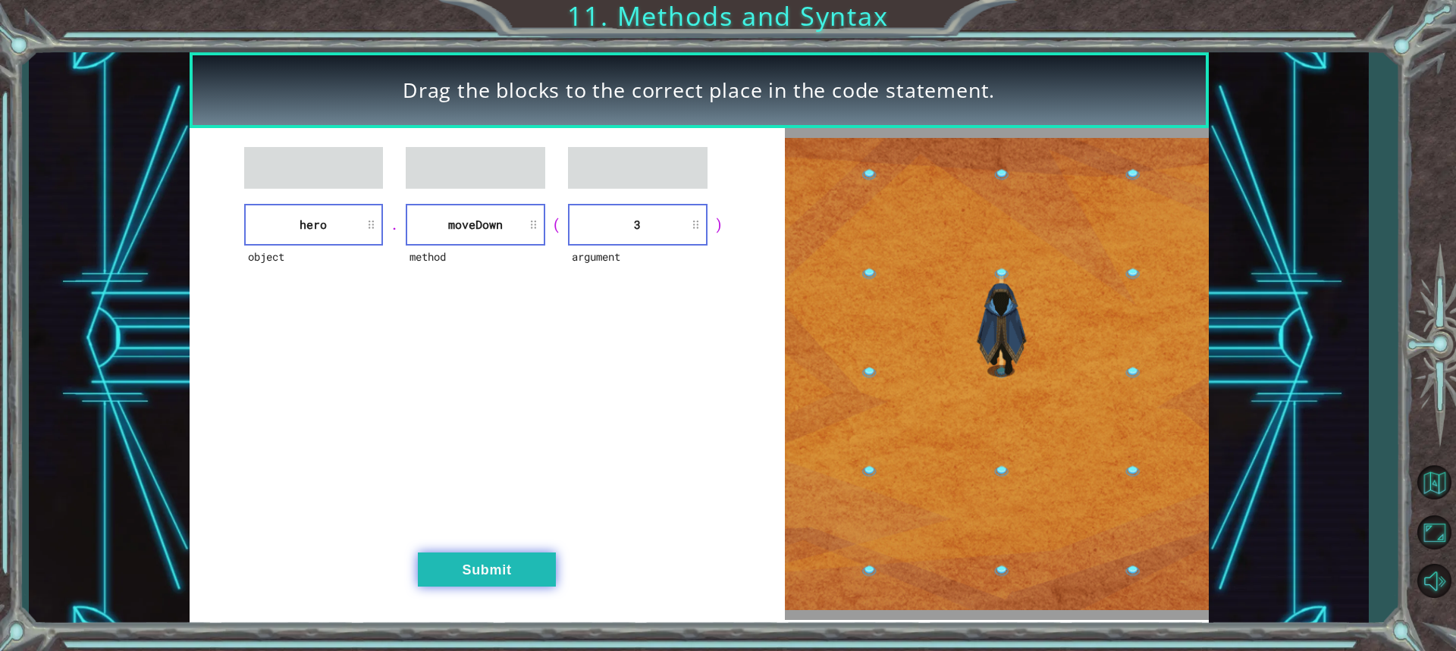
click at [515, 560] on button "Submit" at bounding box center [487, 570] width 138 height 34
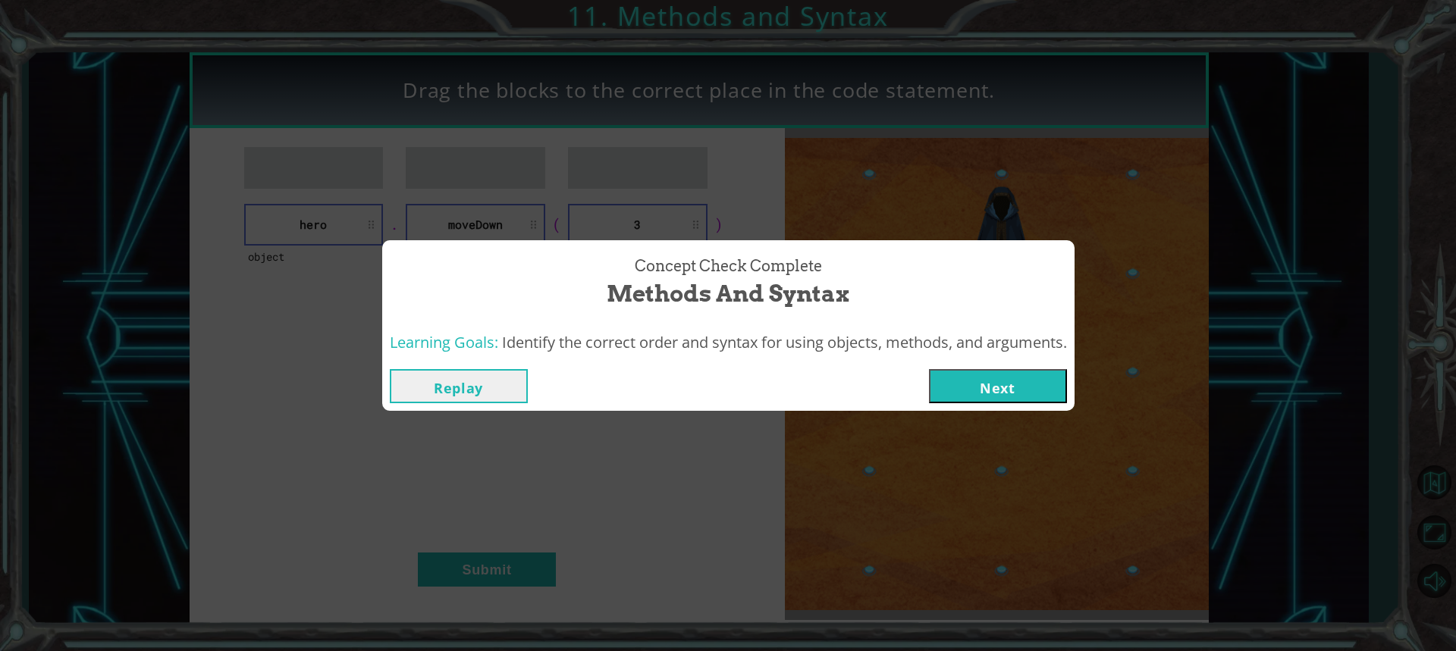
click at [953, 372] on button "Next" at bounding box center [998, 386] width 138 height 34
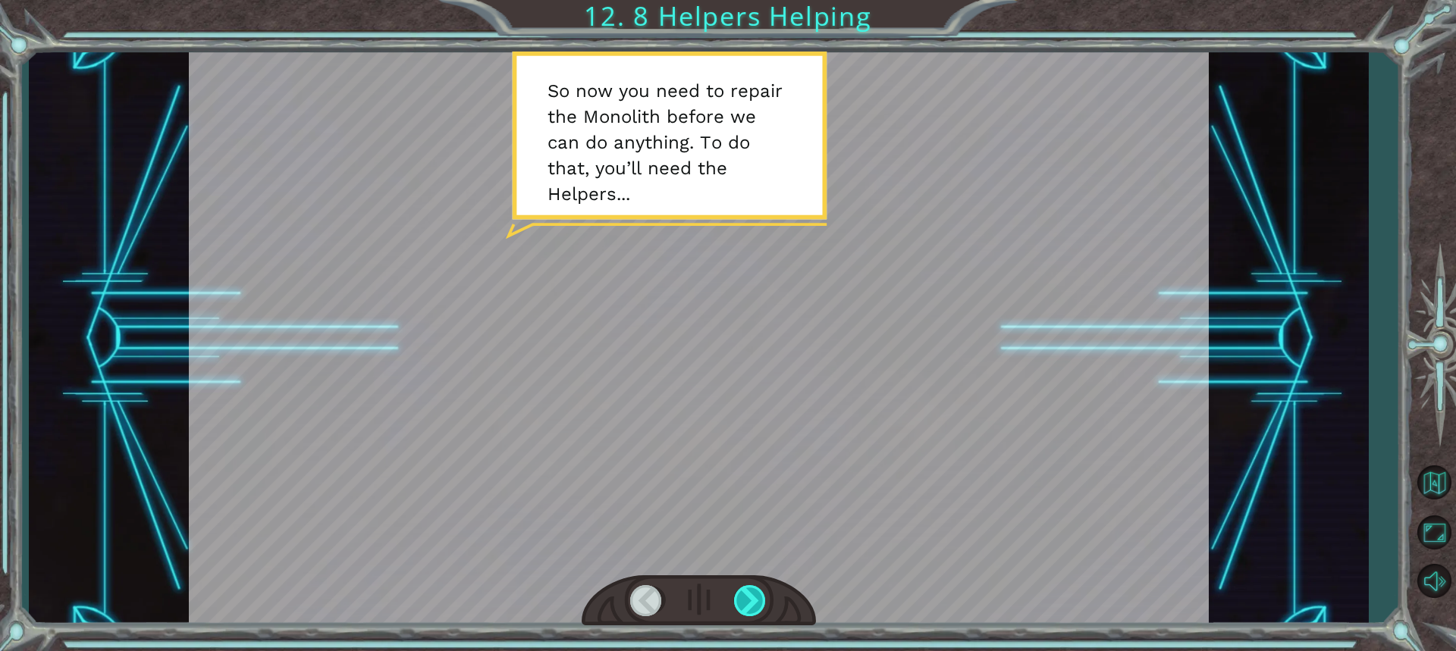
click at [737, 615] on div at bounding box center [750, 600] width 33 height 31
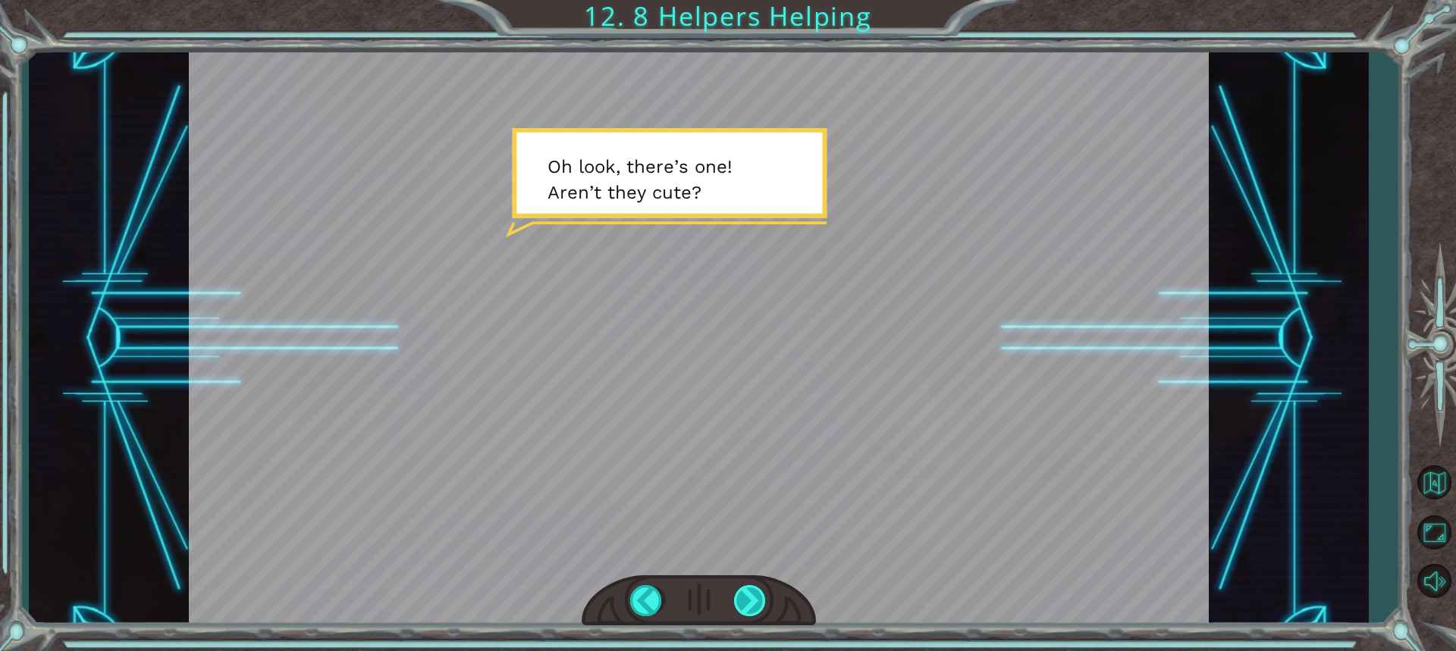
drag, startPoint x: 739, startPoint y: 614, endPoint x: 743, endPoint y: 606, distance: 8.5
click at [740, 611] on div at bounding box center [750, 600] width 33 height 31
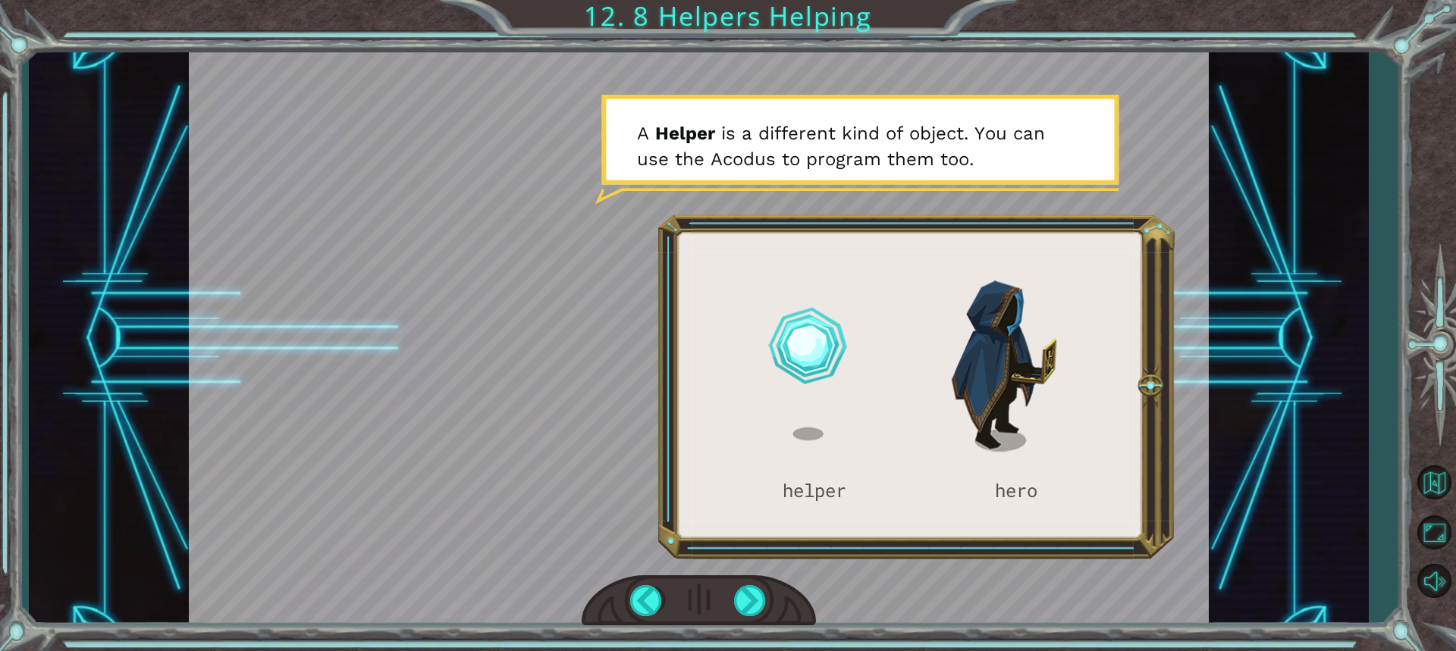
drag, startPoint x: 744, startPoint y: 601, endPoint x: 742, endPoint y: 631, distance: 29.7
click at [742, 627] on div "helper hero S o n o w y o u n e e d t o r e p a i r t h e M o n o l i t h b e f…" at bounding box center [728, 325] width 1456 height 651
click at [774, 598] on div at bounding box center [699, 602] width 234 height 52
click at [725, 611] on div at bounding box center [699, 602] width 234 height 52
click at [763, 605] on div at bounding box center [750, 600] width 33 height 31
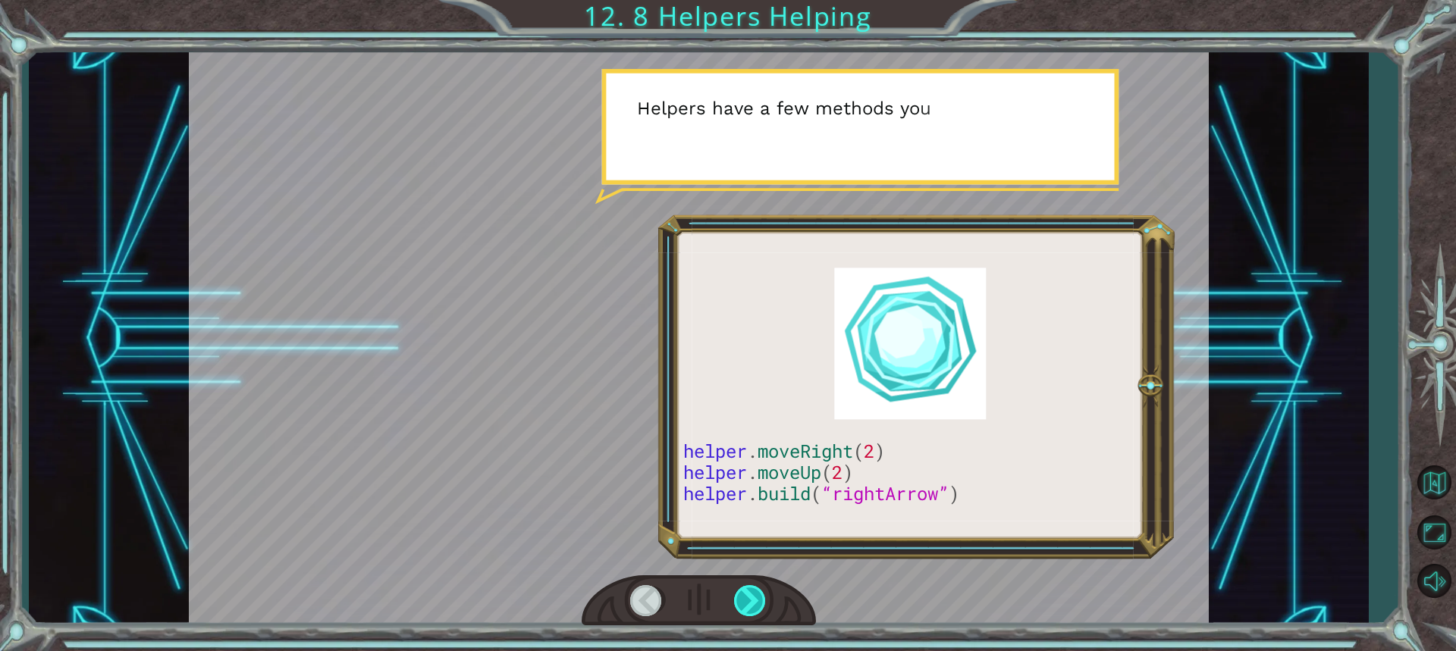
drag, startPoint x: 763, startPoint y: 605, endPoint x: 753, endPoint y: 605, distance: 9.9
click at [753, 605] on div at bounding box center [750, 600] width 33 height 31
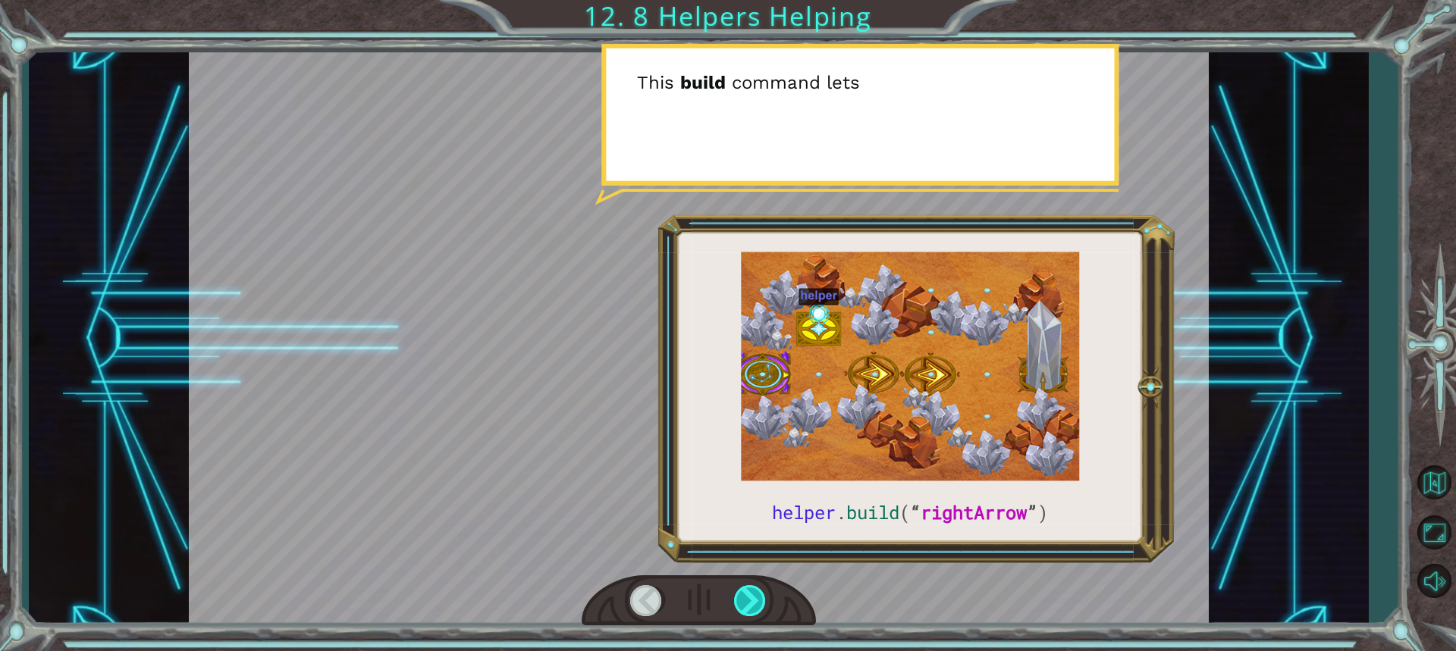
click at [749, 605] on div at bounding box center [750, 600] width 33 height 31
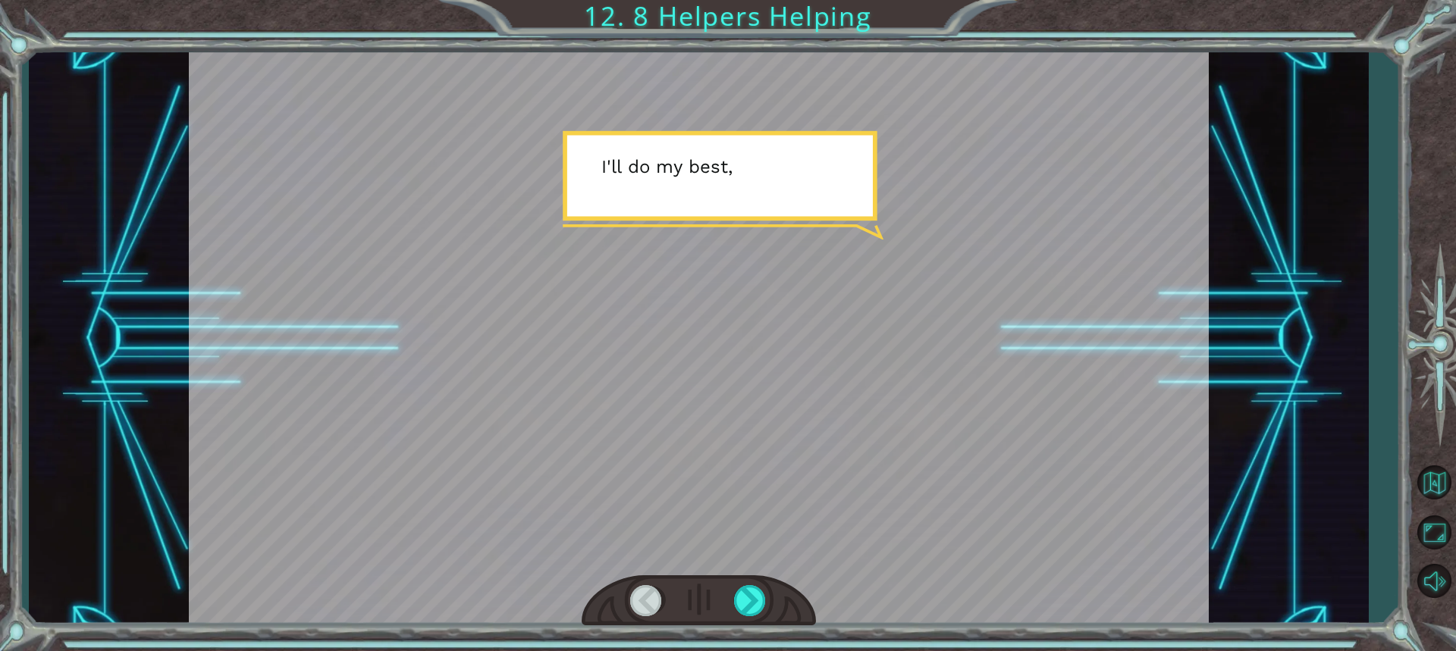
drag, startPoint x: 740, startPoint y: 606, endPoint x: 732, endPoint y: 609, distance: 8.9
click at [732, 609] on div at bounding box center [699, 602] width 234 height 52
click at [708, 612] on div at bounding box center [699, 602] width 234 height 52
click at [736, 586] on div at bounding box center [750, 600] width 33 height 31
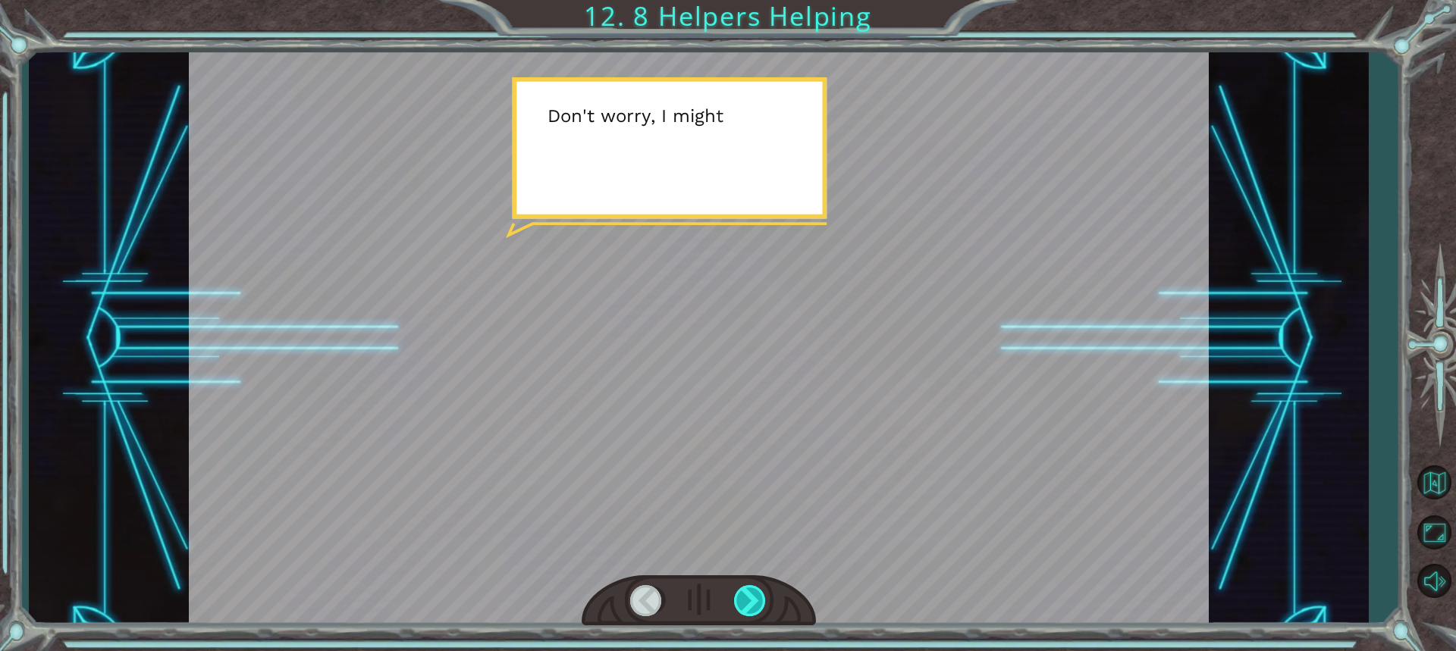
click at [736, 586] on div at bounding box center [750, 600] width 33 height 31
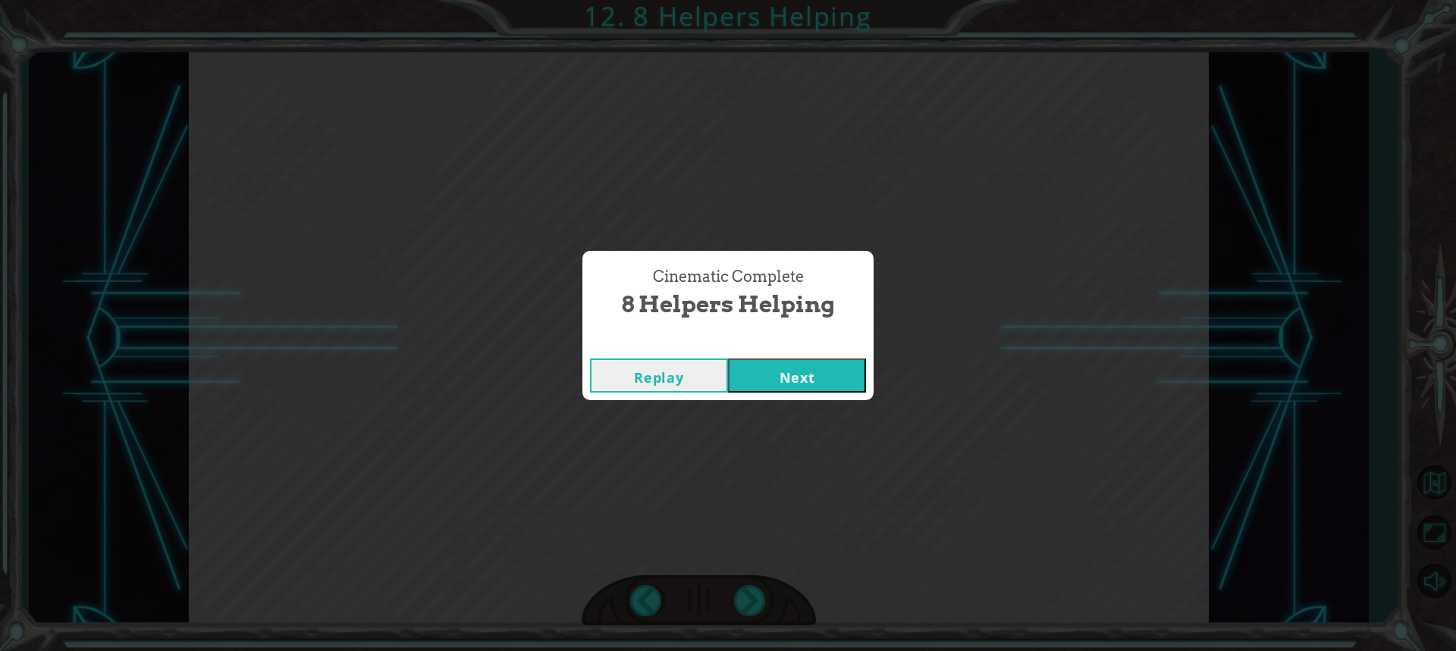
click at [774, 379] on button "Next" at bounding box center [797, 376] width 138 height 34
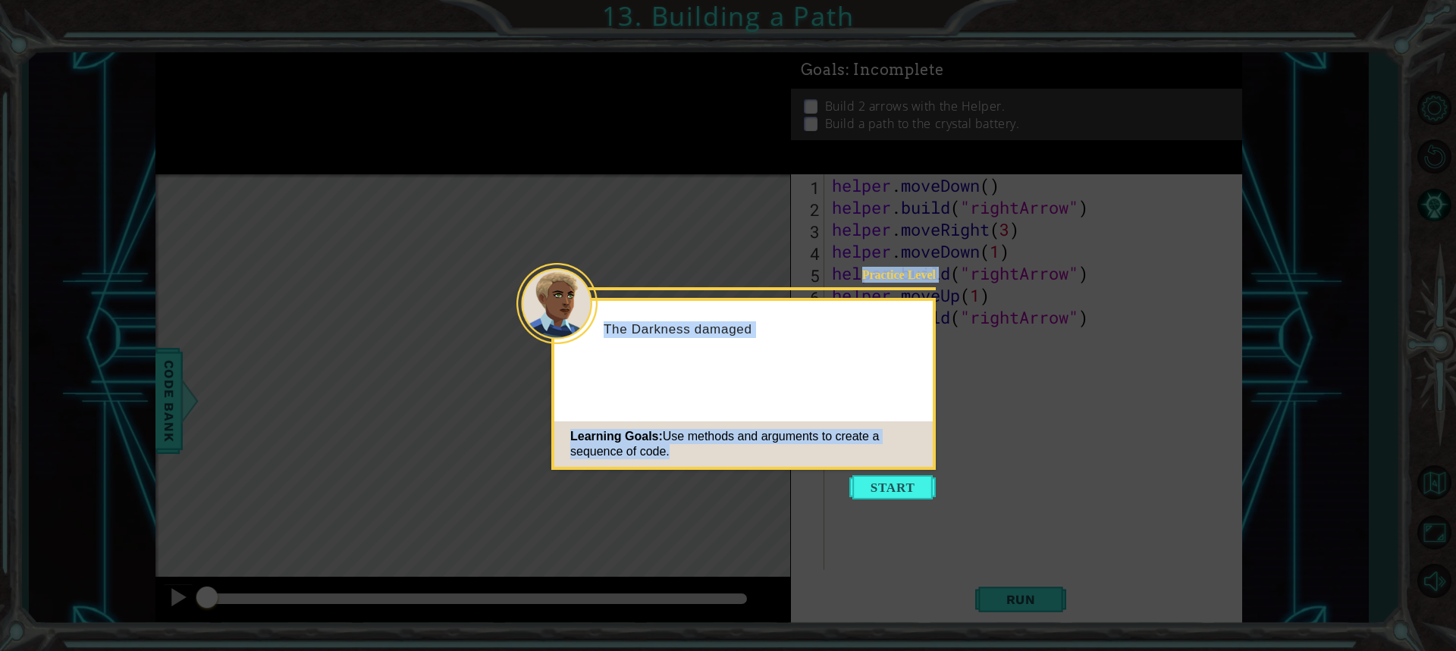
drag, startPoint x: 877, startPoint y: 471, endPoint x: 875, endPoint y: 462, distance: 9.2
click at [875, 462] on body "1 ההההההההההההההההההההההההההההההההההההההההההההההההההההההההההההההההההההההההההההה…" at bounding box center [728, 325] width 1456 height 651
click at [911, 480] on button "Start" at bounding box center [892, 488] width 86 height 24
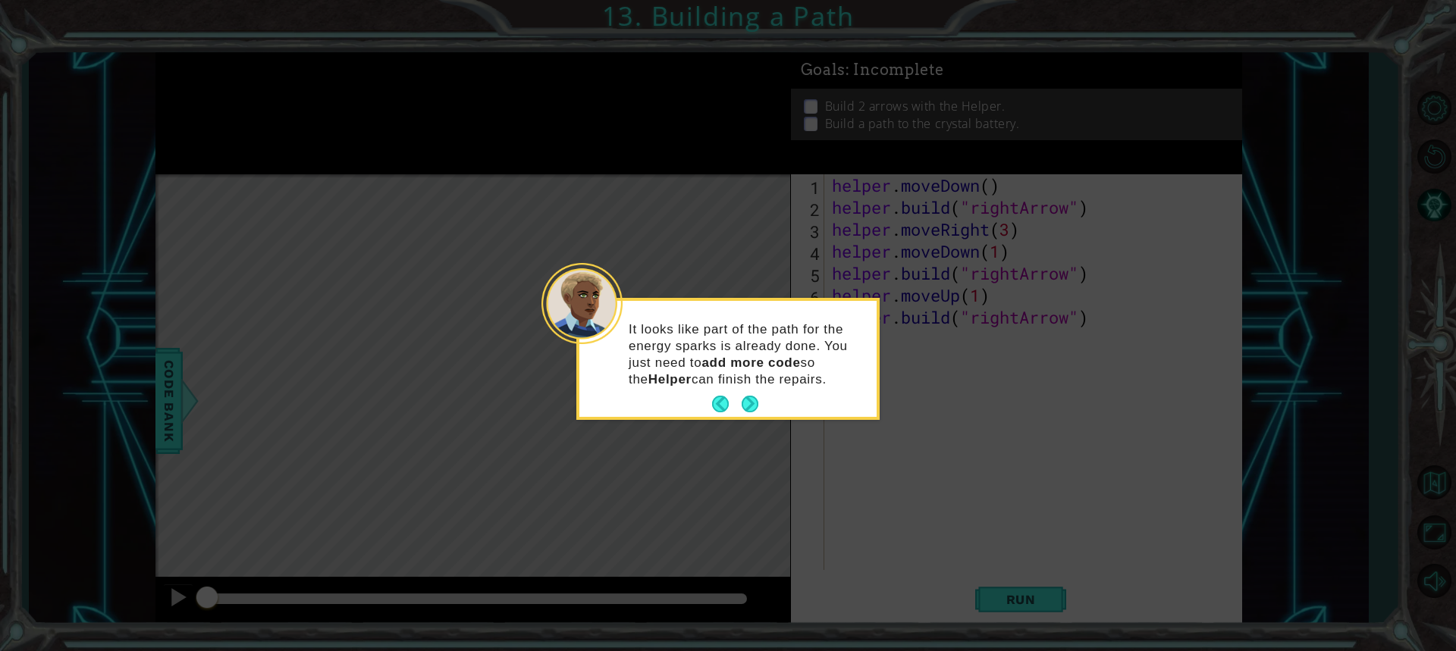
drag, startPoint x: 359, startPoint y: 472, endPoint x: 394, endPoint y: 416, distance: 65.0
click at [369, 454] on icon at bounding box center [728, 325] width 1456 height 651
click at [1318, 463] on icon at bounding box center [728, 325] width 1456 height 651
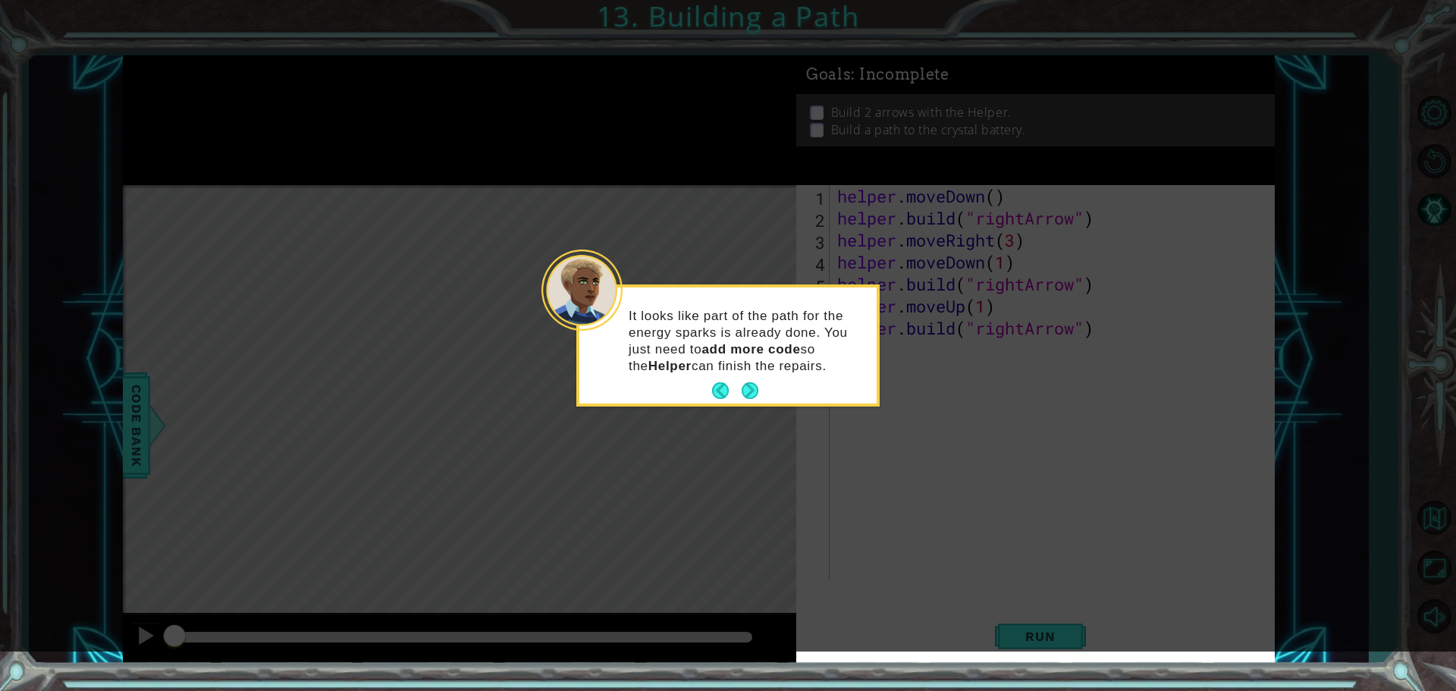
drag, startPoint x: 199, startPoint y: 247, endPoint x: 199, endPoint y: 238, distance: 9.1
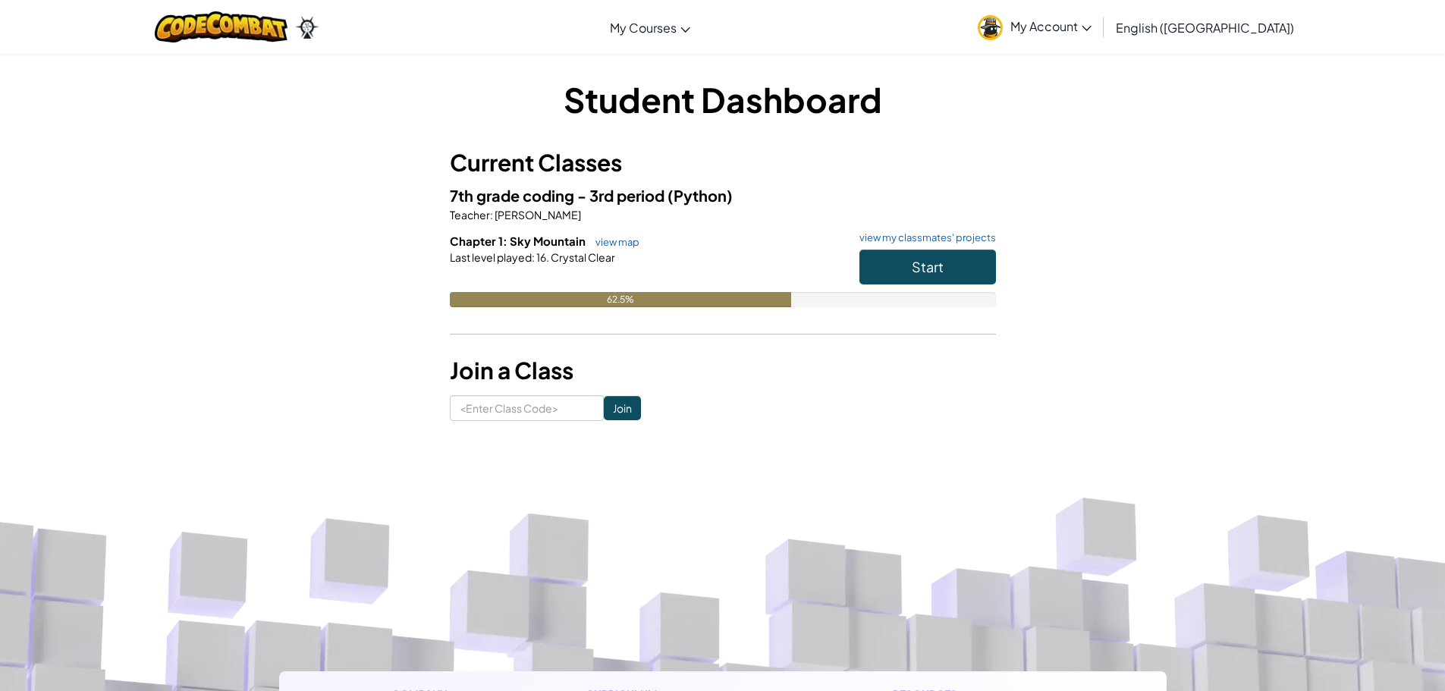
click at [1091, 27] on icon at bounding box center [1086, 28] width 10 height 5
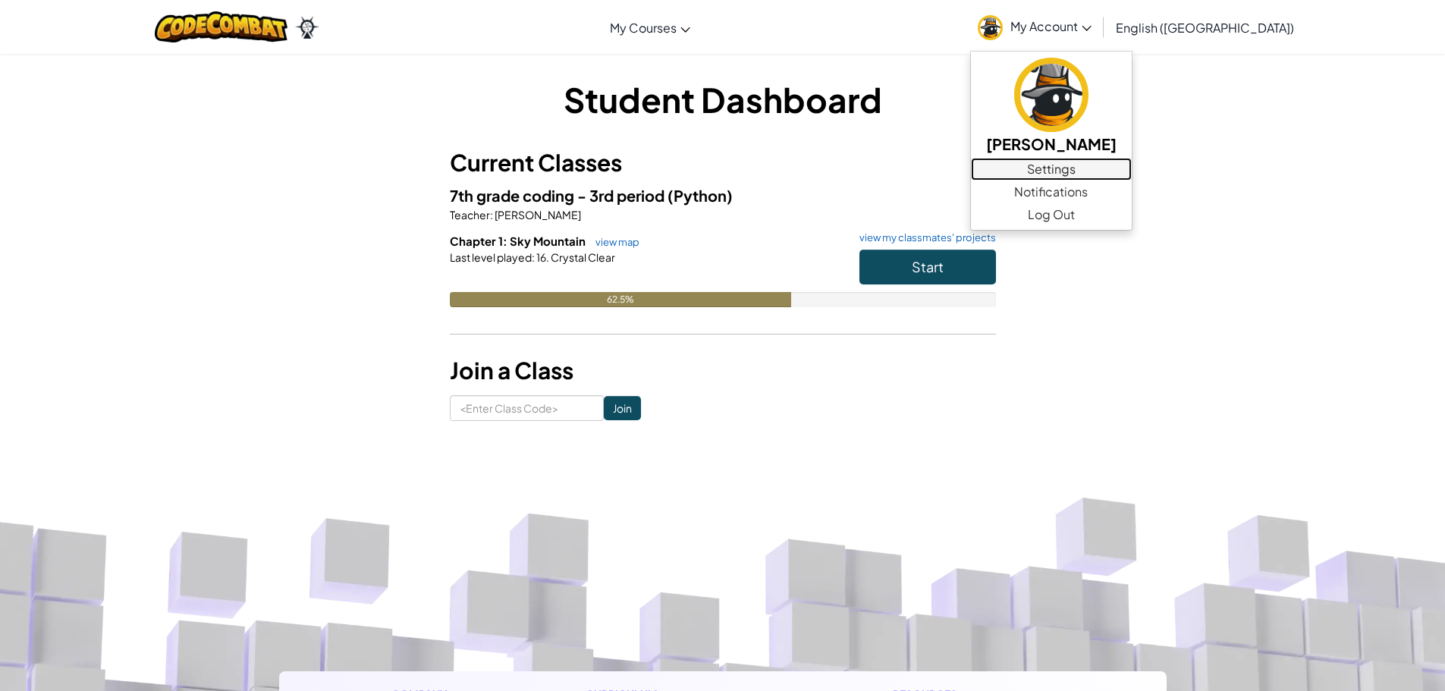
click at [1132, 166] on link "Settings" at bounding box center [1051, 169] width 161 height 23
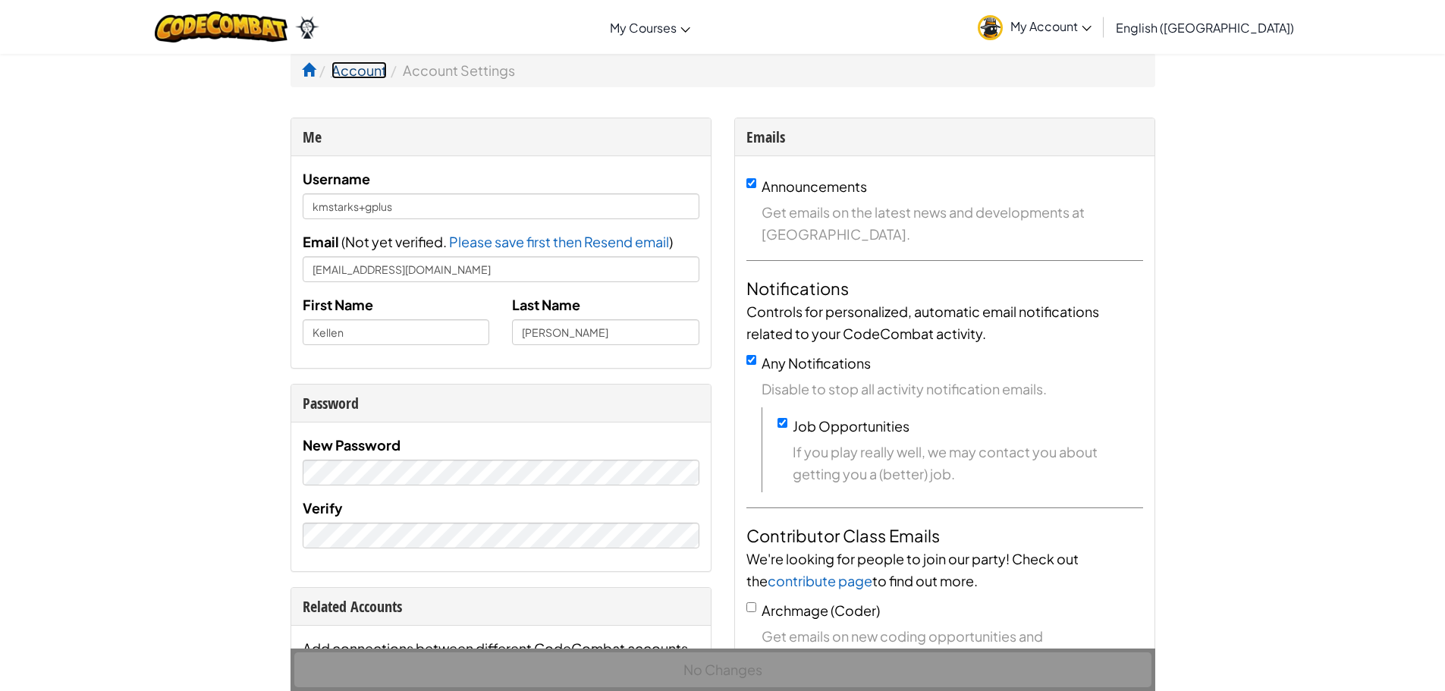
click at [344, 66] on link "Account" at bounding box center [358, 69] width 55 height 17
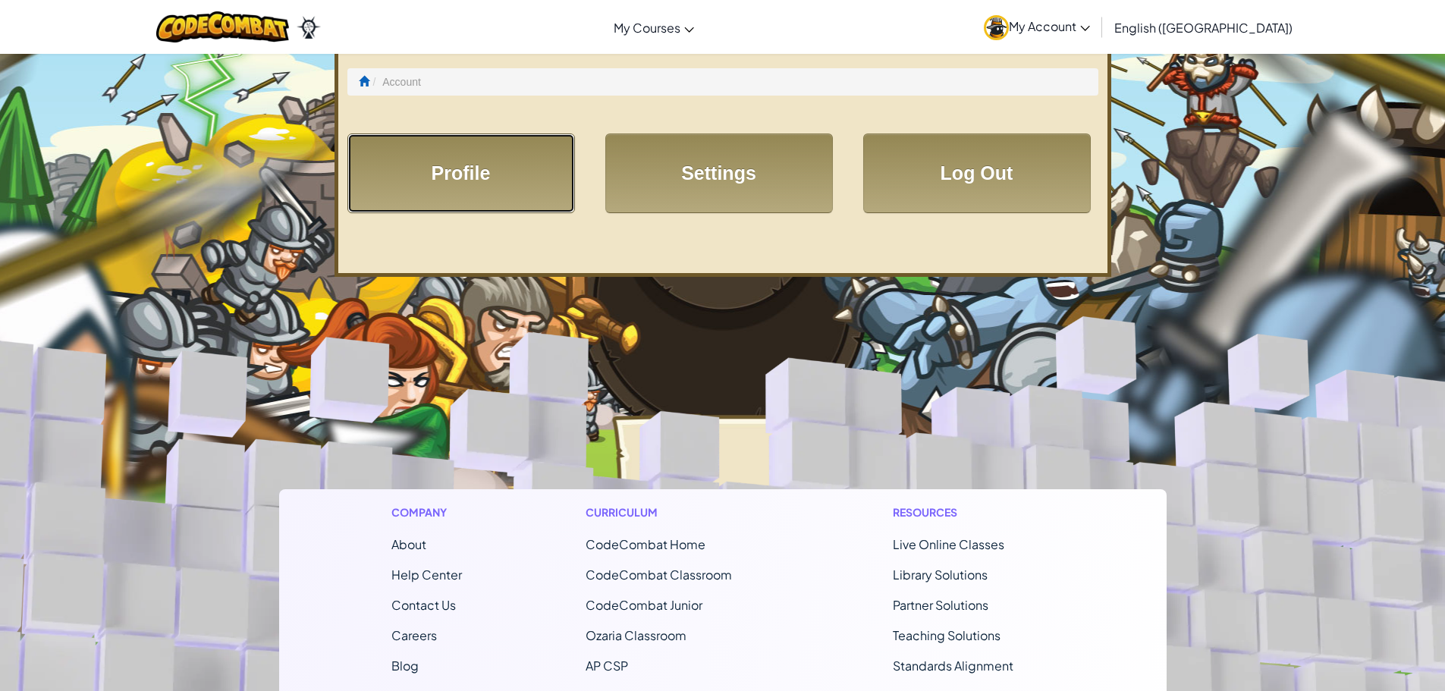
click at [439, 145] on link "Profile" at bounding box center [461, 173] width 228 height 80
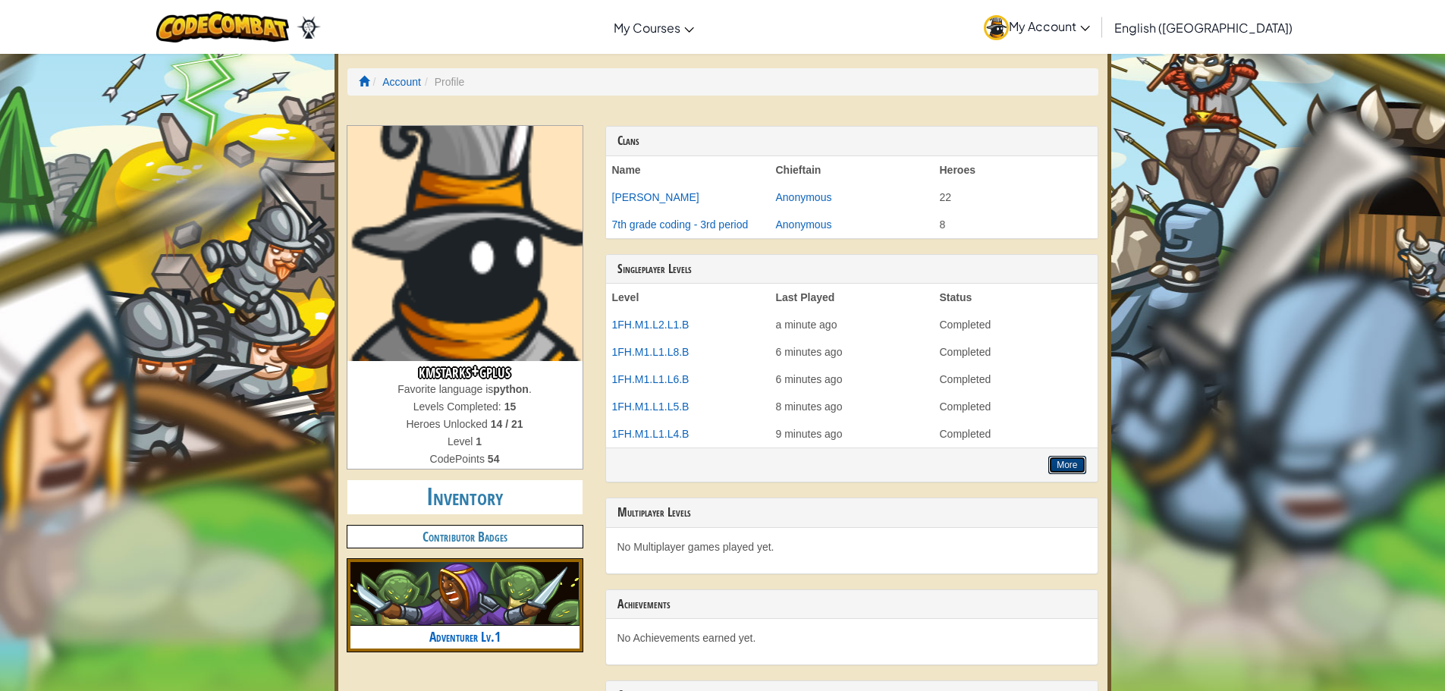
click at [1066, 462] on button "More" at bounding box center [1066, 465] width 37 height 18
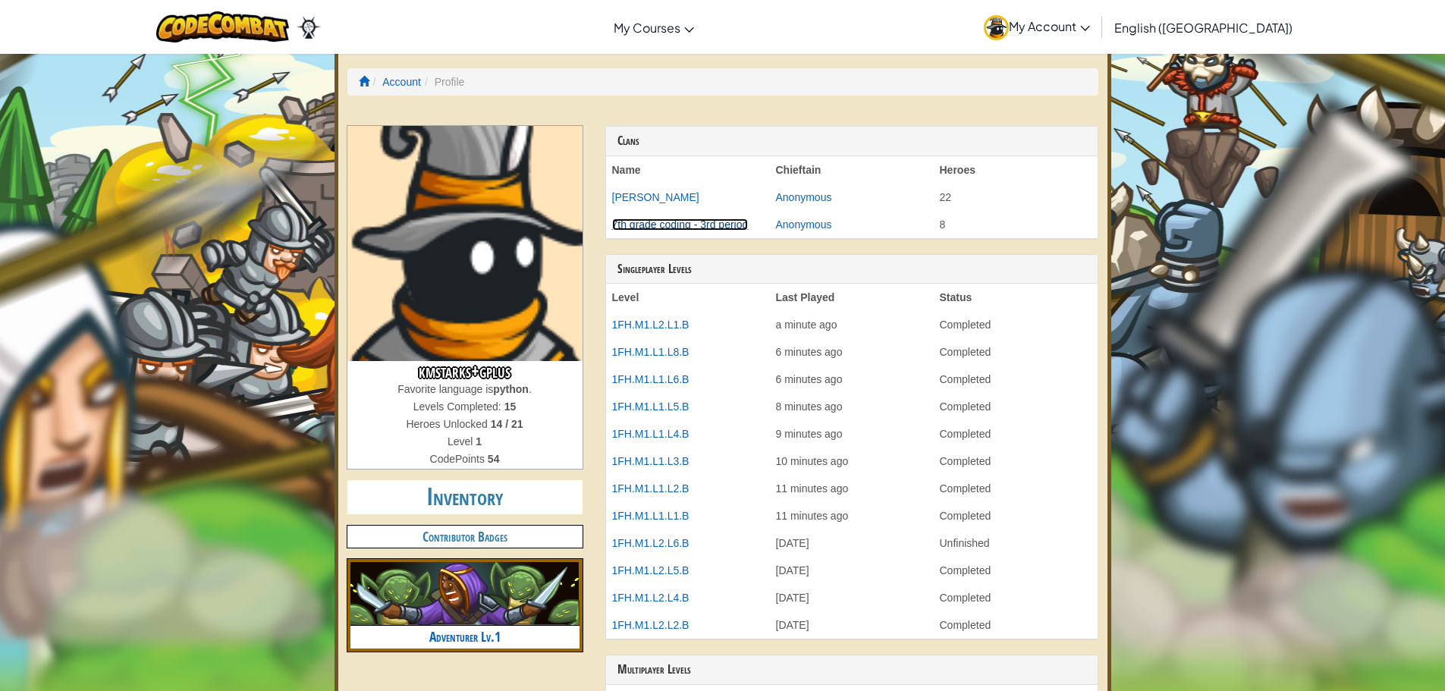
click at [666, 218] on link "7th grade coding - 3rd period" at bounding box center [680, 224] width 137 height 12
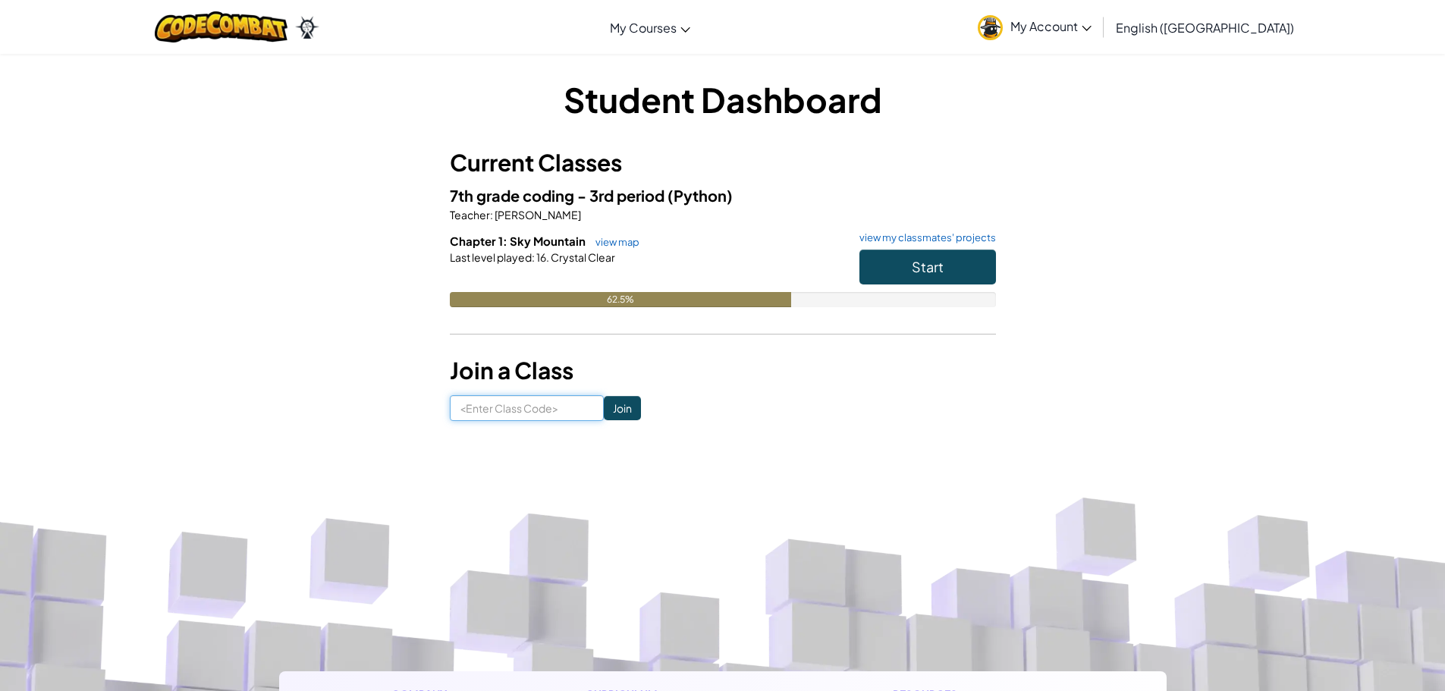
click at [502, 408] on input at bounding box center [527, 408] width 154 height 26
type input "SkinUnderSame"
click at [604, 416] on input "Join" at bounding box center [622, 408] width 37 height 24
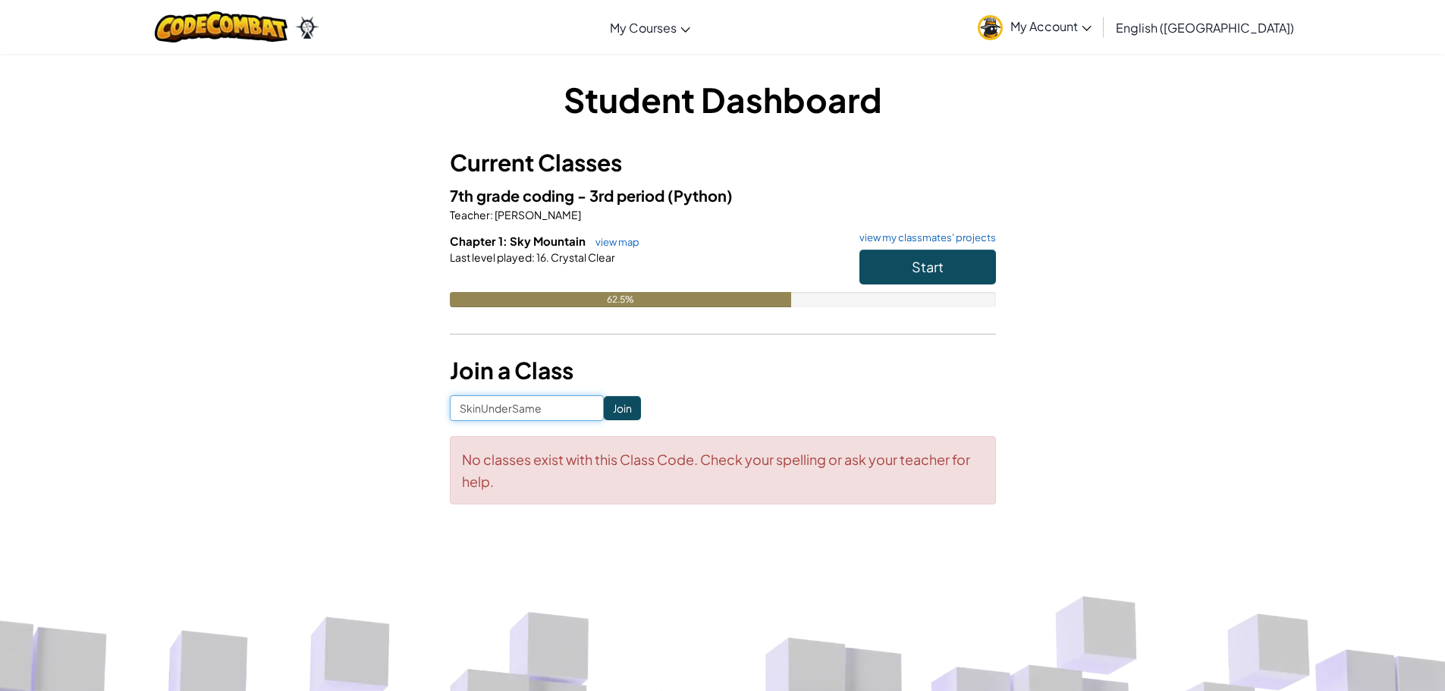
click at [546, 400] on input "SkinUnderSame" at bounding box center [527, 408] width 154 height 26
click at [478, 412] on input "SkinUnderSame" at bounding box center [527, 408] width 154 height 26
type input "SinkUnderSame"
click input "Join" at bounding box center [622, 408] width 37 height 24
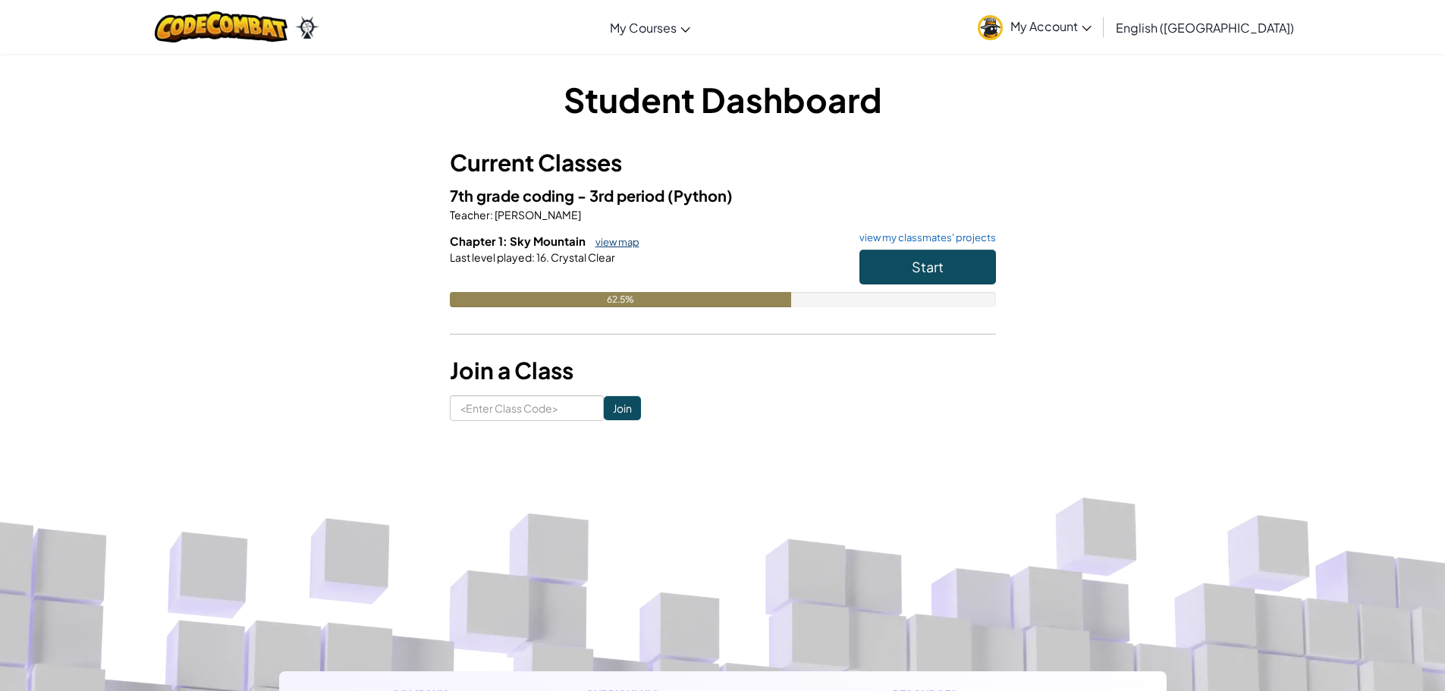
click at [616, 240] on link "view map" at bounding box center [614, 242] width 52 height 12
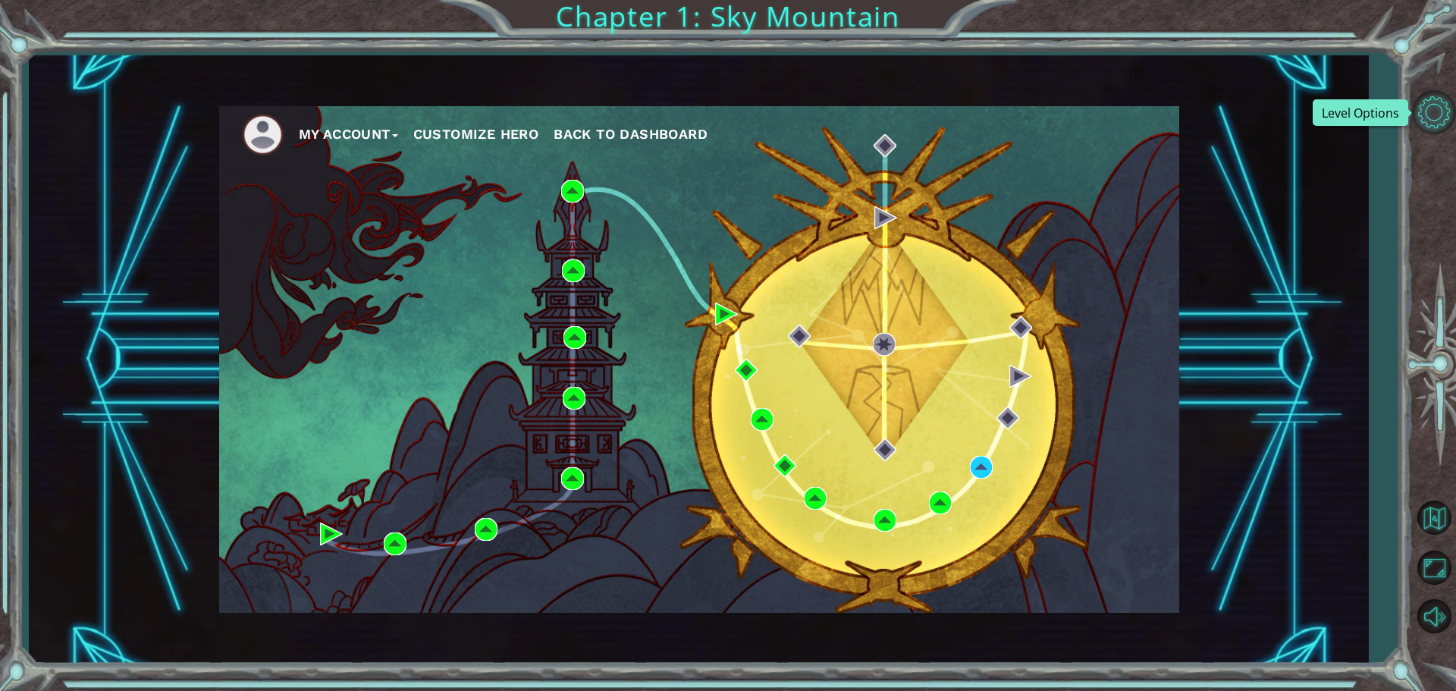
click at [1427, 114] on button "Level Options" at bounding box center [1434, 112] width 44 height 44
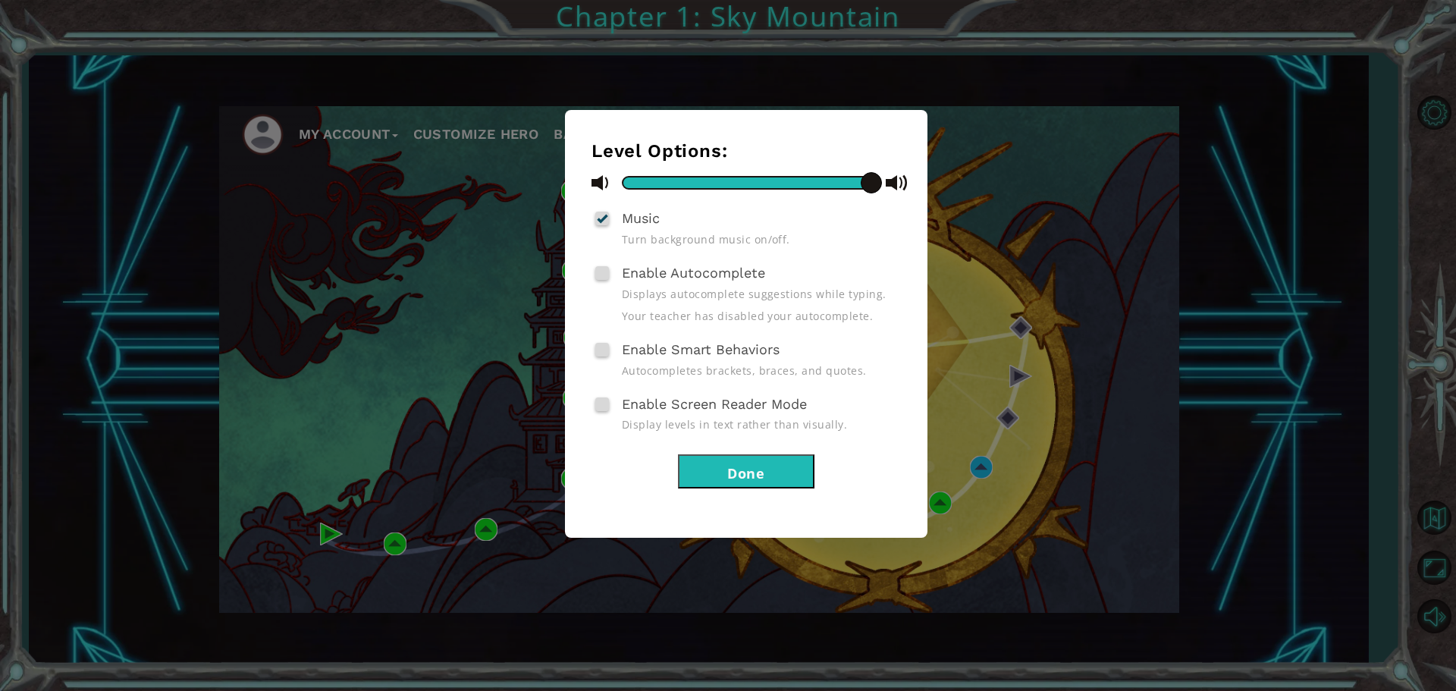
click at [1125, 334] on div "Level Options: Music Turn background music on/off. Enable Autocomplete Displays…" at bounding box center [728, 345] width 1456 height 691
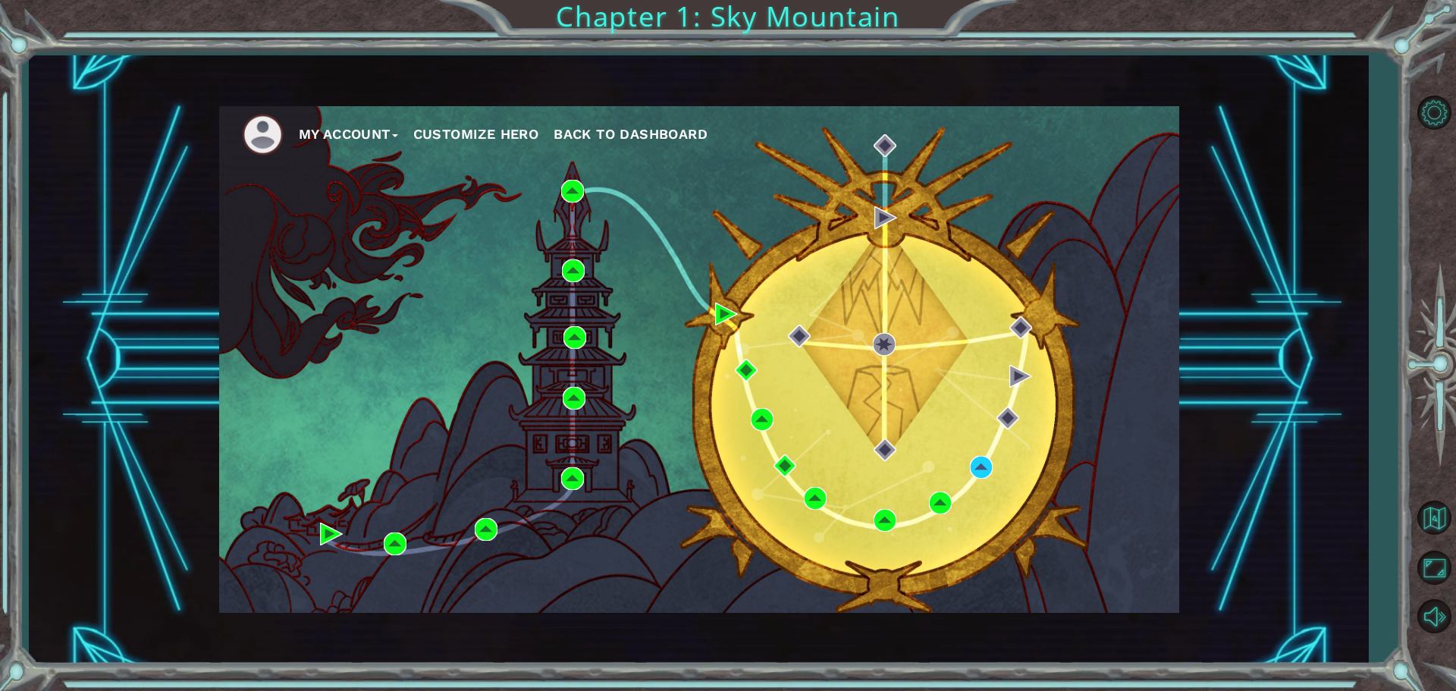
click at [455, 130] on button "Customize Hero" at bounding box center [476, 134] width 126 height 23
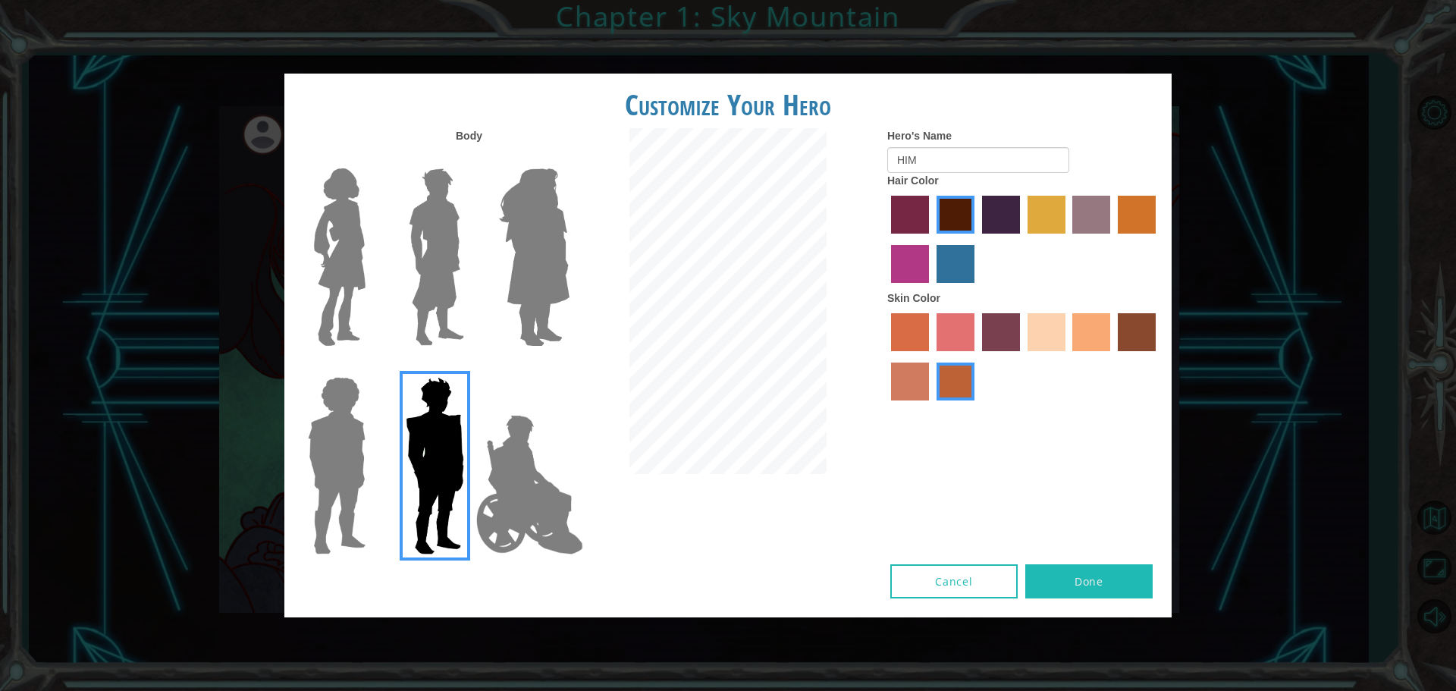
click at [142, 212] on div "Customize Your Hero Body Hero's Name HIM Hair Color Skin Color Cancel Done" at bounding box center [728, 345] width 1456 height 691
drag, startPoint x: 974, startPoint y: 582, endPoint x: 949, endPoint y: 554, distance: 37.6
click at [973, 582] on button "Cancel" at bounding box center [953, 581] width 127 height 34
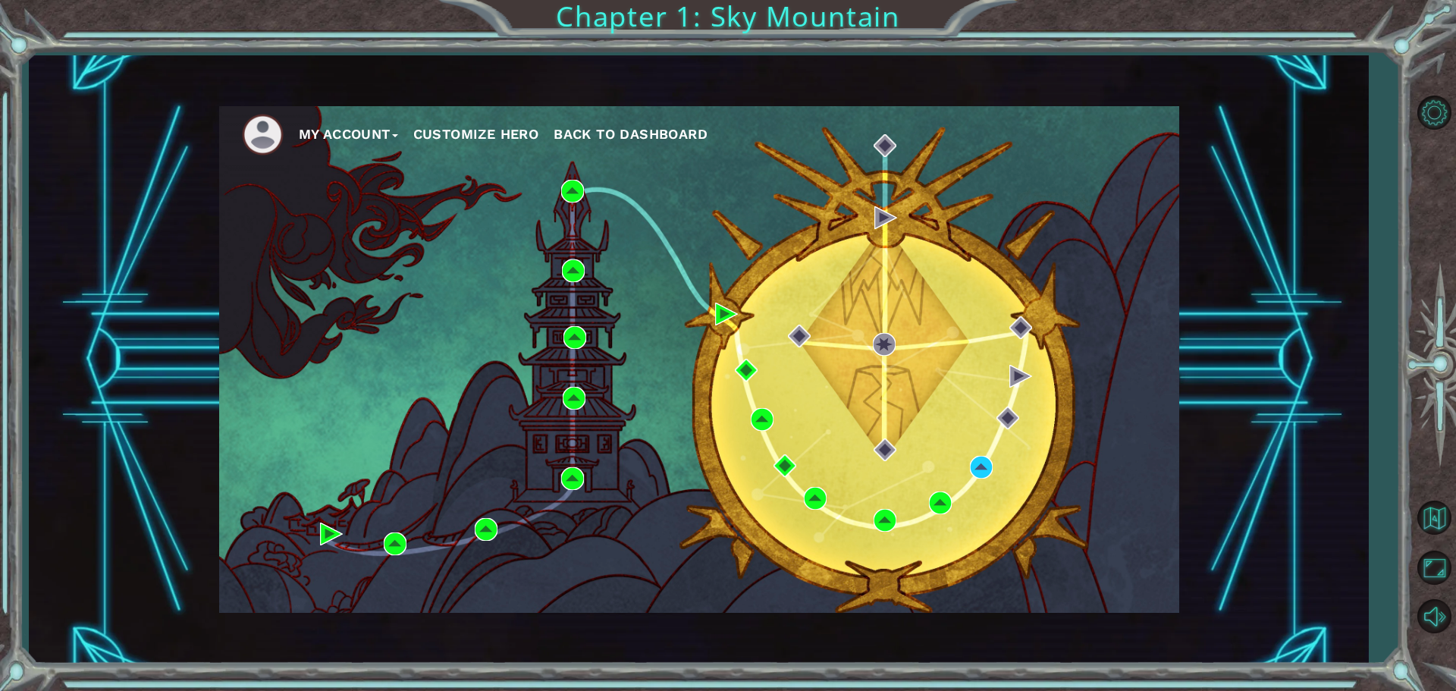
click at [607, 137] on span "Back to Dashboard" at bounding box center [631, 134] width 154 height 16
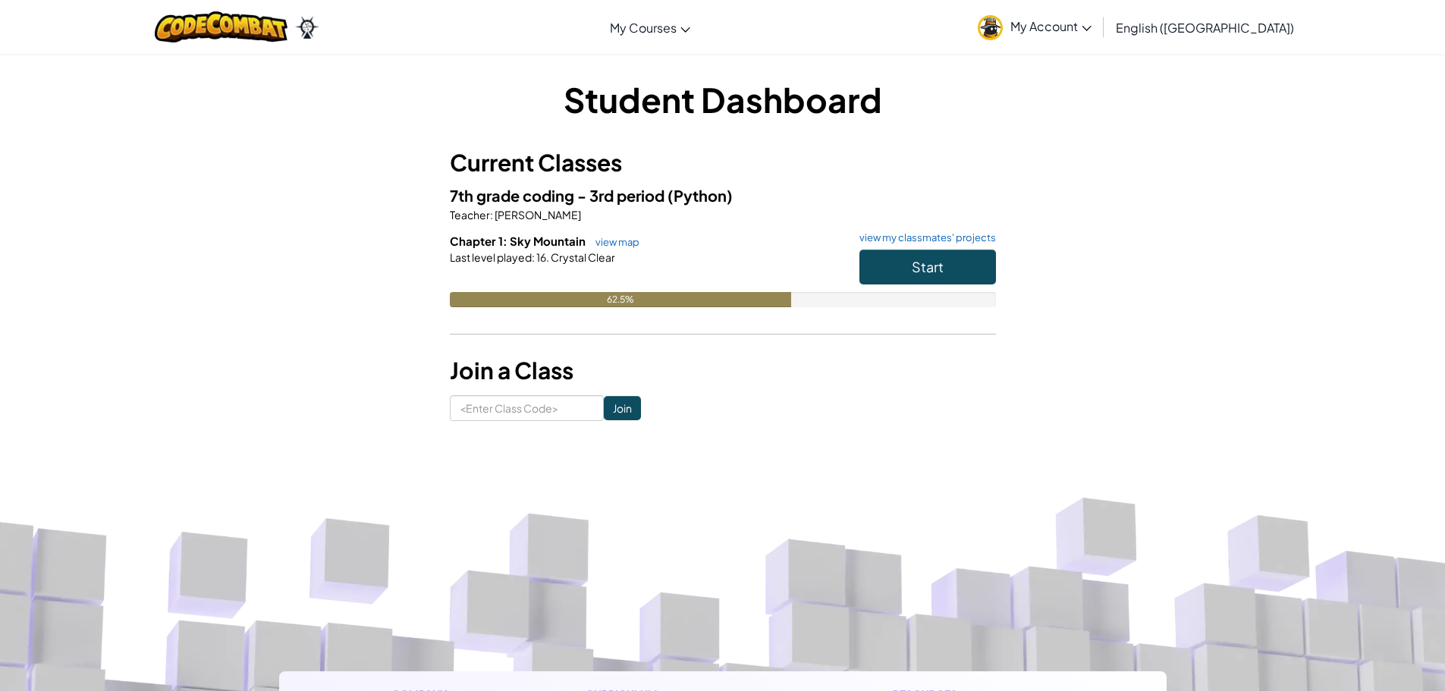
click at [1091, 30] on span "My Account" at bounding box center [1050, 26] width 81 height 16
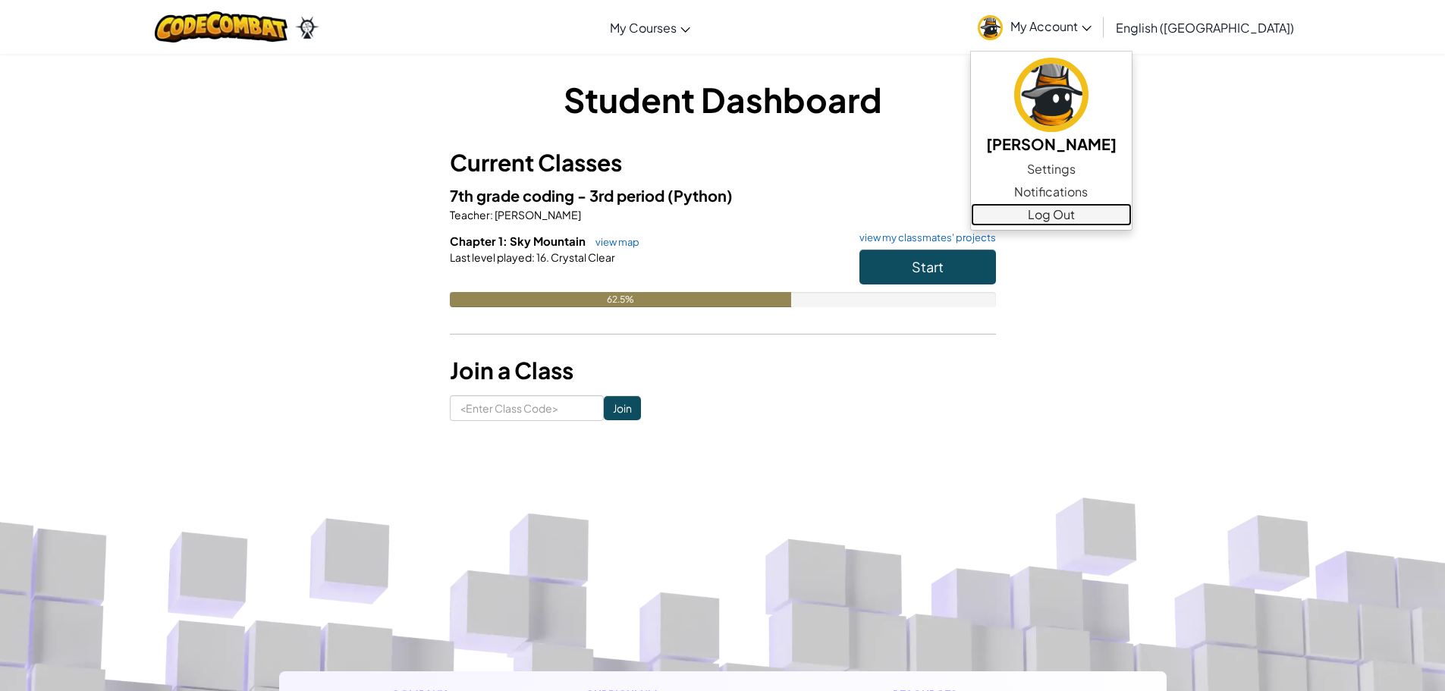
click at [1129, 215] on link "Log Out" at bounding box center [1051, 214] width 161 height 23
